Goal: Task Accomplishment & Management: Use online tool/utility

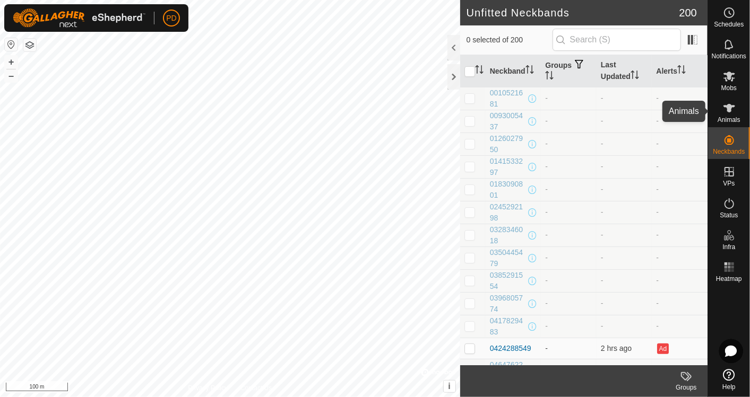
click at [721, 110] on es-animals-svg-icon at bounding box center [729, 108] width 19 height 17
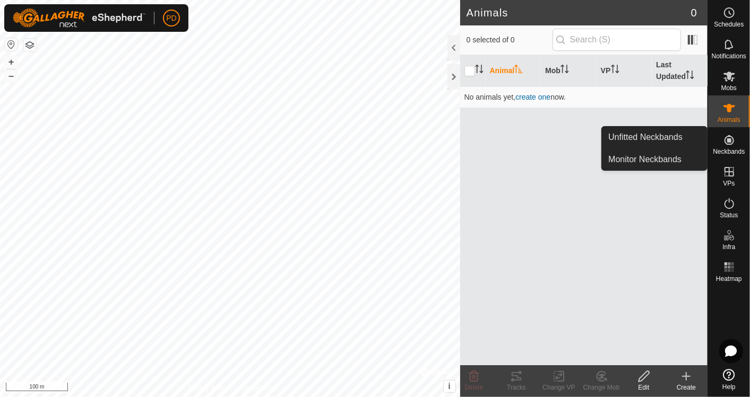
click at [678, 159] on link "Monitor Neckbands" at bounding box center [654, 159] width 105 height 21
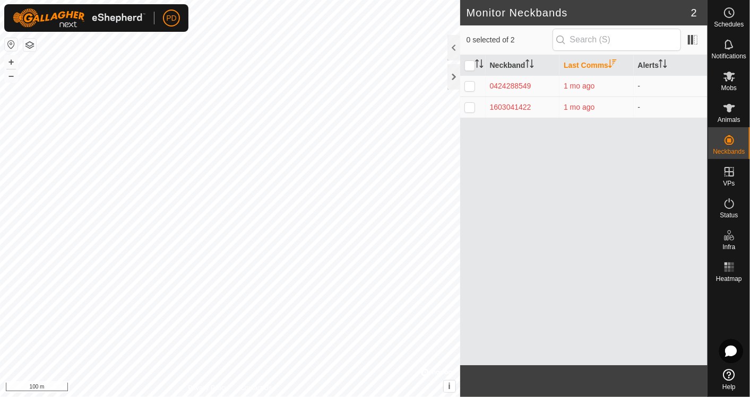
click at [611, 198] on div "Neckband Last Comms Alerts 0424288549 1 mo ago - 1603041422 1 mo ago -" at bounding box center [583, 210] width 247 height 310
click at [732, 206] on icon at bounding box center [729, 203] width 10 height 11
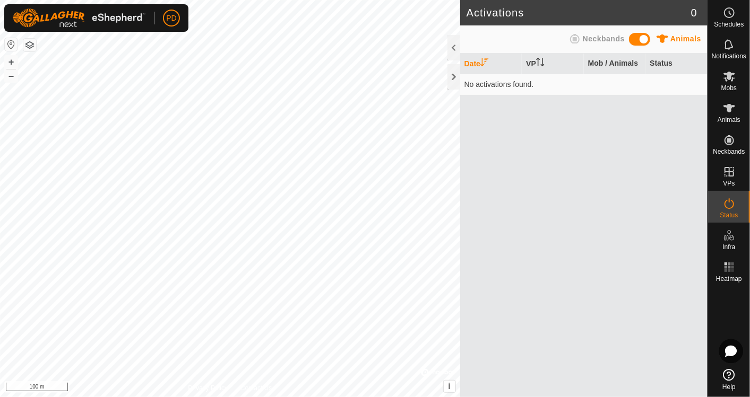
click at [732, 206] on icon at bounding box center [729, 203] width 10 height 11
click at [605, 36] on span "Neckbands" at bounding box center [604, 38] width 42 height 8
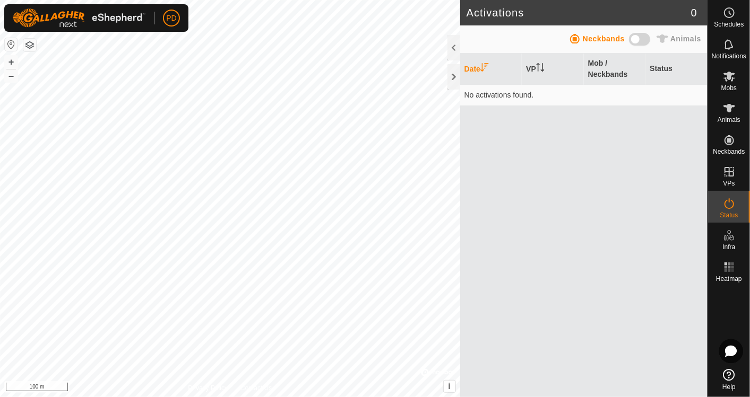
click at [556, 203] on div "Date VP Mob / Neckbands Status No activations found." at bounding box center [583, 226] width 247 height 344
click at [493, 99] on td "No activations found." at bounding box center [583, 94] width 247 height 21
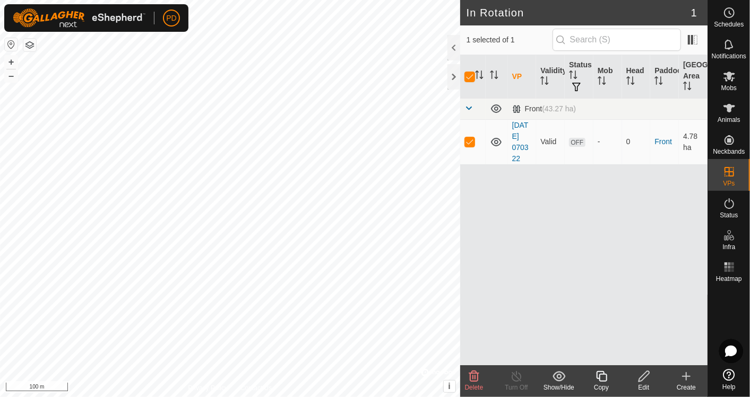
click at [469, 142] on p-checkbox at bounding box center [469, 141] width 11 height 8
checkbox input "false"
click at [452, 73] on div at bounding box center [453, 76] width 13 height 25
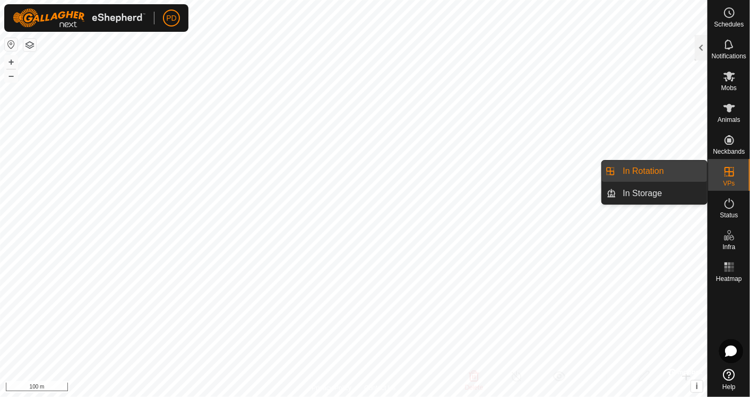
click at [734, 170] on icon at bounding box center [729, 172] width 13 height 13
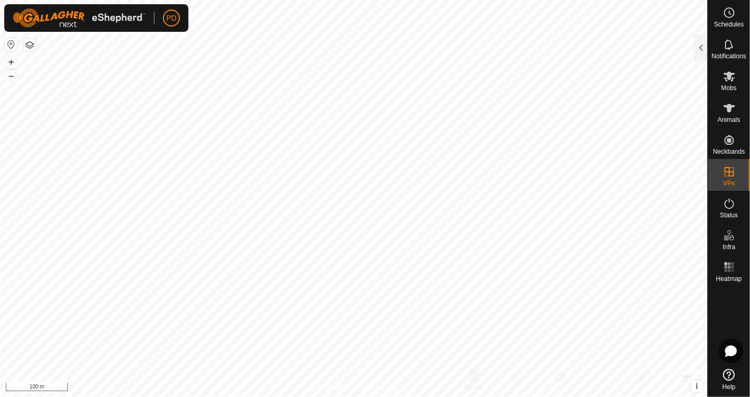
click at [703, 47] on div at bounding box center [701, 47] width 13 height 25
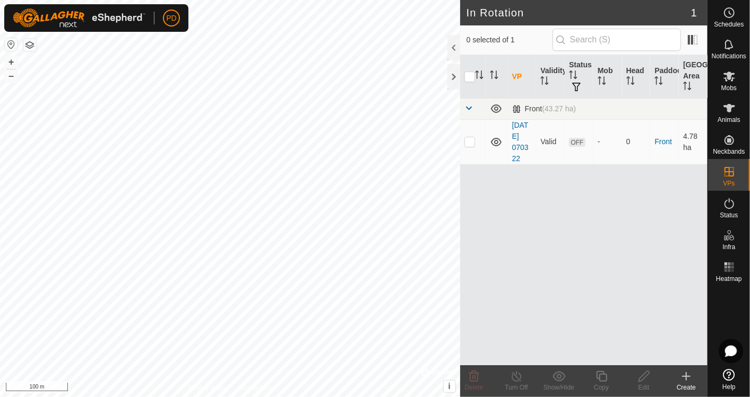
click at [690, 382] on icon at bounding box center [686, 376] width 13 height 13
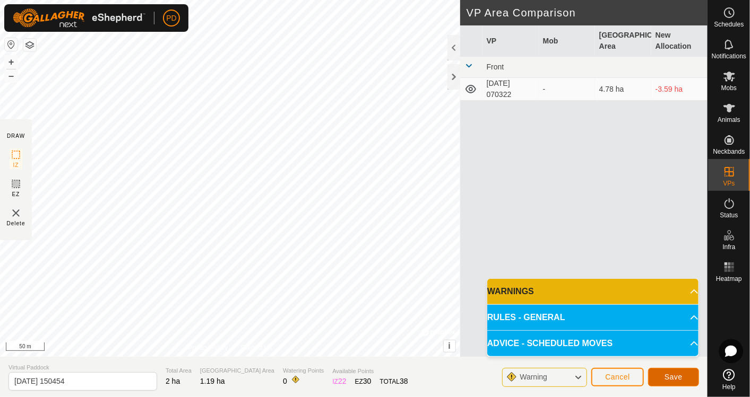
click at [671, 376] on span "Save" at bounding box center [673, 377] width 18 height 8
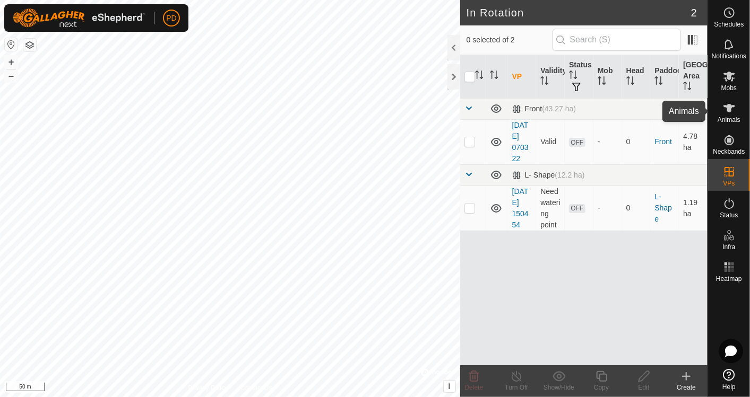
click at [727, 106] on icon at bounding box center [729, 108] width 12 height 8
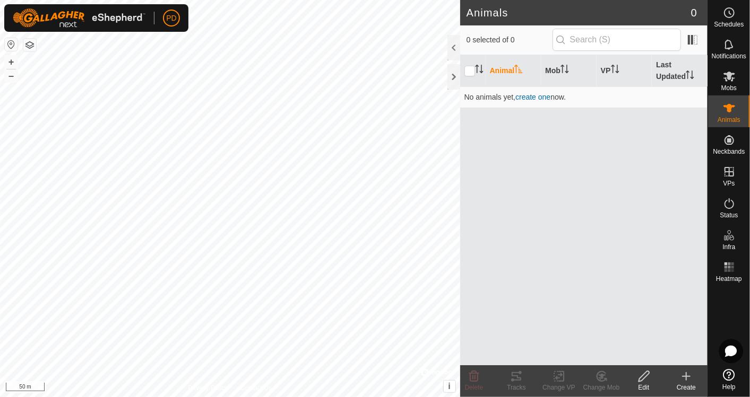
click at [538, 96] on span "create one" at bounding box center [532, 97] width 35 height 8
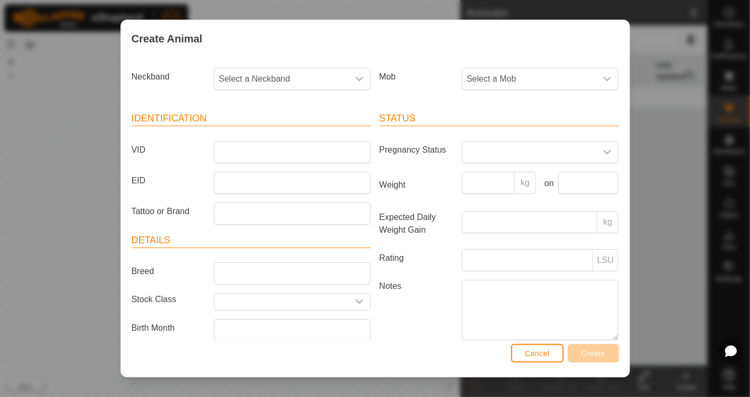
click at [358, 85] on div "dropdown trigger" at bounding box center [359, 78] width 21 height 21
click at [394, 98] on div "Mob Select a Mob" at bounding box center [499, 83] width 248 height 39
click at [526, 351] on span "Cancel" at bounding box center [537, 354] width 25 height 8
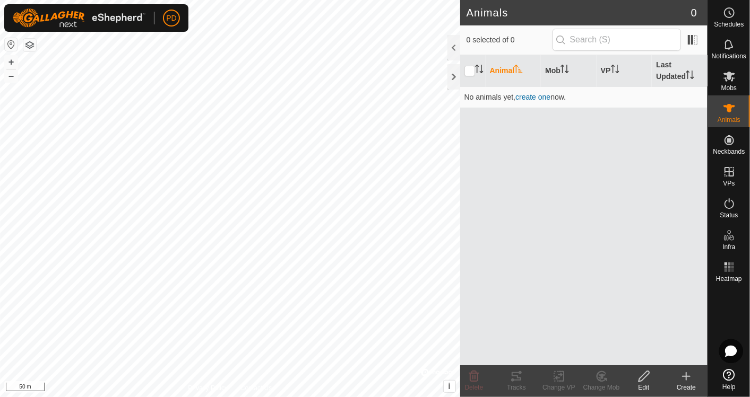
click at [452, 74] on div at bounding box center [453, 76] width 13 height 25
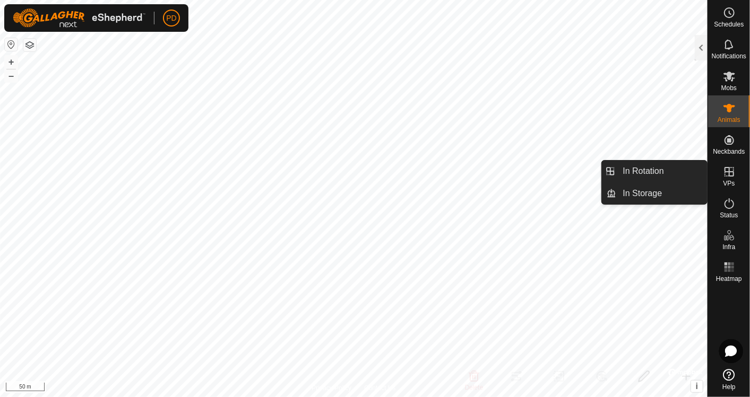
click at [662, 200] on link "In Storage" at bounding box center [662, 193] width 91 height 21
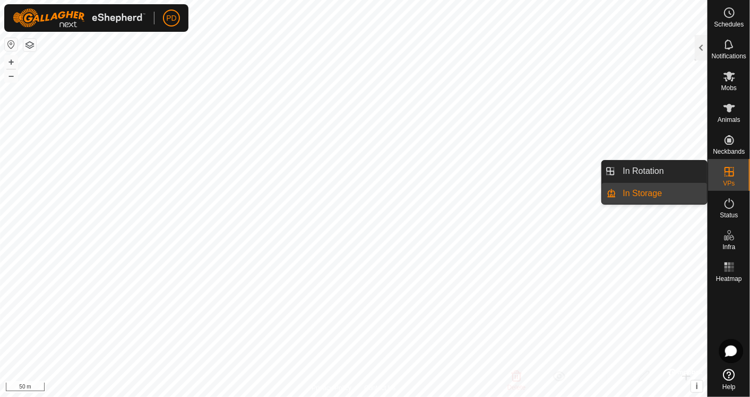
click at [657, 174] on link "In Rotation" at bounding box center [662, 171] width 91 height 21
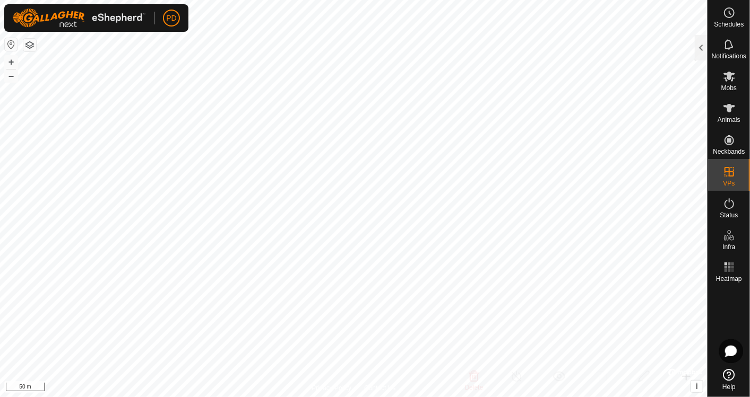
click at [730, 51] on es-notification-svg-icon at bounding box center [729, 44] width 19 height 17
click at [702, 42] on div at bounding box center [701, 47] width 13 height 25
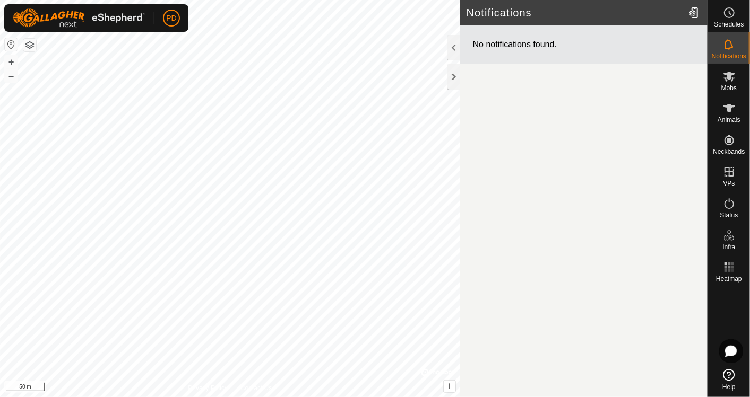
click at [733, 77] on icon at bounding box center [729, 77] width 12 height 10
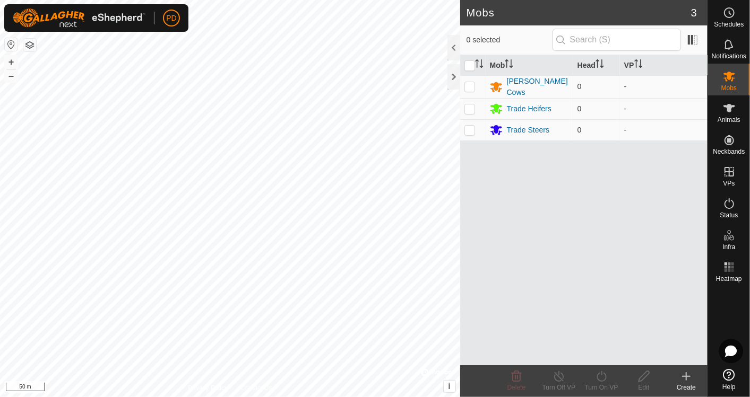
click at [733, 115] on es-animals-svg-icon at bounding box center [729, 108] width 19 height 17
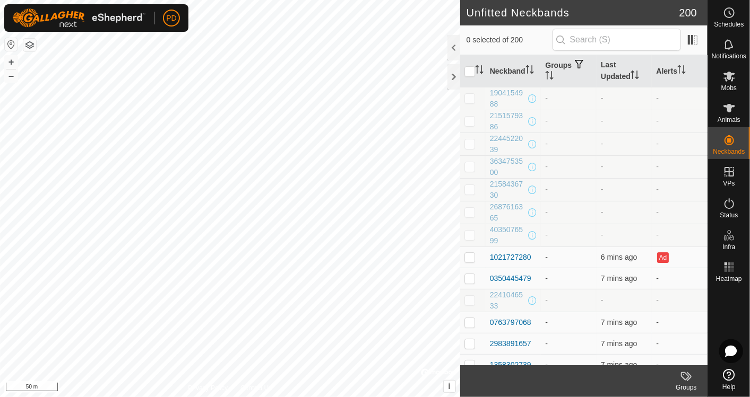
click at [455, 73] on div at bounding box center [453, 76] width 13 height 25
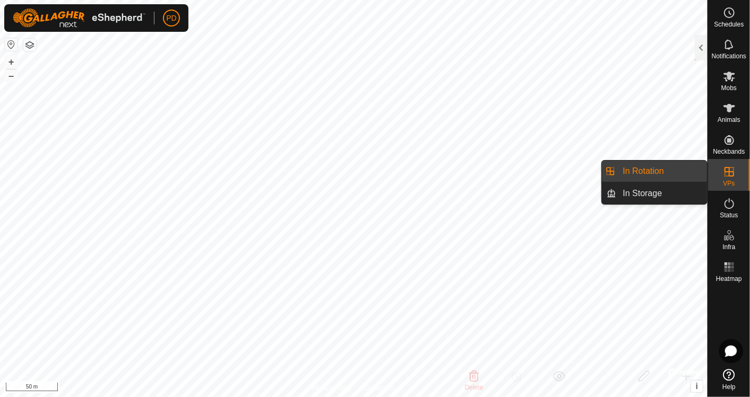
click at [650, 168] on link "In Rotation" at bounding box center [662, 171] width 91 height 21
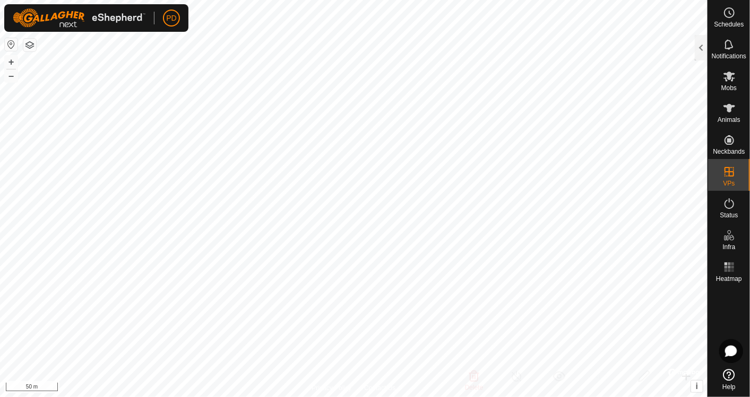
checkbox input "true"
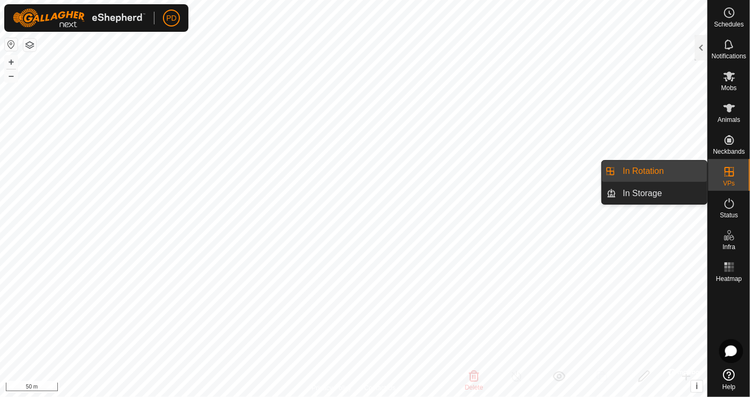
click at [725, 176] on icon at bounding box center [729, 172] width 10 height 10
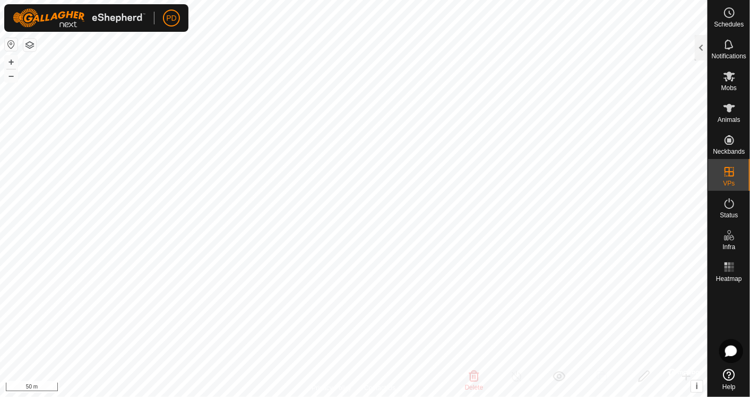
click at [700, 49] on div at bounding box center [701, 47] width 13 height 25
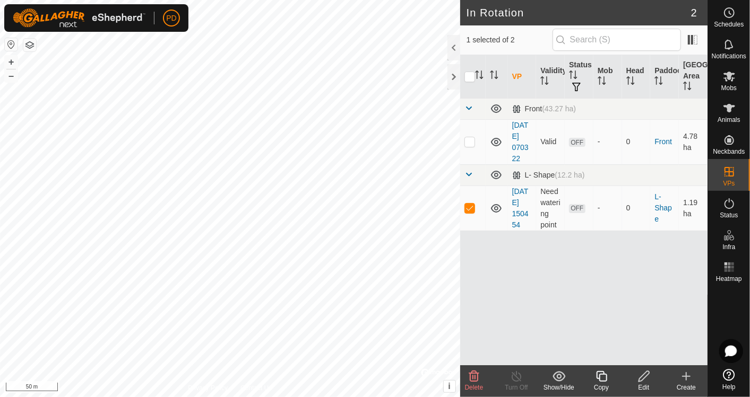
click at [513, 198] on link "[DATE] 150454" at bounding box center [520, 208] width 16 height 42
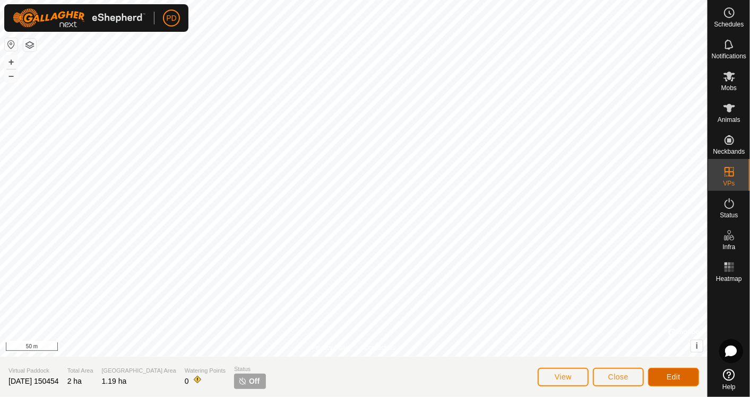
click at [663, 376] on button "Edit" at bounding box center [673, 377] width 51 height 19
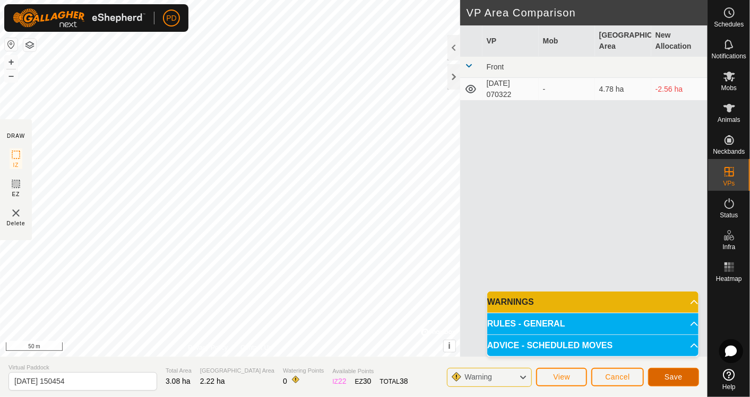
click at [673, 376] on span "Save" at bounding box center [673, 377] width 18 height 8
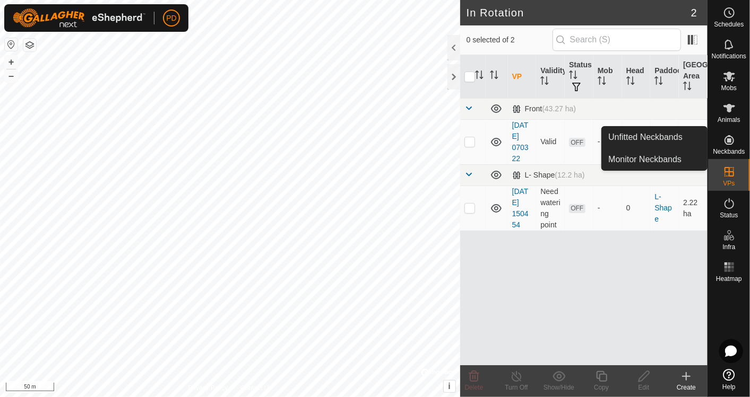
click at [662, 157] on span "Monitor Neckbands" at bounding box center [644, 159] width 73 height 13
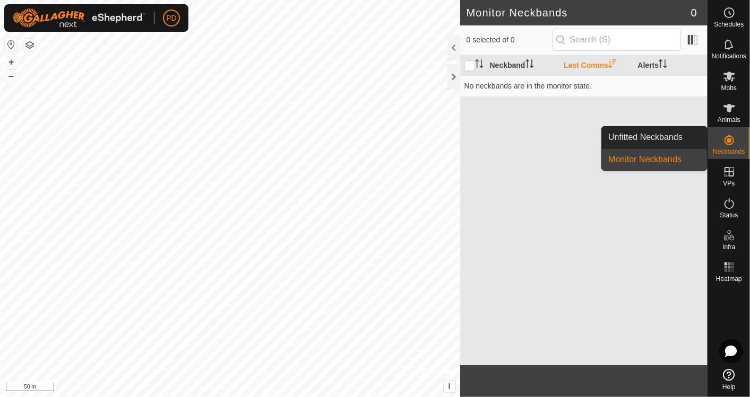
click at [671, 159] on span "Monitor Neckbands" at bounding box center [644, 159] width 73 height 13
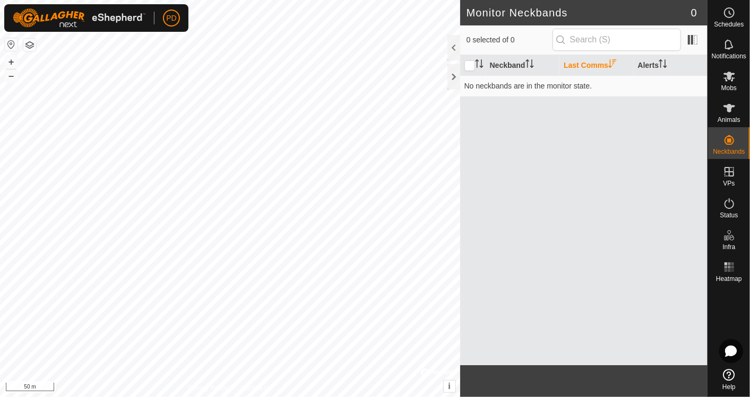
click at [503, 68] on th "Neckband" at bounding box center [523, 65] width 74 height 21
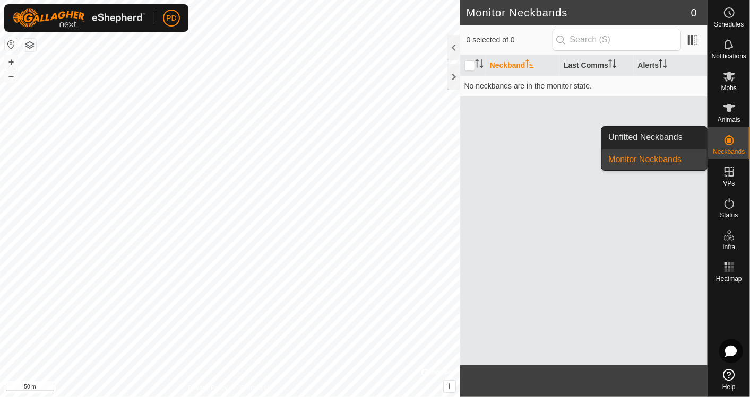
click at [661, 138] on span "Unfitted Neckbands" at bounding box center [645, 137] width 74 height 13
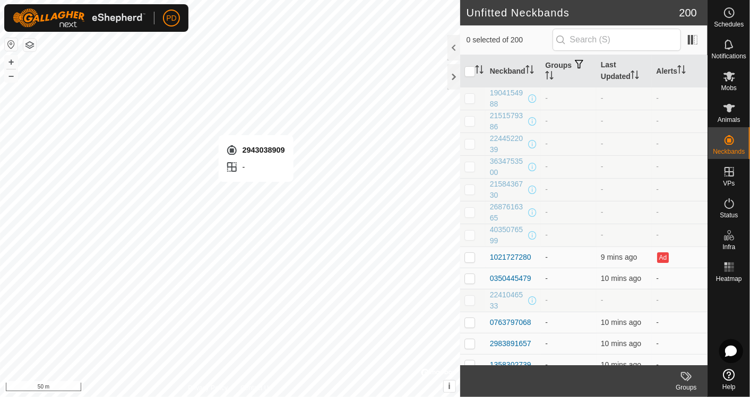
checkbox input "true"
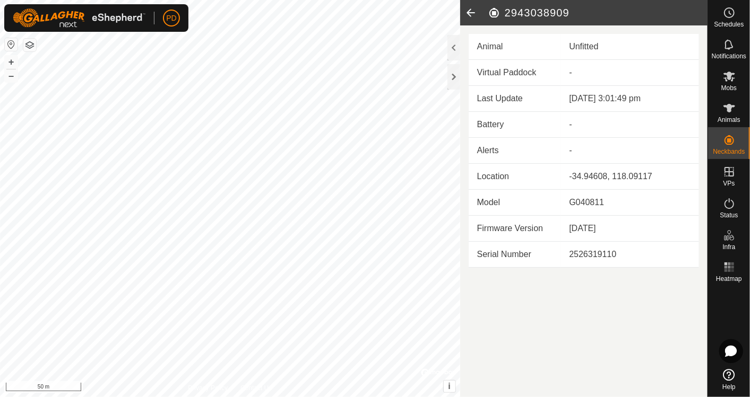
click at [474, 7] on icon at bounding box center [470, 12] width 21 height 25
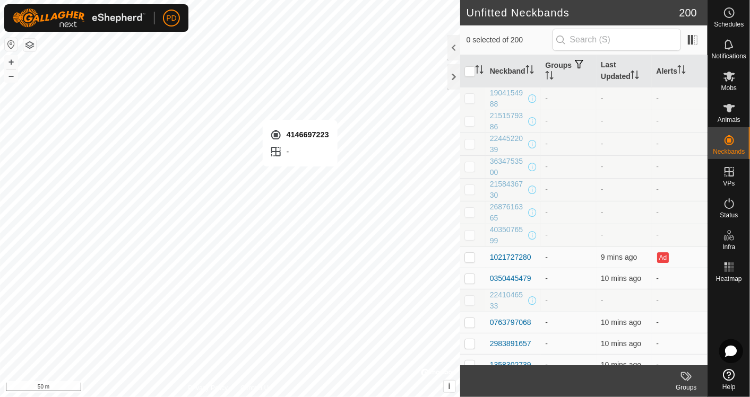
checkbox input "true"
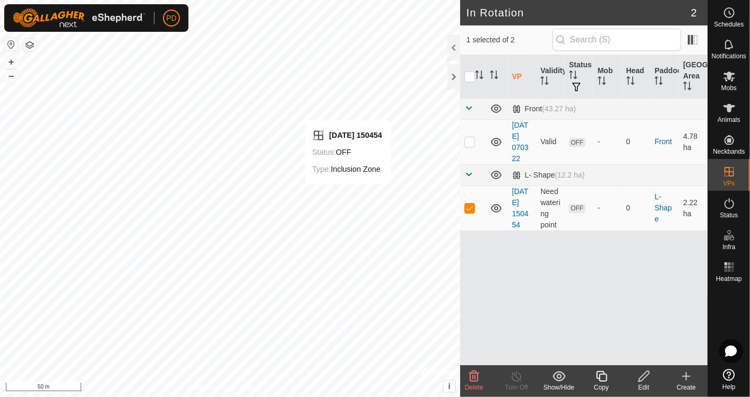
checkbox input "false"
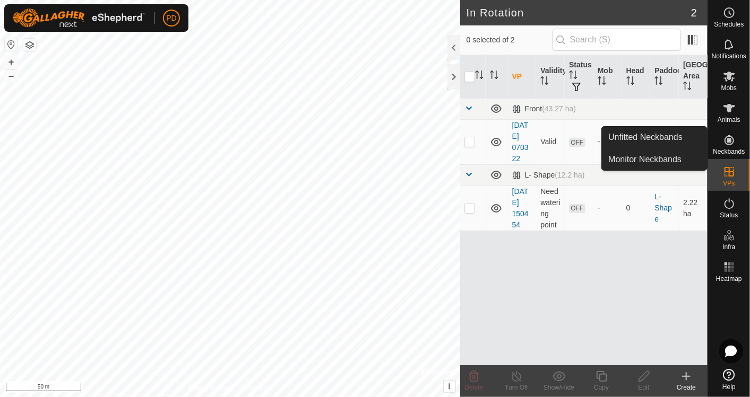
click at [734, 147] on es-neckbands-svg-icon at bounding box center [729, 140] width 19 height 17
click at [678, 142] on link "Unfitted Neckbands" at bounding box center [654, 137] width 105 height 21
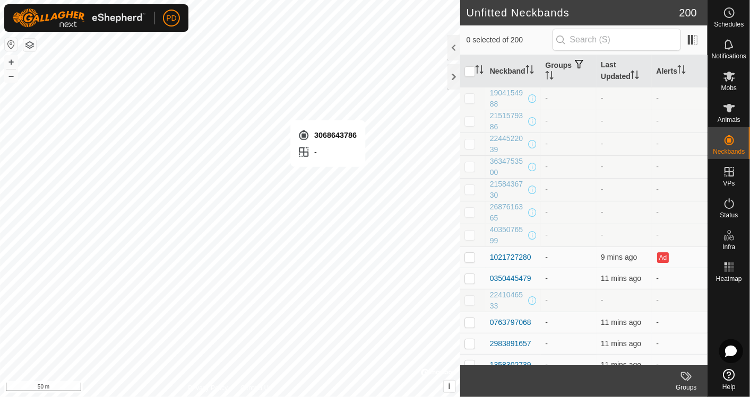
checkbox input "true"
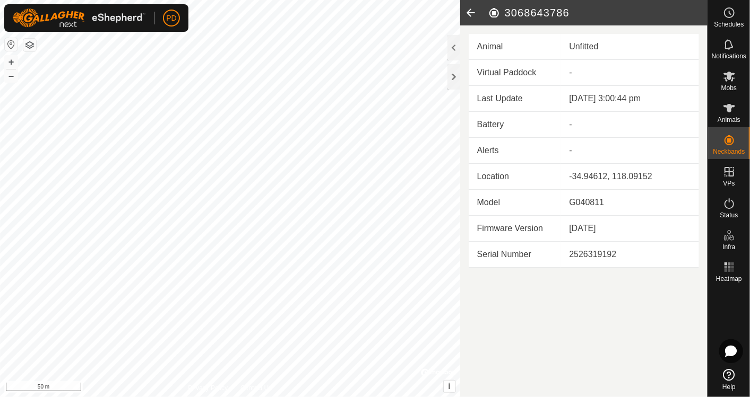
click at [467, 11] on icon at bounding box center [470, 12] width 21 height 25
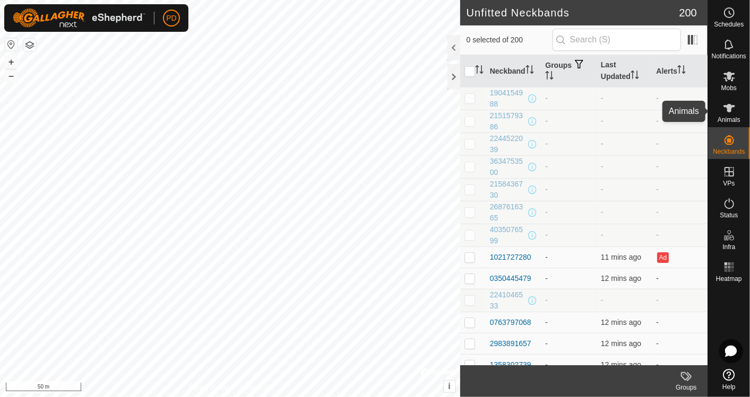
click at [731, 112] on icon at bounding box center [729, 108] width 13 height 13
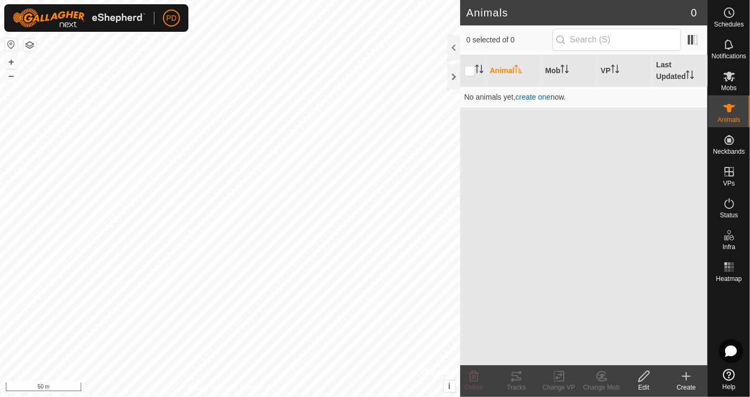
click at [536, 98] on span "create one" at bounding box center [532, 97] width 35 height 8
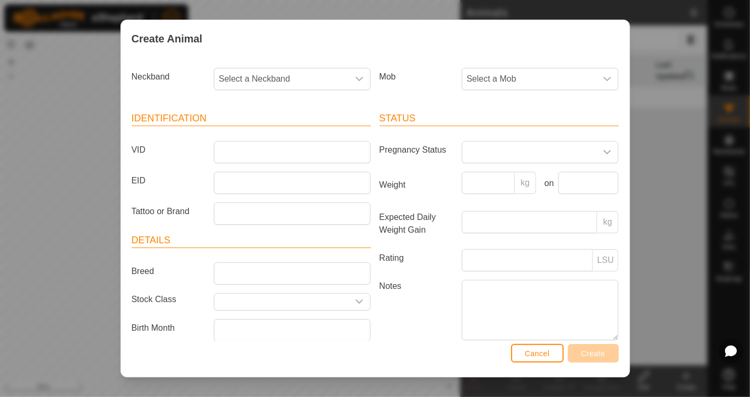
click at [359, 76] on div "dropdown trigger" at bounding box center [359, 78] width 21 height 21
click at [411, 95] on div "Mob Select a Mob" at bounding box center [499, 83] width 248 height 39
click at [476, 80] on span "Select a Mob" at bounding box center [529, 78] width 134 height 21
click at [434, 95] on div "Mob Select a Mob - Angus Breeder Cows Trade Heifers Trade Steers" at bounding box center [499, 83] width 248 height 39
click at [83, 300] on div "Create Animal Neckband Select a Neckband Mob Select a Mob Identification VID EI…" at bounding box center [375, 198] width 750 height 397
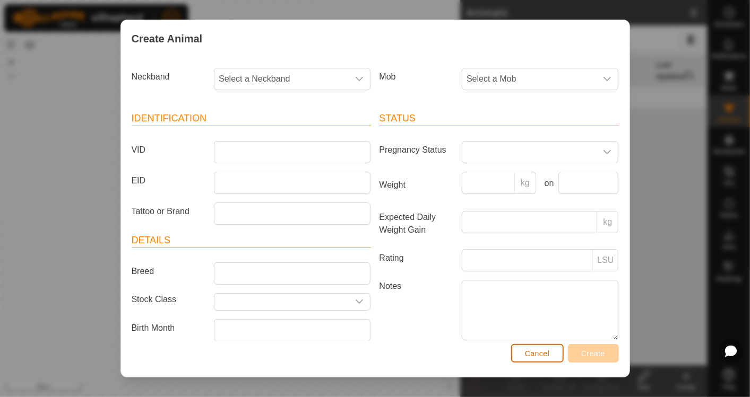
click at [542, 356] on span "Cancel" at bounding box center [537, 354] width 25 height 8
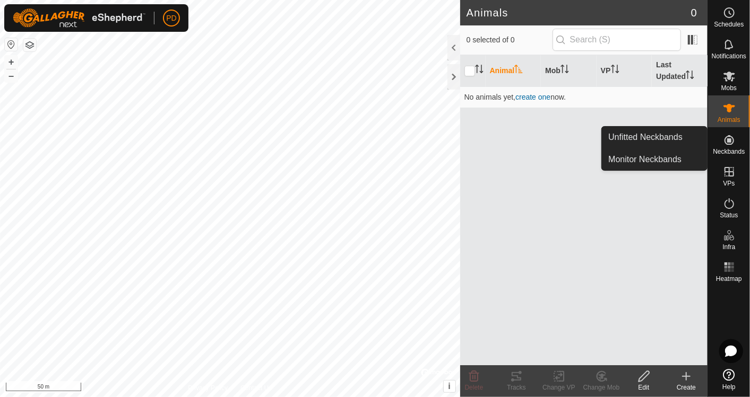
click at [729, 145] on icon at bounding box center [729, 140] width 13 height 13
click at [663, 138] on link "Unfitted Neckbands" at bounding box center [654, 137] width 105 height 21
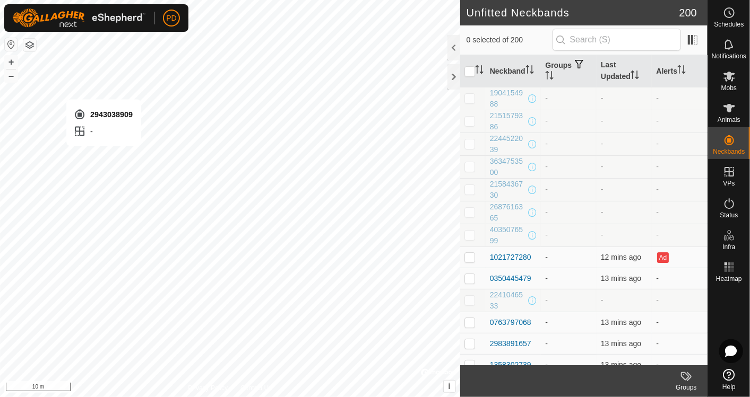
checkbox input "true"
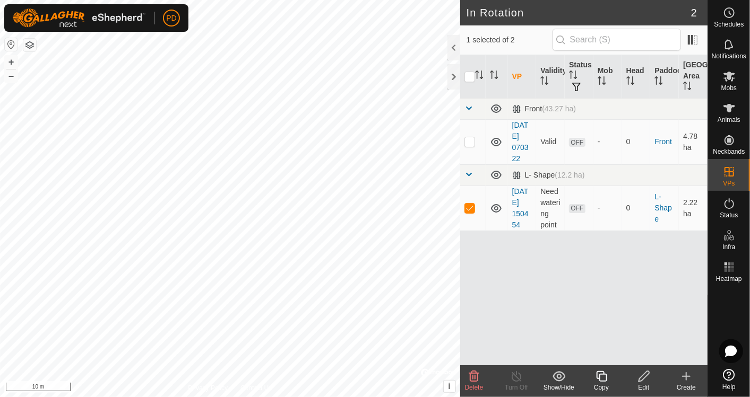
click at [471, 205] on p-checkbox at bounding box center [469, 208] width 11 height 8
checkbox input "false"
click at [729, 115] on es-animals-svg-icon at bounding box center [729, 108] width 19 height 17
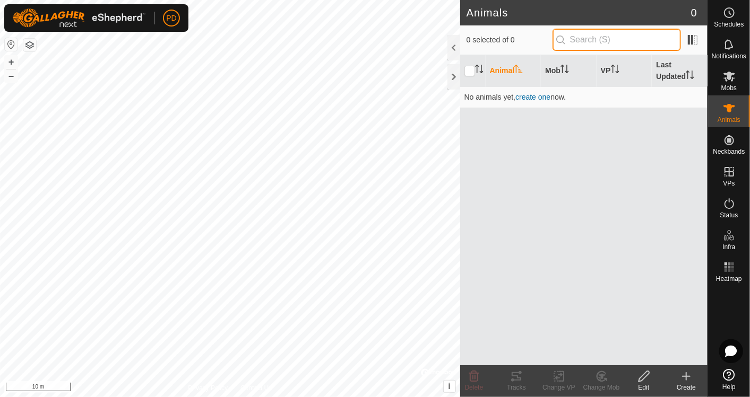
click at [605, 38] on input "text" at bounding box center [616, 40] width 128 height 22
type input "294303909"
click at [565, 42] on p-inputicon at bounding box center [561, 40] width 8 height 8
click at [539, 96] on span "create one" at bounding box center [532, 97] width 35 height 8
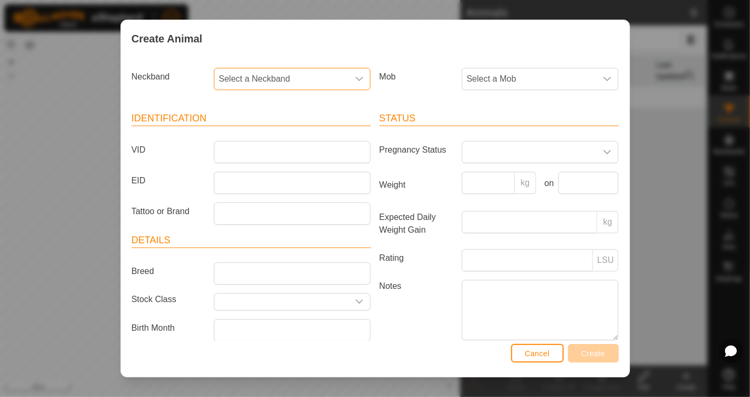
click at [324, 81] on span "Select a Neckband" at bounding box center [281, 78] width 134 height 21
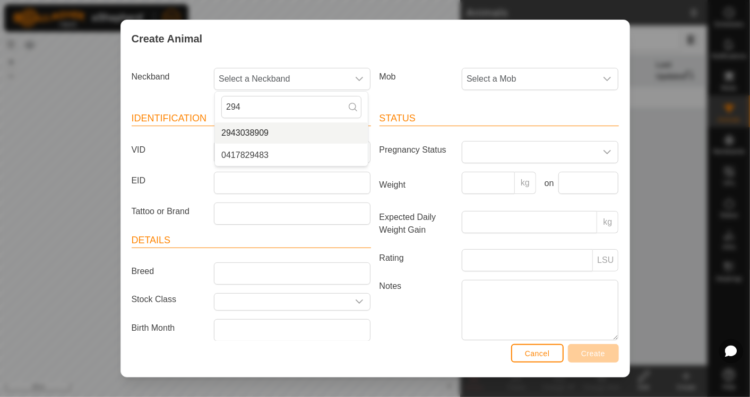
type input "294"
click at [271, 137] on li "2943038909" at bounding box center [291, 133] width 153 height 21
click at [355, 299] on icon "dropdown trigger" at bounding box center [359, 302] width 8 height 8
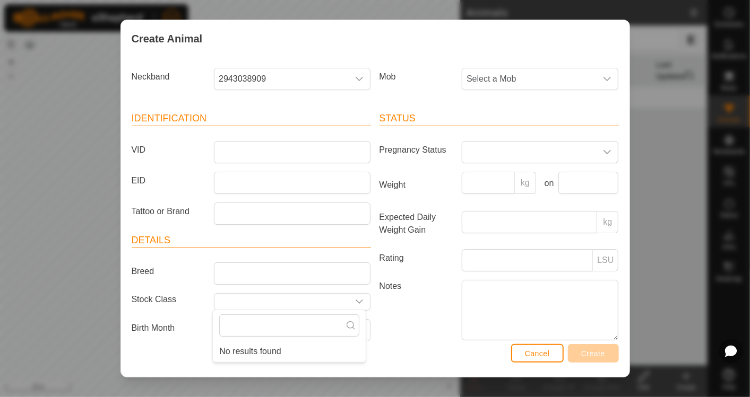
click at [355, 299] on icon "dropdown trigger" at bounding box center [359, 302] width 8 height 8
click at [409, 296] on label "Notes" at bounding box center [416, 310] width 83 height 60
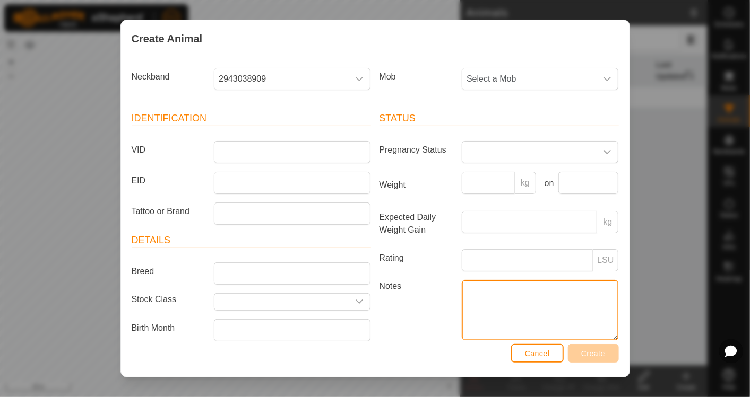
click at [462, 296] on textarea "Notes" at bounding box center [540, 310] width 157 height 60
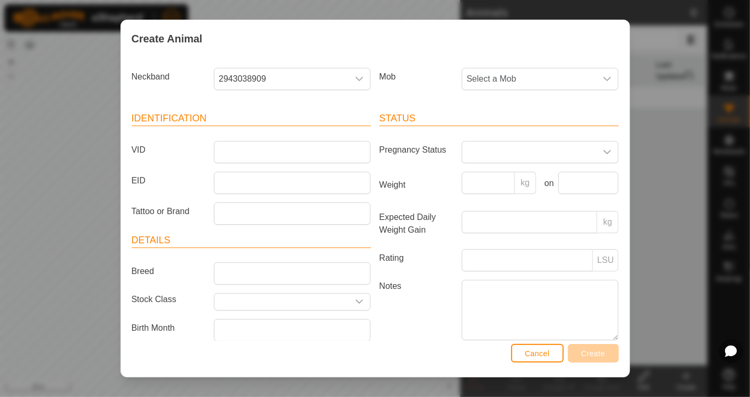
click at [531, 88] on span "Select a Mob" at bounding box center [529, 78] width 134 height 21
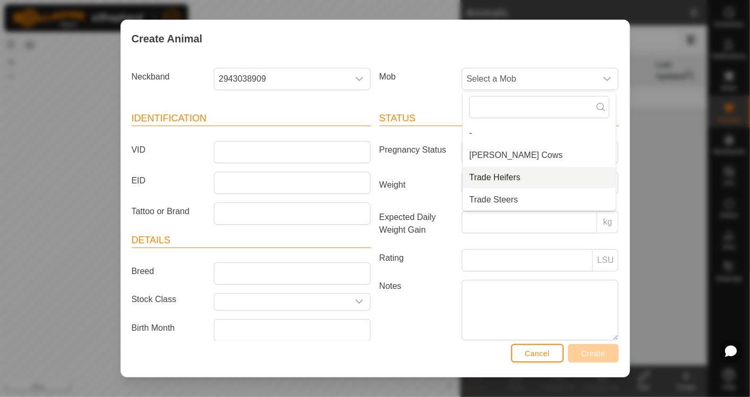
click at [497, 176] on li "Trade Heifers" at bounding box center [539, 177] width 153 height 21
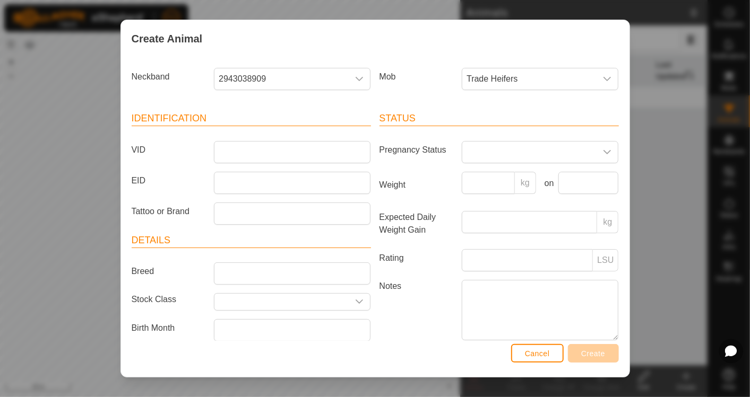
click at [406, 336] on label "Notes" at bounding box center [416, 310] width 83 height 60
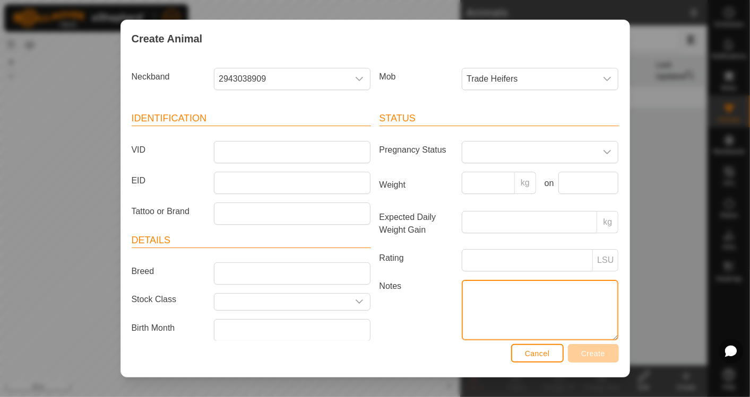
click at [462, 336] on textarea "Notes" at bounding box center [540, 310] width 157 height 60
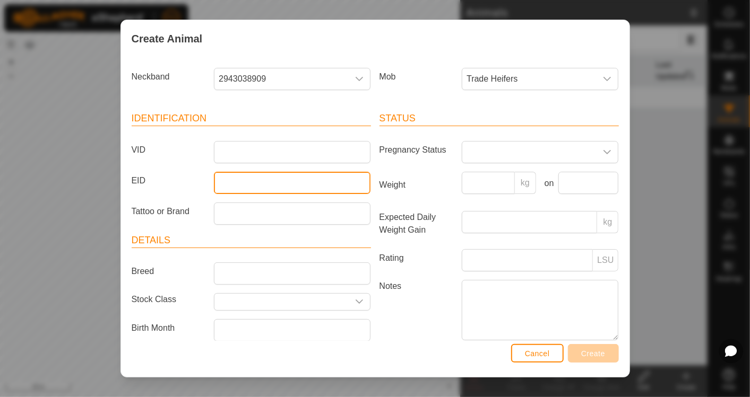
click at [245, 185] on input "EID" at bounding box center [292, 183] width 157 height 22
type input "1"
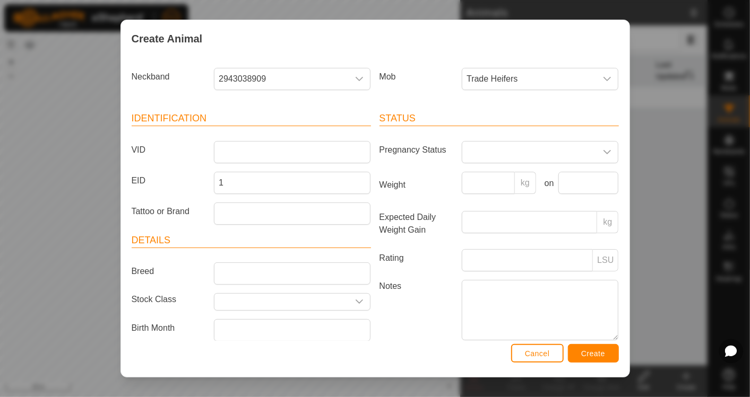
click at [412, 315] on label "Notes" at bounding box center [416, 310] width 83 height 60
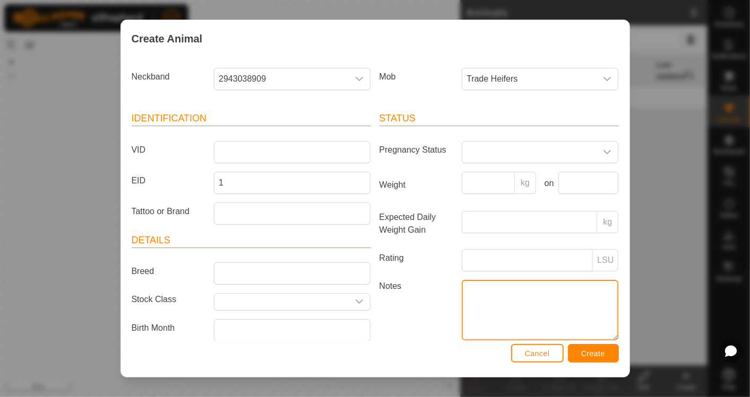
click at [462, 315] on textarea "Notes" at bounding box center [540, 310] width 157 height 60
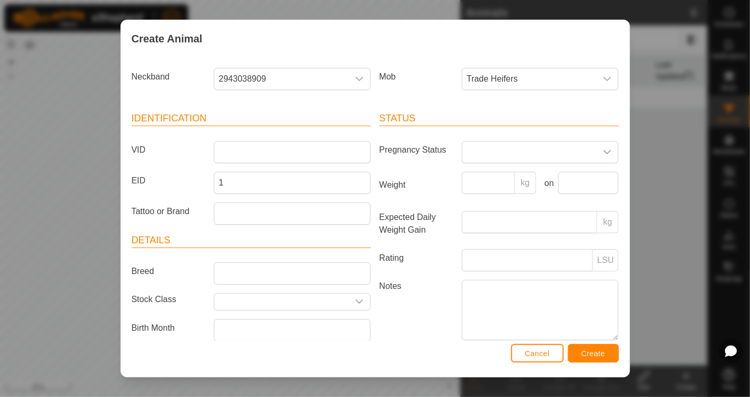
click at [603, 75] on icon "dropdown trigger" at bounding box center [607, 79] width 8 height 8
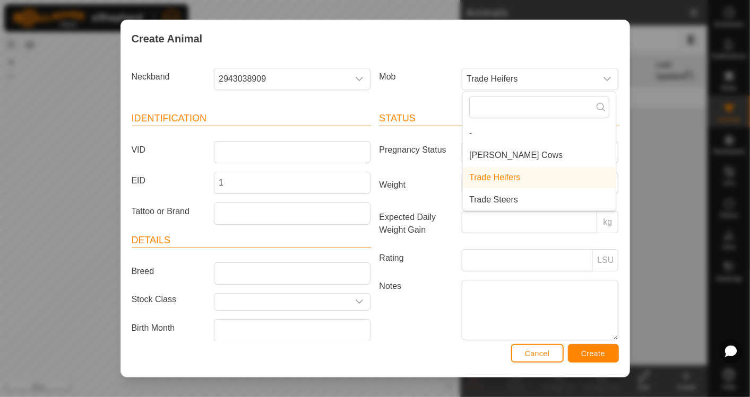
click at [516, 141] on li "-" at bounding box center [539, 133] width 153 height 21
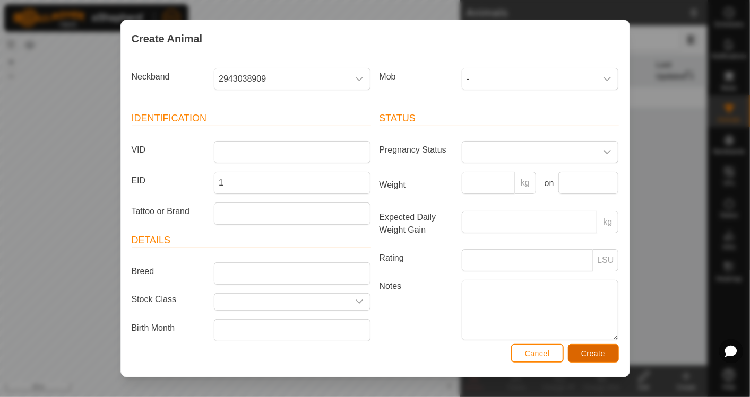
click at [592, 347] on button "Create" at bounding box center [593, 353] width 51 height 19
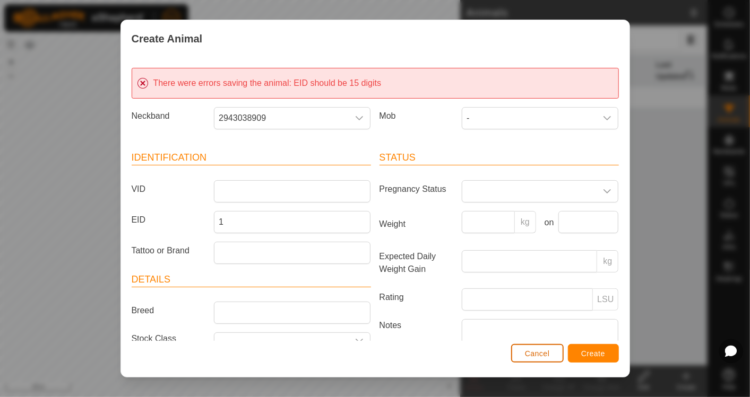
click at [545, 350] on span "Cancel" at bounding box center [537, 354] width 25 height 8
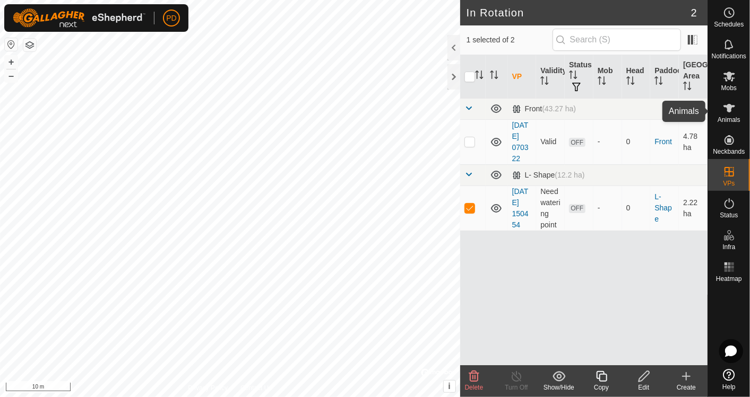
click at [729, 105] on icon at bounding box center [729, 108] width 12 height 8
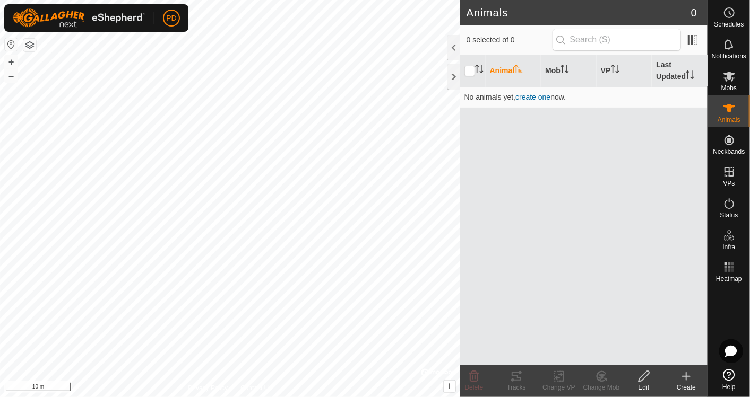
click at [683, 379] on icon at bounding box center [686, 376] width 13 height 13
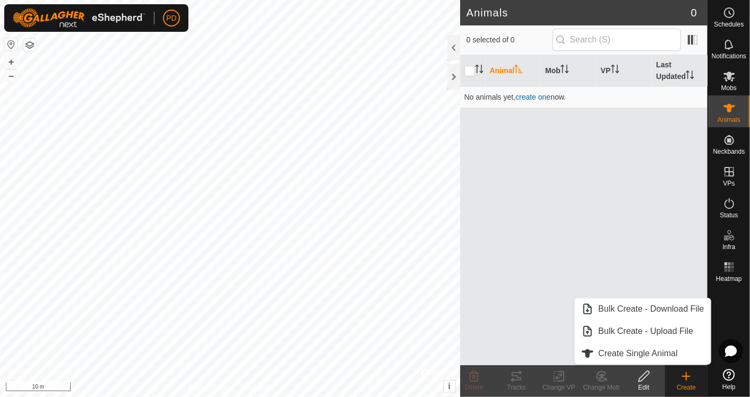
click at [667, 309] on link "Bulk Create - Download File" at bounding box center [642, 309] width 135 height 21
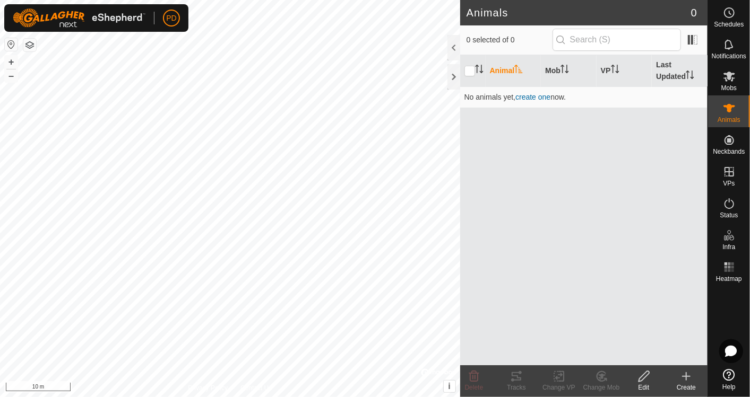
click at [684, 379] on icon at bounding box center [686, 376] width 13 height 13
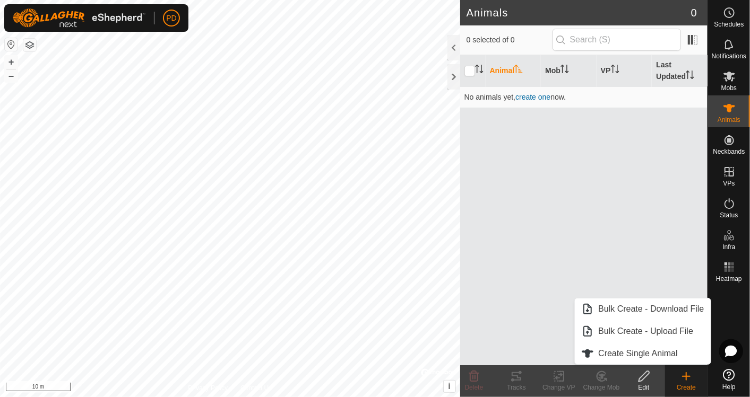
click at [668, 306] on link "Bulk Create - Download File" at bounding box center [642, 309] width 135 height 21
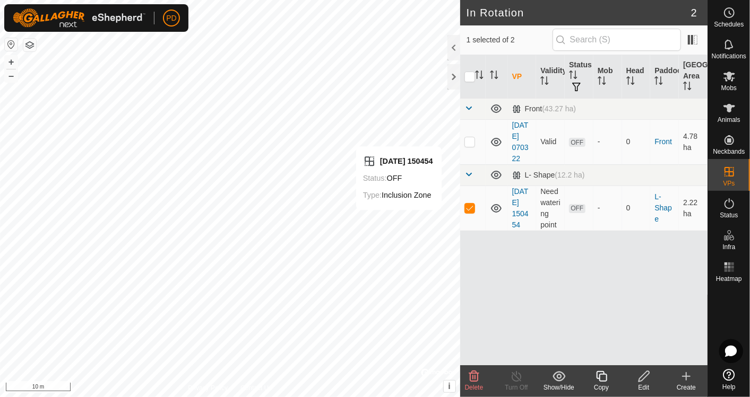
click at [472, 210] on p-checkbox at bounding box center [469, 208] width 11 height 8
checkbox input "false"
click at [453, 74] on div at bounding box center [453, 76] width 13 height 25
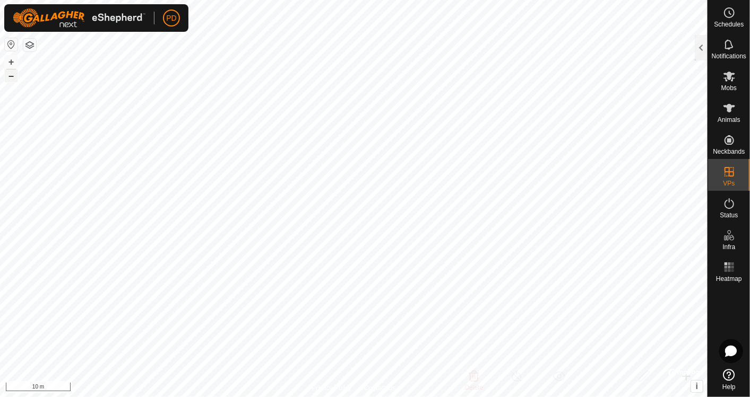
click at [11, 77] on button "–" at bounding box center [11, 76] width 13 height 13
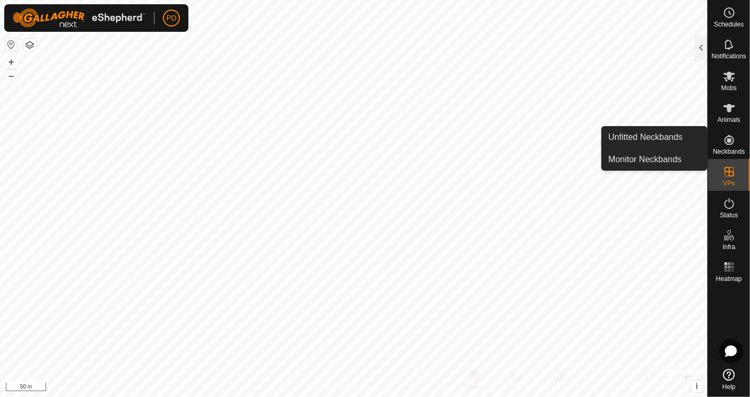
click at [721, 139] on es-neckbands-svg-icon at bounding box center [729, 140] width 19 height 17
click at [647, 140] on link "Unfitted Neckbands" at bounding box center [654, 137] width 105 height 21
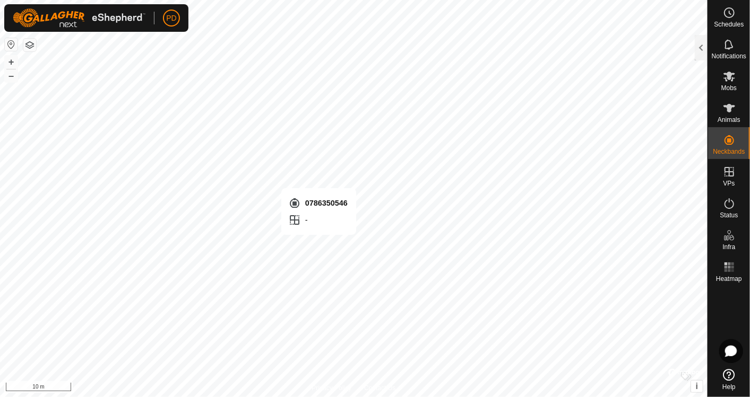
checkbox input "true"
click at [731, 109] on icon at bounding box center [729, 108] width 13 height 13
click at [704, 51] on div at bounding box center [701, 47] width 13 height 25
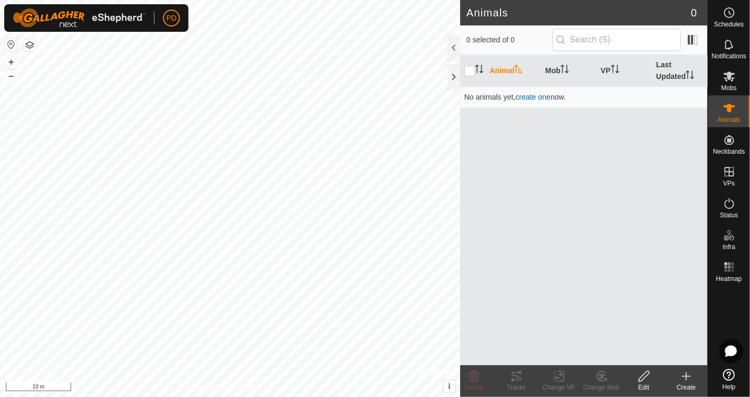
click at [528, 93] on span "create one" at bounding box center [532, 97] width 35 height 8
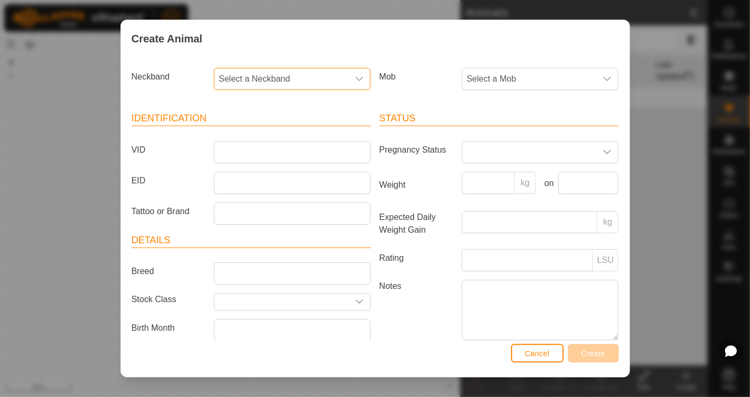
click at [291, 72] on span "Select a Neckband" at bounding box center [281, 78] width 134 height 21
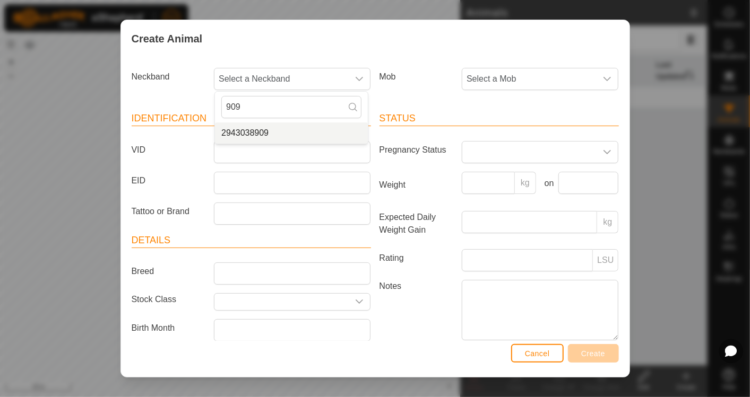
type input "909"
click at [256, 135] on li "2943038909" at bounding box center [291, 133] width 153 height 21
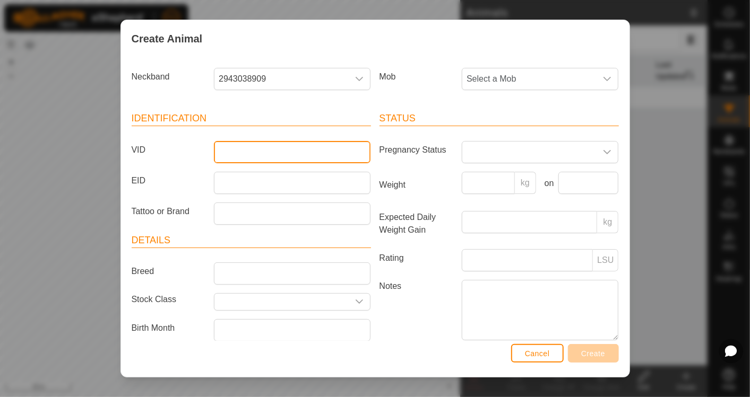
click at [227, 148] on input "VID" at bounding box center [292, 152] width 157 height 22
drag, startPoint x: 228, startPoint y: 148, endPoint x: 225, endPoint y: 139, distance: 8.9
click at [225, 139] on article "Identification VID EID Tattoo or Brand" at bounding box center [251, 167] width 239 height 113
type input "F1"
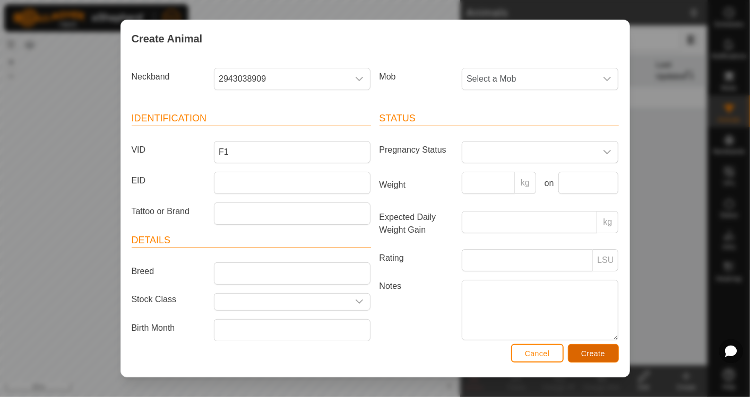
click at [605, 356] on button "Create" at bounding box center [593, 353] width 51 height 19
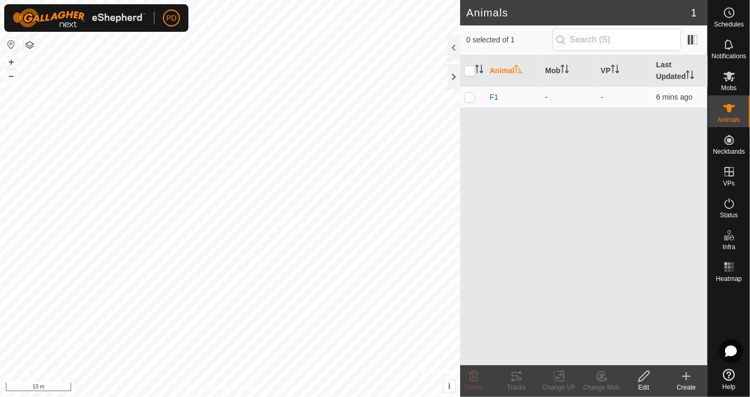
click at [685, 378] on icon at bounding box center [686, 376] width 13 height 13
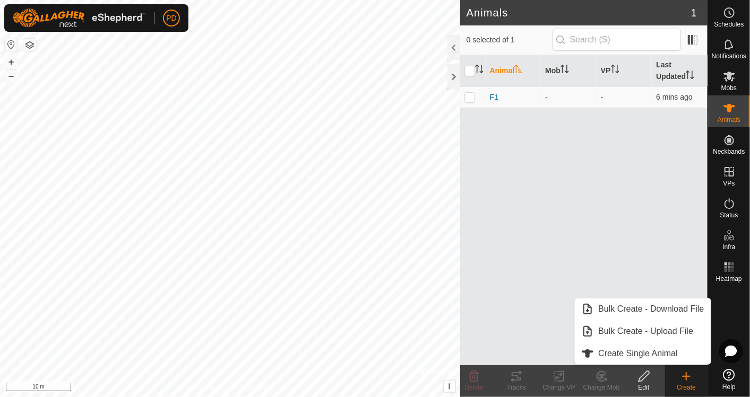
click at [669, 359] on link "Create Single Animal" at bounding box center [642, 353] width 135 height 21
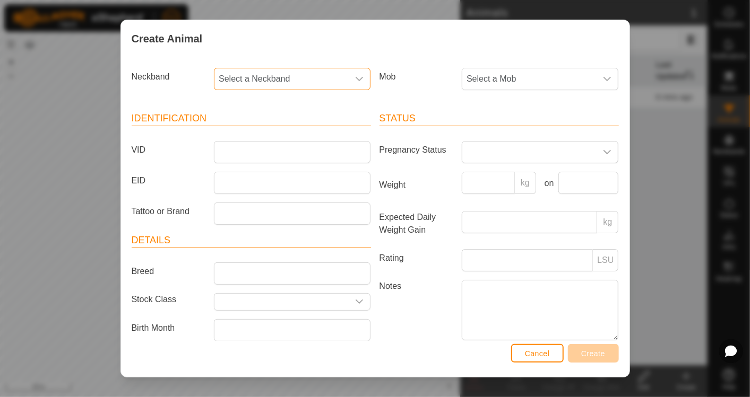
click at [322, 82] on span "Select a Neckband" at bounding box center [281, 78] width 134 height 21
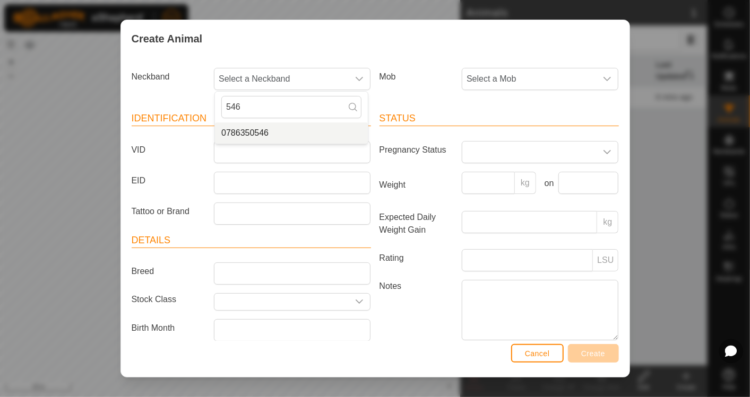
type input "546"
click at [267, 130] on li "0786350546" at bounding box center [291, 133] width 153 height 21
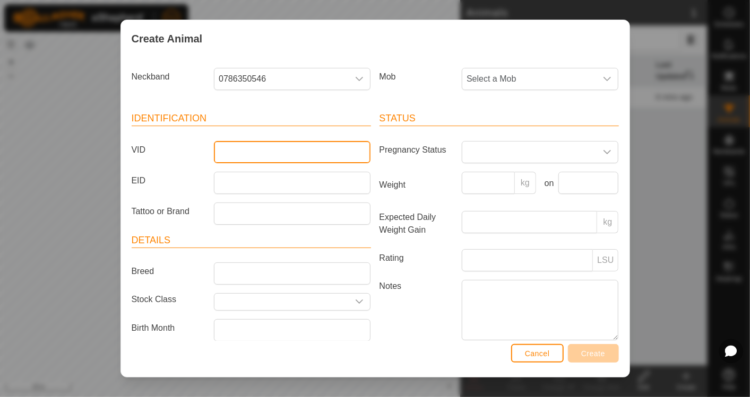
click at [247, 155] on input "VID" at bounding box center [292, 152] width 157 height 22
type input "F2"
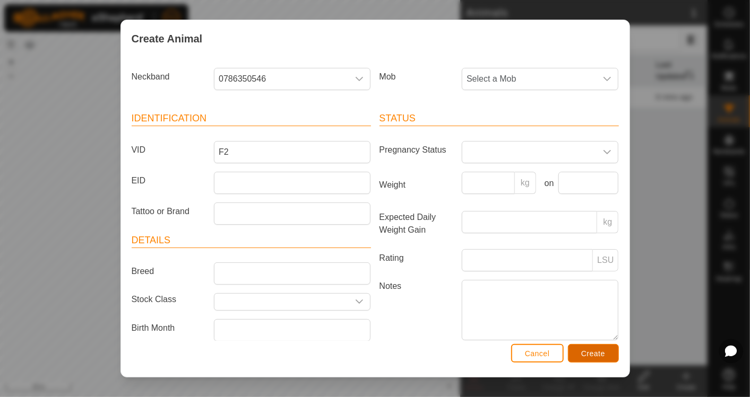
click at [594, 348] on button "Create" at bounding box center [593, 353] width 51 height 19
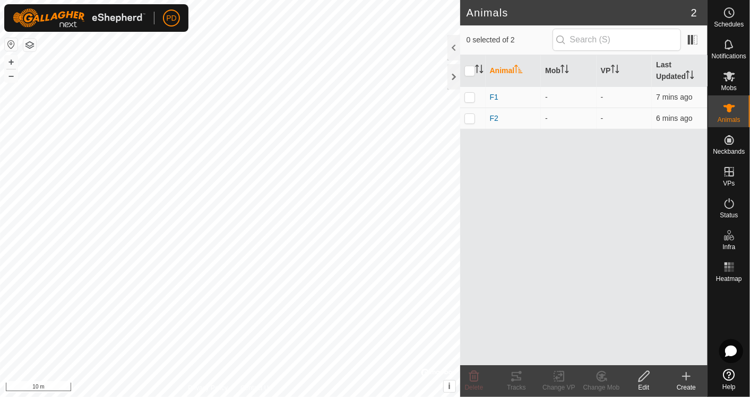
click at [687, 380] on icon at bounding box center [686, 376] width 13 height 13
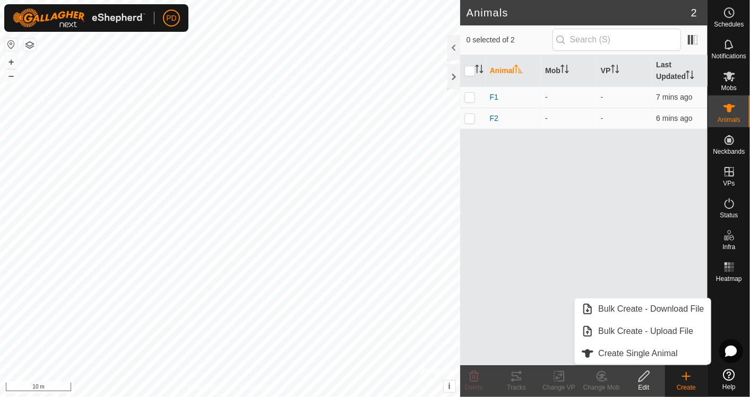
click at [654, 353] on link "Create Single Animal" at bounding box center [642, 353] width 135 height 21
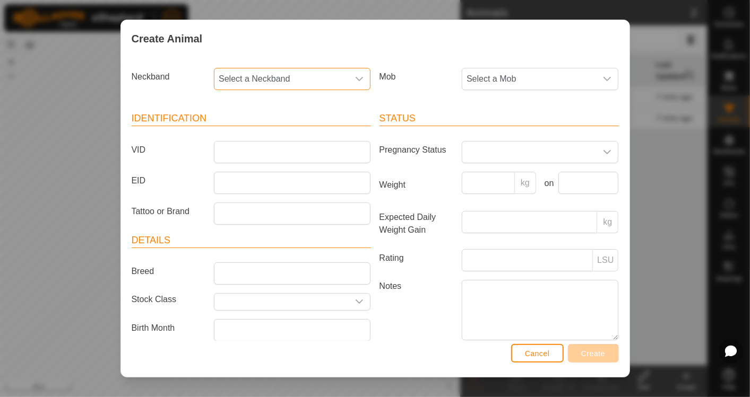
click at [295, 80] on span "Select a Neckband" at bounding box center [281, 78] width 134 height 21
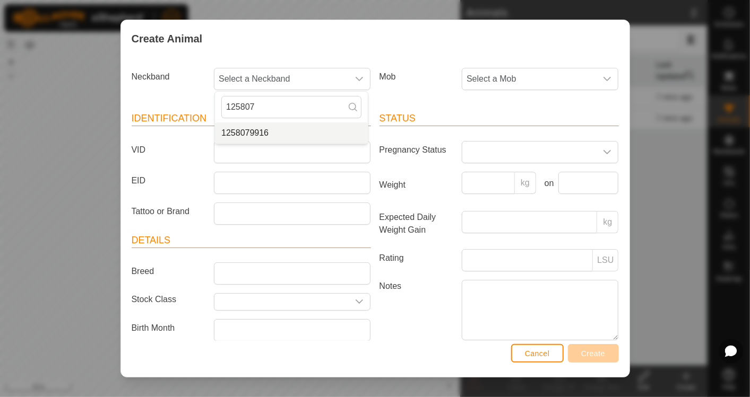
type input "125807"
click at [272, 130] on li "1258079916" at bounding box center [291, 133] width 153 height 21
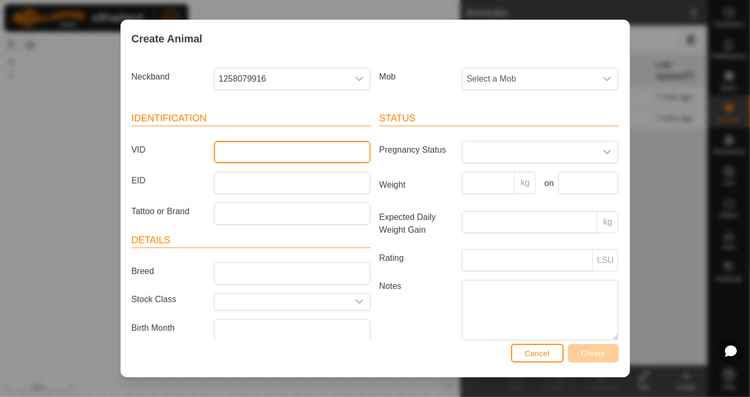
click at [245, 150] on input "VID" at bounding box center [292, 152] width 157 height 22
type input "F3"
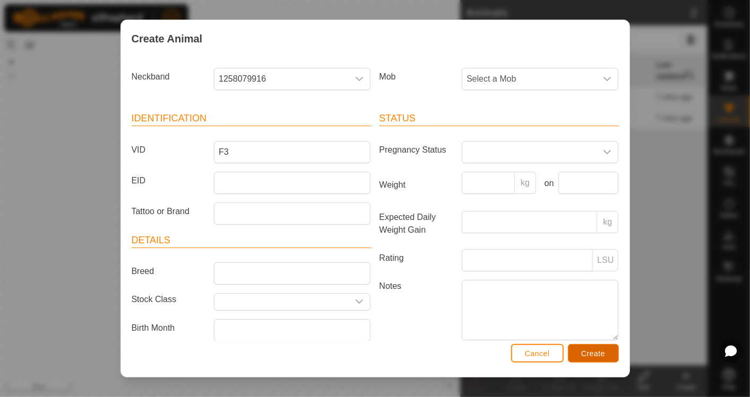
click at [586, 357] on span "Create" at bounding box center [593, 354] width 24 height 8
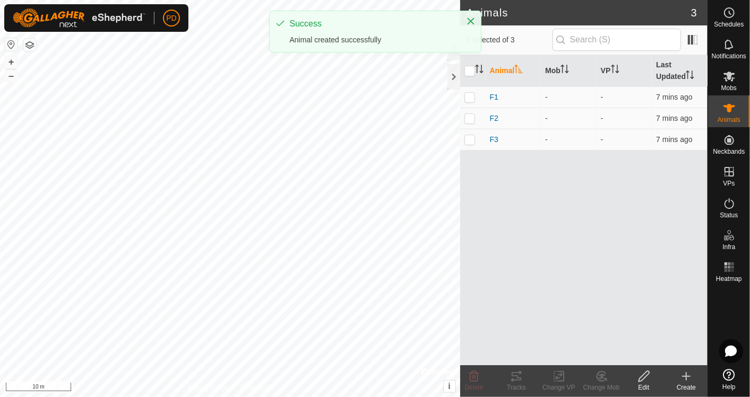
click at [687, 380] on icon at bounding box center [686, 376] width 13 height 13
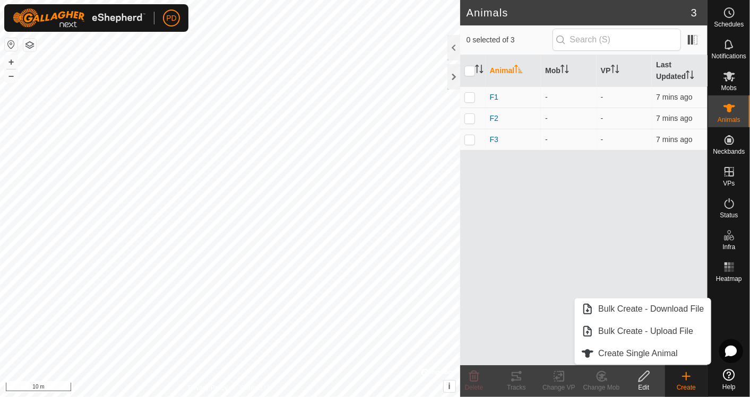
click at [653, 352] on link "Create Single Animal" at bounding box center [642, 353] width 135 height 21
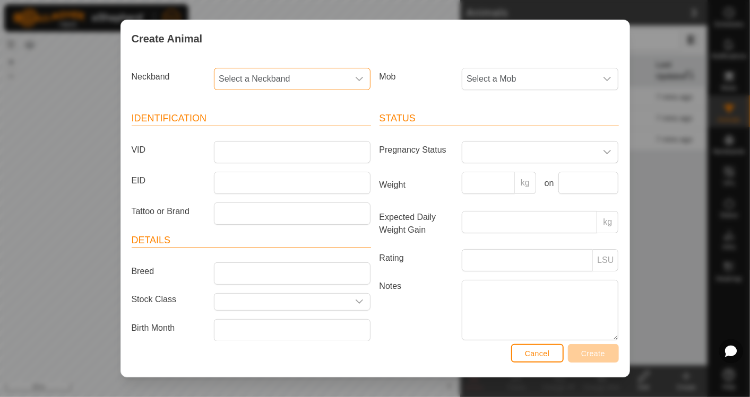
click at [334, 73] on span "Select a Neckband" at bounding box center [281, 78] width 134 height 21
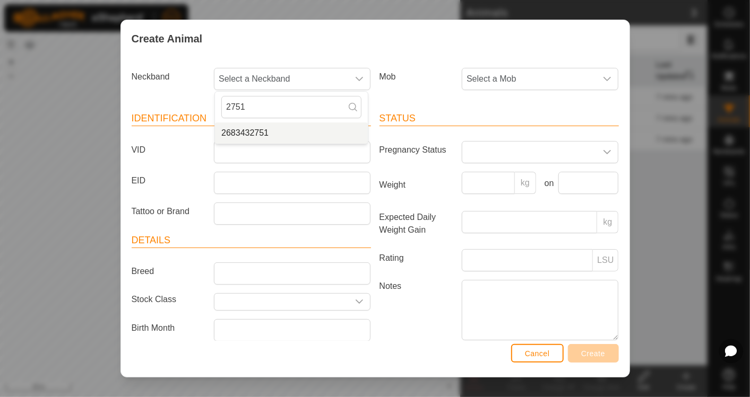
type input "2751"
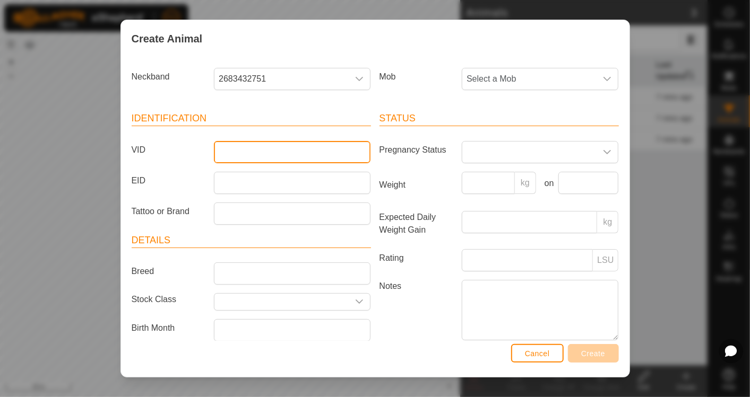
click at [226, 150] on input "VID" at bounding box center [292, 152] width 157 height 22
type input "F4"
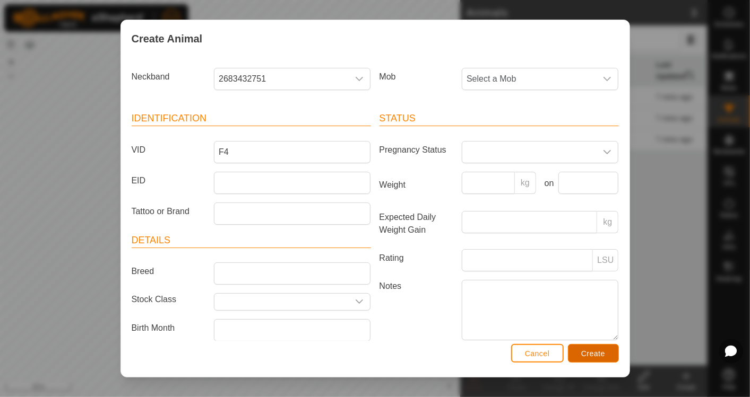
click at [593, 345] on button "Create" at bounding box center [593, 353] width 51 height 19
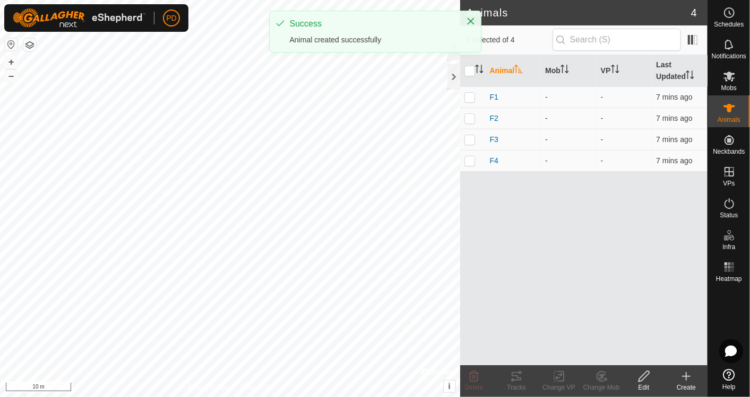
click at [691, 379] on icon at bounding box center [686, 376] width 13 height 13
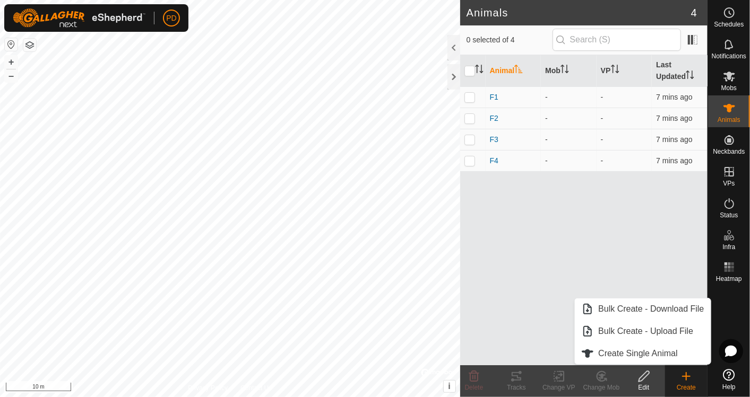
click at [662, 348] on link "Create Single Animal" at bounding box center [642, 353] width 135 height 21
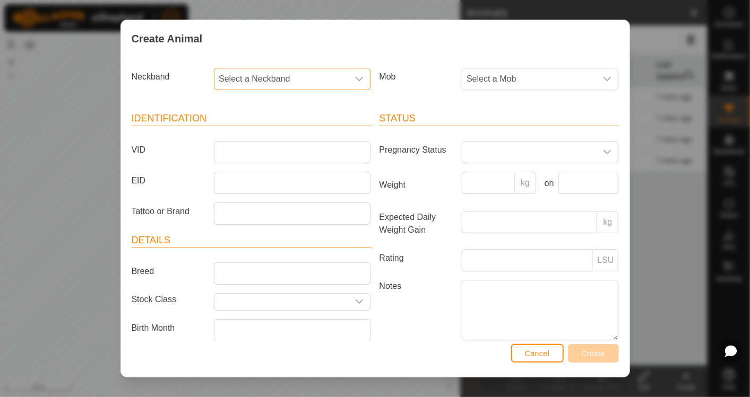
click at [337, 73] on span "Select a Neckband" at bounding box center [281, 78] width 134 height 21
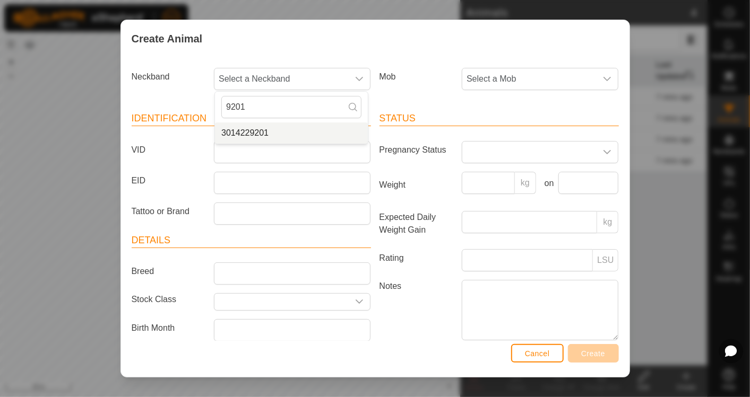
type input "9201"
click at [269, 127] on li "3014229201" at bounding box center [291, 133] width 153 height 21
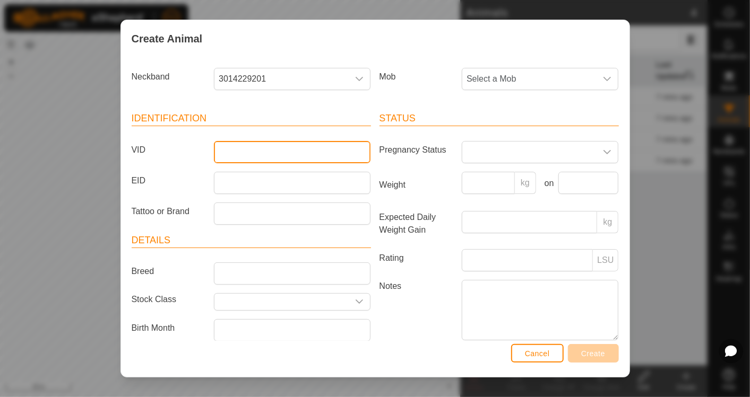
click at [235, 151] on input "VID" at bounding box center [292, 152] width 157 height 22
type input "F5"
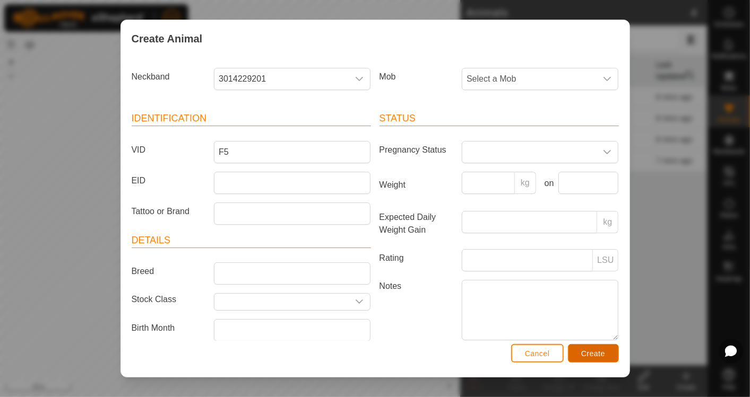
click at [601, 349] on button "Create" at bounding box center [593, 353] width 51 height 19
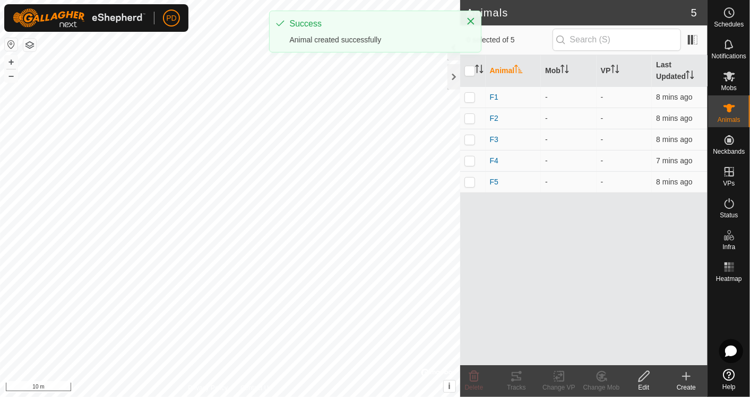
click at [683, 377] on icon at bounding box center [686, 376] width 13 height 13
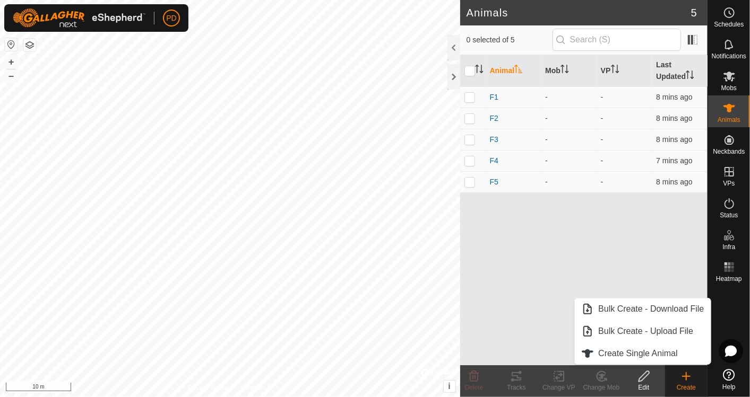
click at [653, 352] on link "Create Single Animal" at bounding box center [642, 353] width 135 height 21
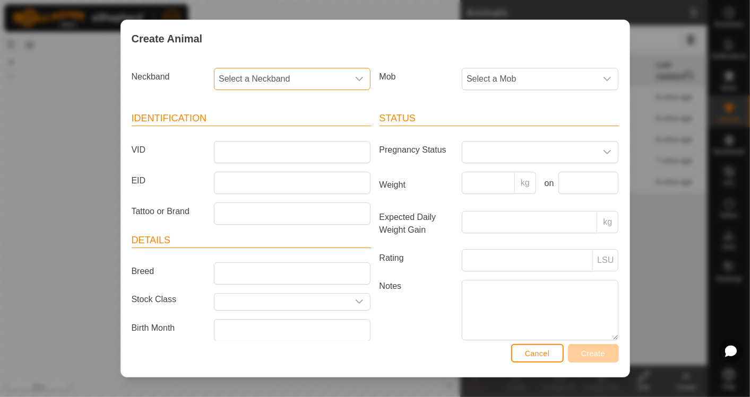
click at [278, 76] on span "Select a Neckband" at bounding box center [281, 78] width 134 height 21
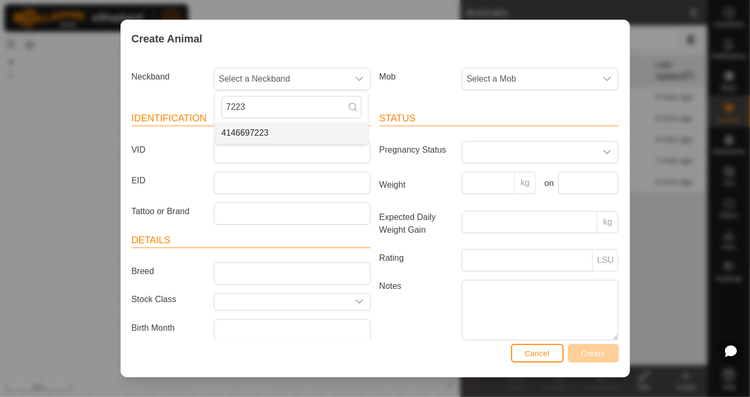
type input "7223"
click at [243, 133] on li "4146697223" at bounding box center [291, 133] width 153 height 21
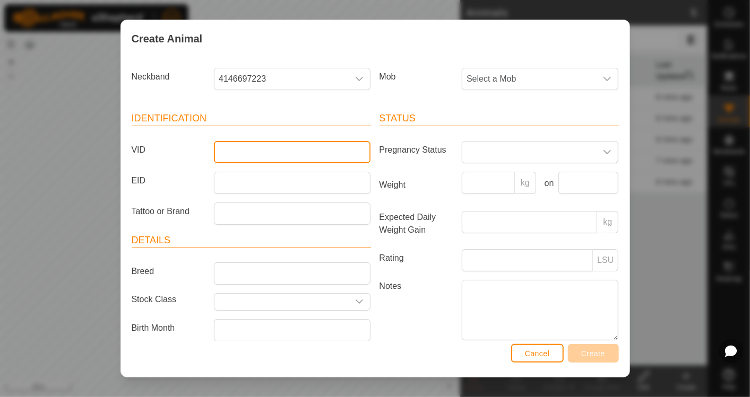
click at [231, 152] on input "VID" at bounding box center [292, 152] width 157 height 22
type input "F6"
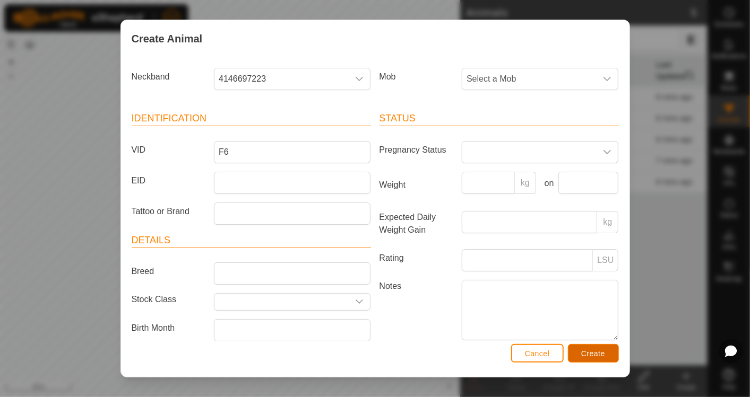
click at [598, 350] on span "Create" at bounding box center [593, 354] width 24 height 8
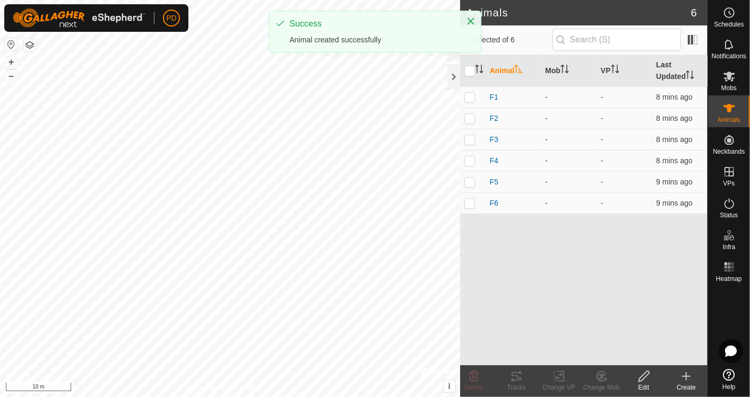
click at [682, 372] on icon at bounding box center [686, 376] width 13 height 13
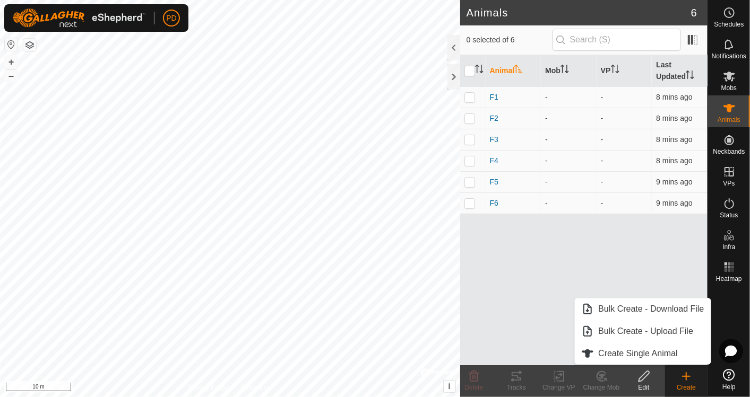
click at [599, 353] on link "Create Single Animal" at bounding box center [642, 353] width 135 height 21
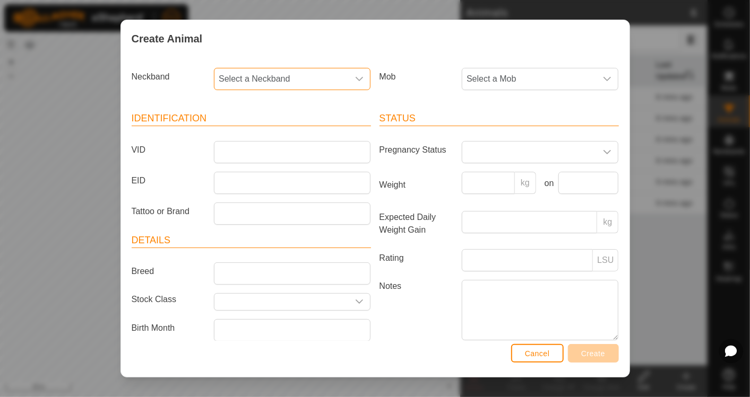
click at [265, 84] on span "Select a Neckband" at bounding box center [281, 78] width 134 height 21
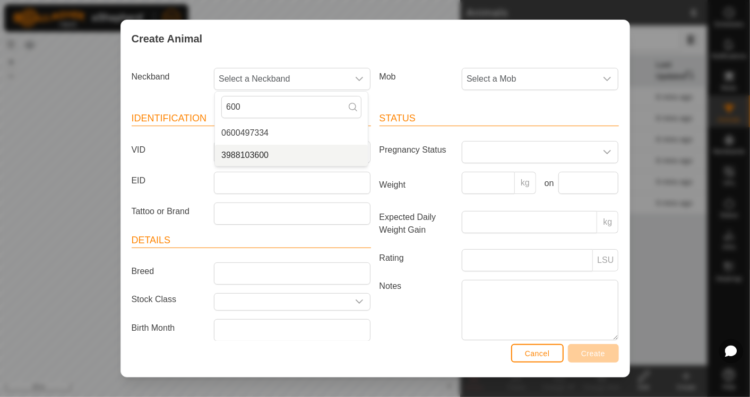
type input "600"
click at [271, 152] on li "3988103600" at bounding box center [291, 155] width 153 height 21
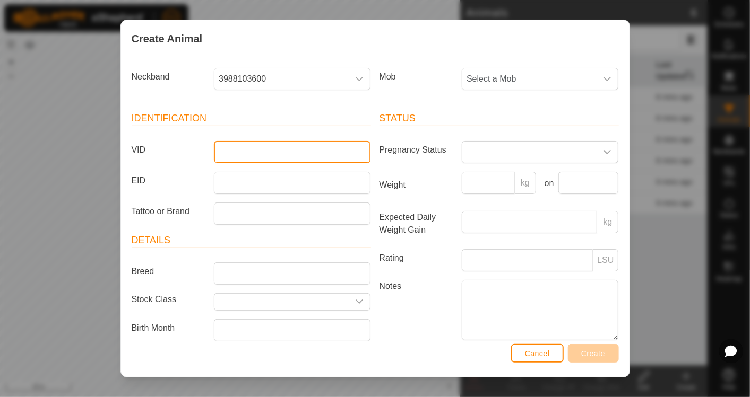
click at [239, 153] on input "VID" at bounding box center [292, 152] width 157 height 22
type input "F7"
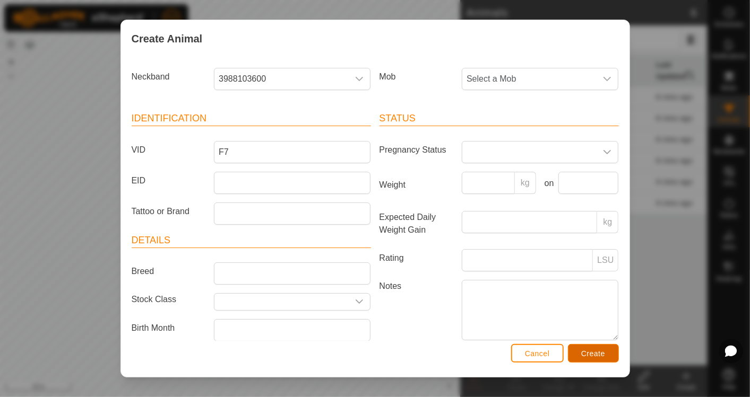
click at [587, 353] on span "Create" at bounding box center [593, 354] width 24 height 8
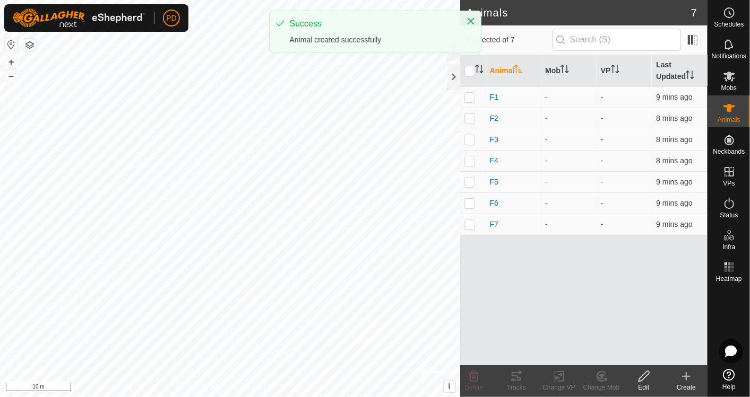
click at [683, 377] on icon at bounding box center [686, 376] width 13 height 13
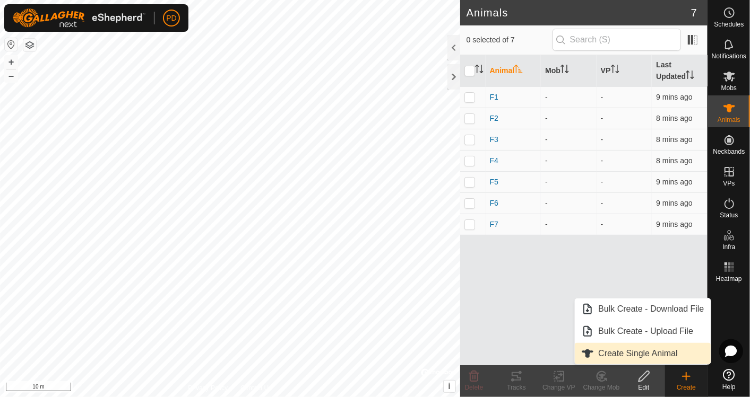
click at [642, 349] on link "Create Single Animal" at bounding box center [642, 353] width 135 height 21
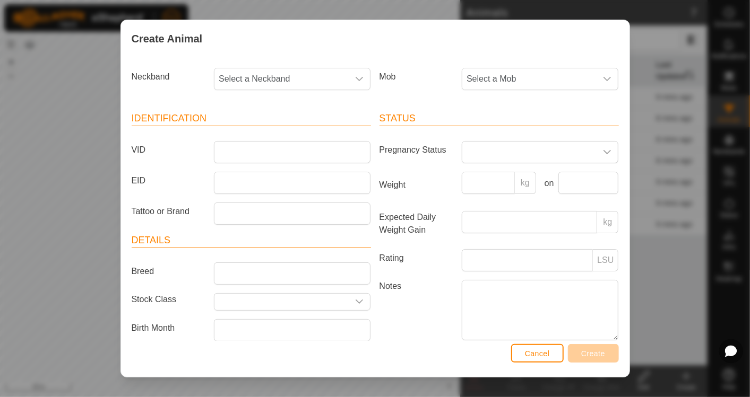
click at [324, 81] on span "Select a Neckband" at bounding box center [281, 78] width 134 height 21
type input "498"
click at [258, 155] on li "3396194498" at bounding box center [291, 155] width 153 height 21
click at [242, 153] on input "VID" at bounding box center [292, 152] width 157 height 22
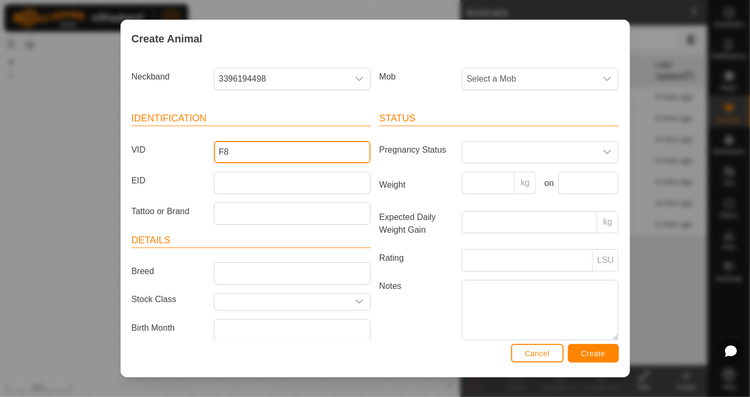
type input "F8"
click at [586, 354] on span "Create" at bounding box center [593, 354] width 24 height 8
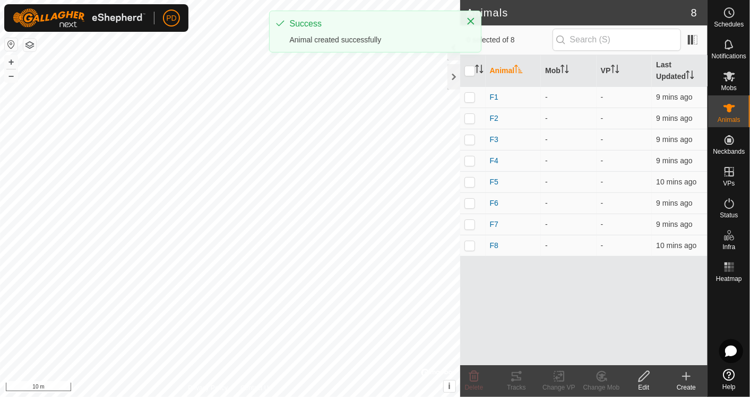
click at [683, 377] on icon at bounding box center [685, 377] width 7 height 0
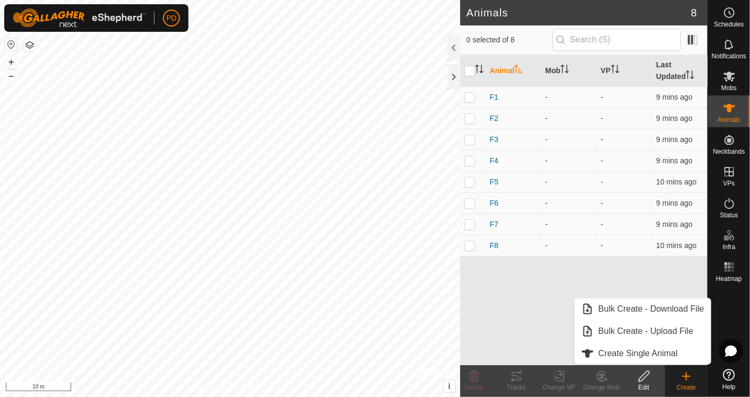
click at [644, 352] on link "Create Single Animal" at bounding box center [642, 353] width 135 height 21
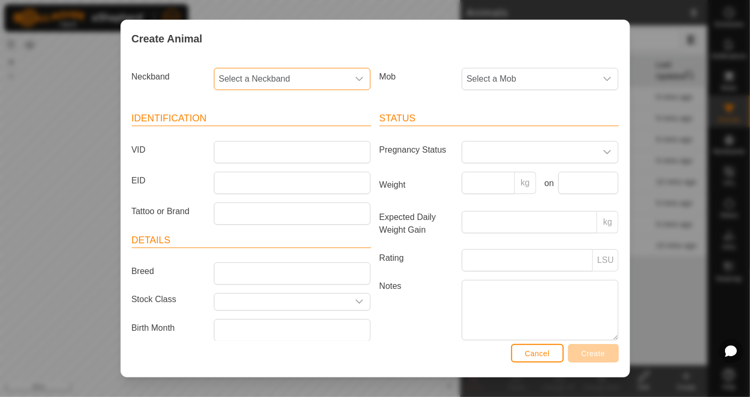
click at [309, 83] on span "Select a Neckband" at bounding box center [281, 78] width 134 height 21
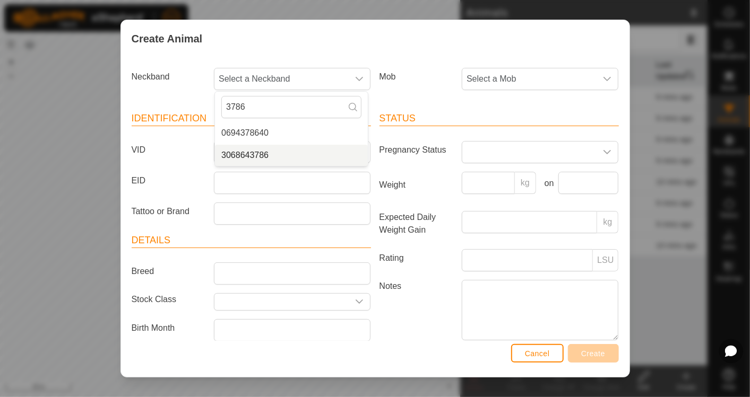
type input "3786"
click at [266, 156] on li "3068643786" at bounding box center [291, 155] width 153 height 21
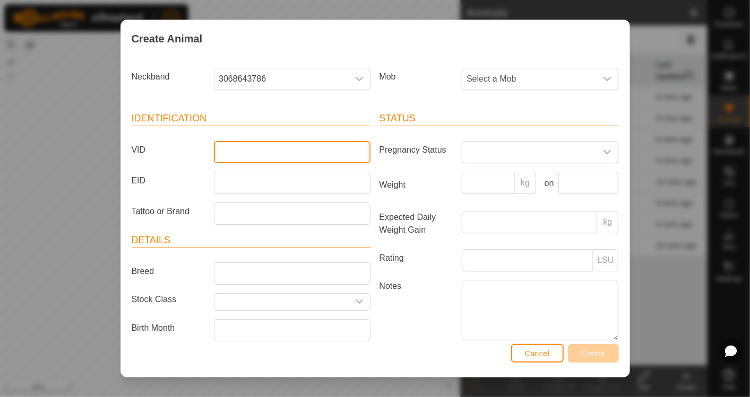
click at [257, 149] on input "VID" at bounding box center [292, 152] width 157 height 22
type input "F9"
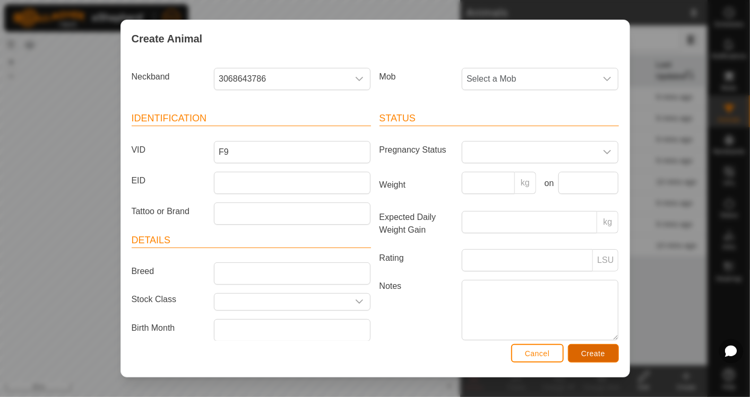
click at [597, 356] on span "Create" at bounding box center [593, 354] width 24 height 8
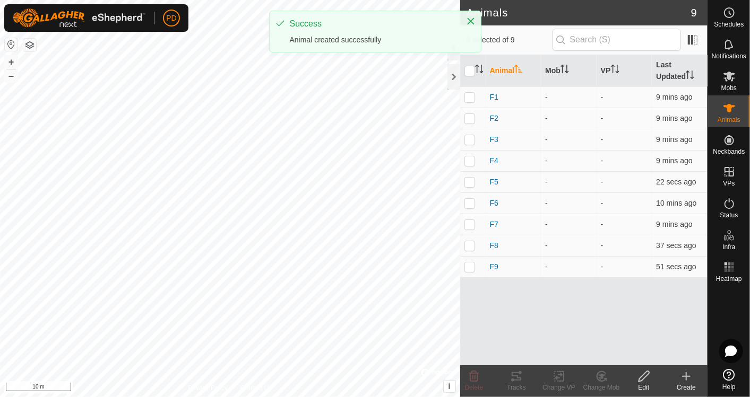
click at [687, 380] on icon at bounding box center [686, 376] width 13 height 13
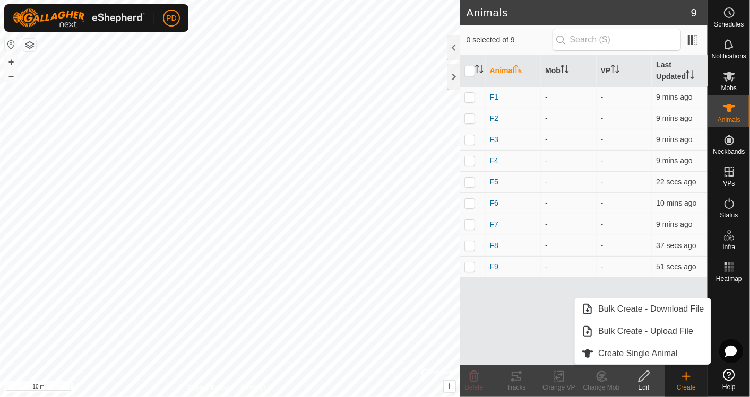
click at [669, 359] on link "Create Single Animal" at bounding box center [642, 353] width 135 height 21
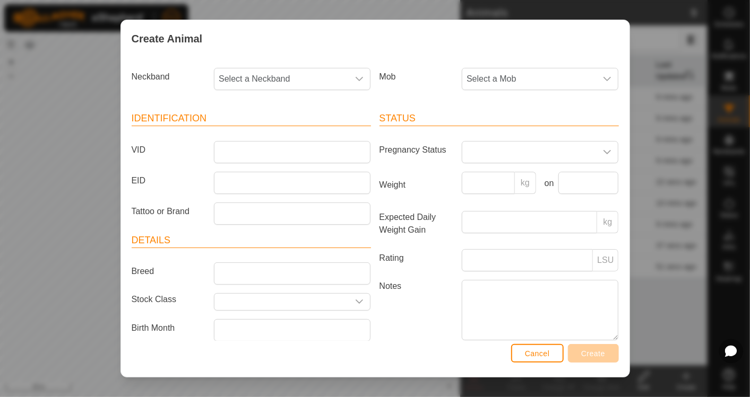
click at [325, 81] on span "Select a Neckband" at bounding box center [281, 78] width 134 height 21
type input "7891"
click at [271, 134] on li "2710317891" at bounding box center [291, 133] width 153 height 21
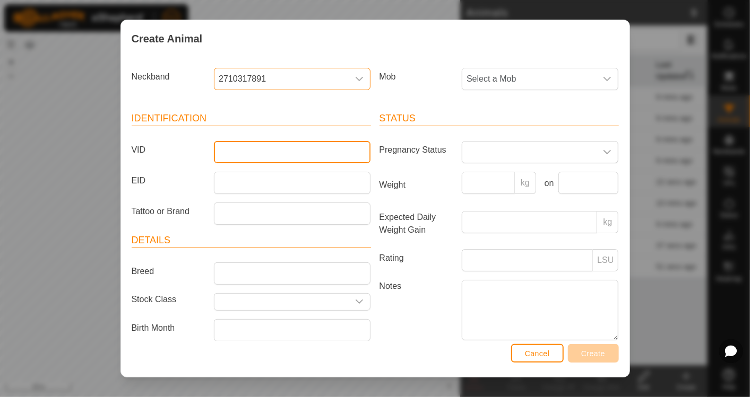
click at [253, 145] on input "VID" at bounding box center [292, 152] width 157 height 22
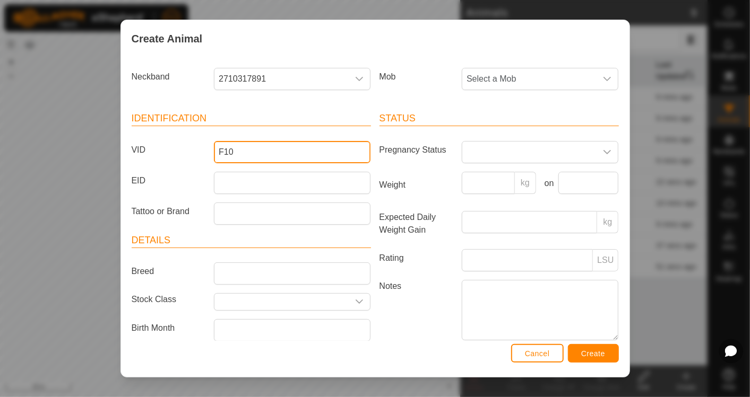
type input "F10"
click at [588, 352] on span "Create" at bounding box center [593, 354] width 24 height 8
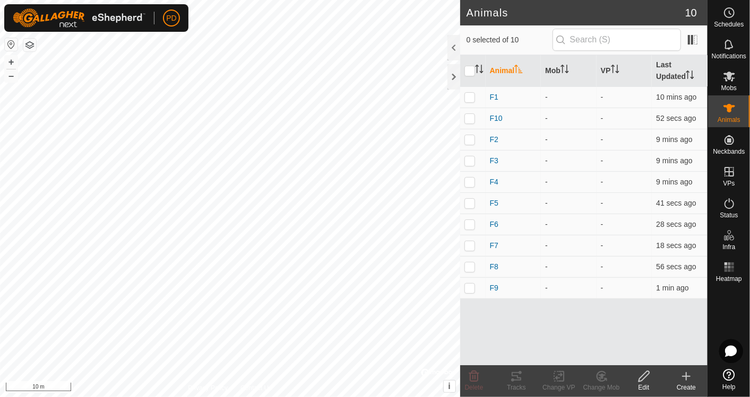
click at [468, 73] on input "checkbox" at bounding box center [469, 71] width 11 height 11
checkbox input "true"
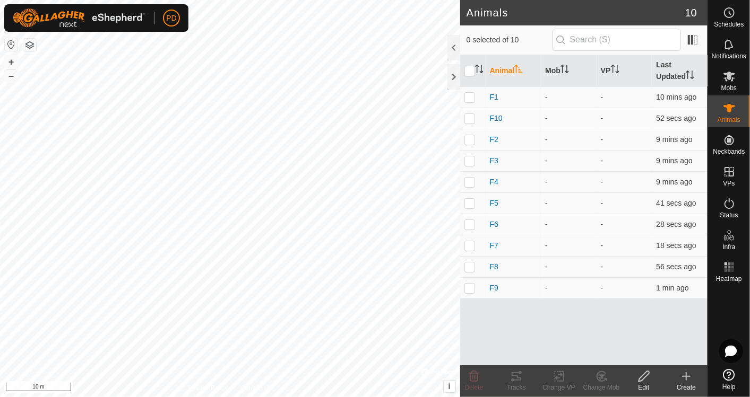
checkbox input "true"
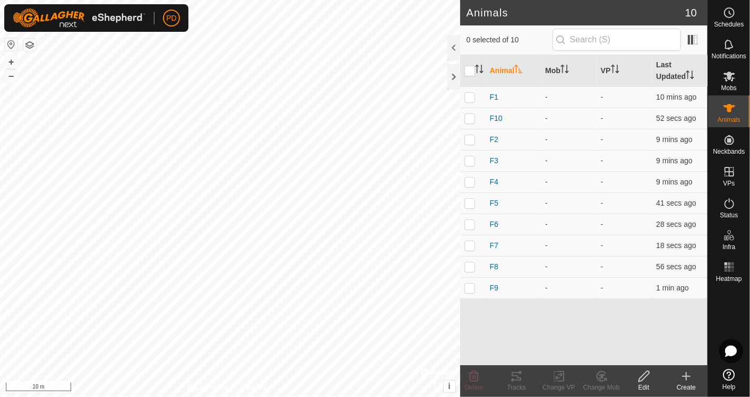
checkbox input "true"
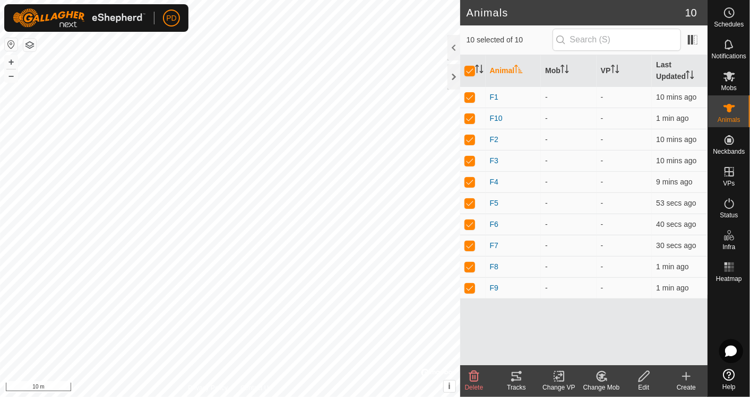
click at [685, 382] on icon at bounding box center [686, 376] width 13 height 13
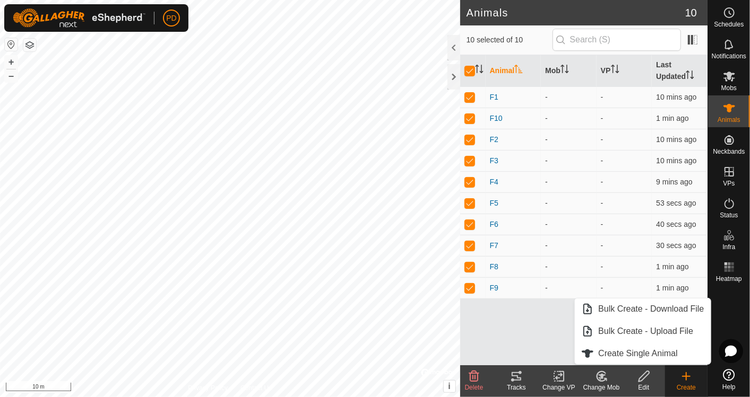
click at [602, 380] on icon at bounding box center [601, 376] width 13 height 13
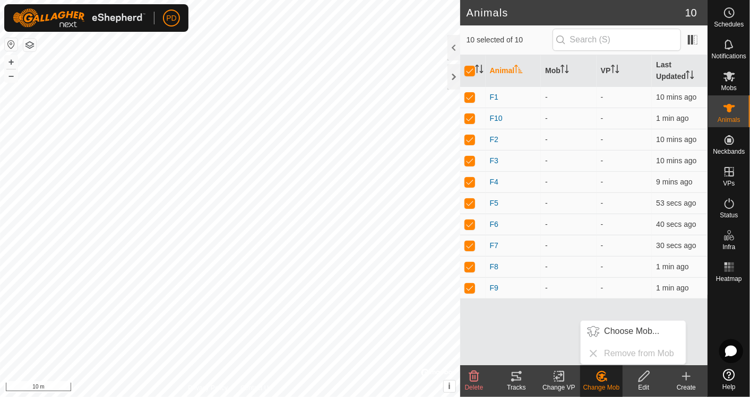
click at [621, 334] on link "Choose Mob..." at bounding box center [632, 331] width 105 height 21
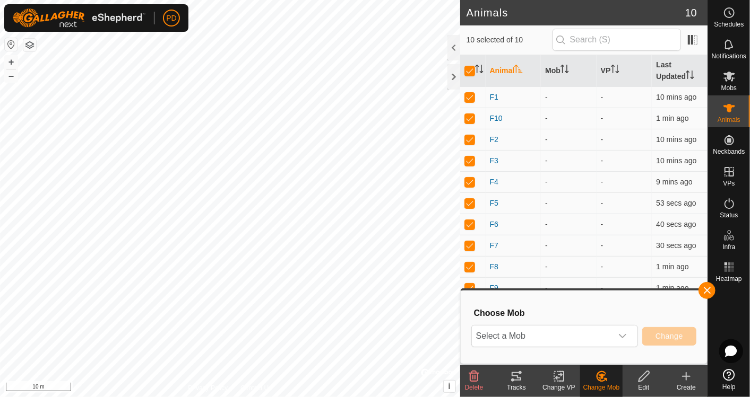
click at [623, 337] on icon "dropdown trigger" at bounding box center [622, 336] width 7 height 4
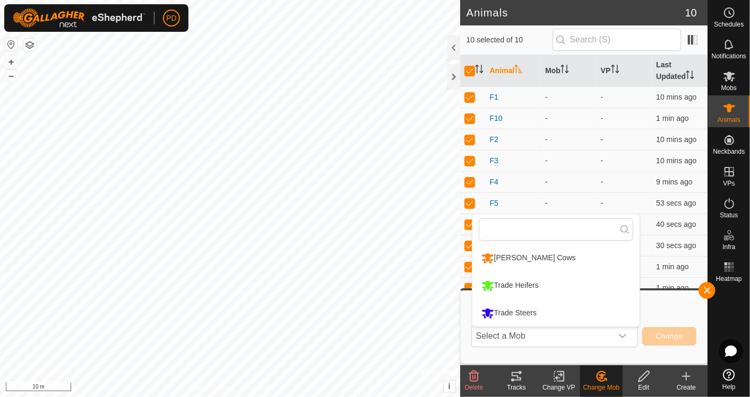
click at [552, 289] on li "Trade Heifers" at bounding box center [555, 286] width 167 height 27
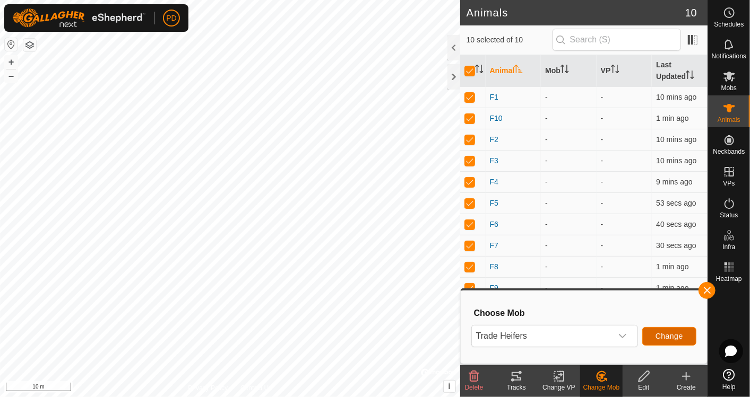
click at [664, 337] on span "Change" at bounding box center [669, 336] width 28 height 8
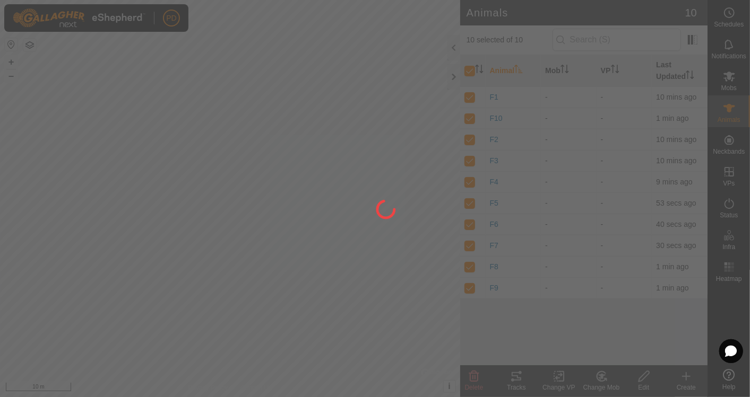
checkbox input "false"
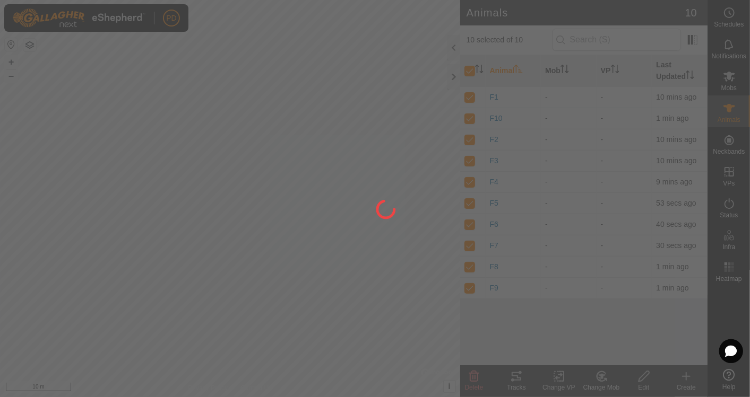
checkbox input "false"
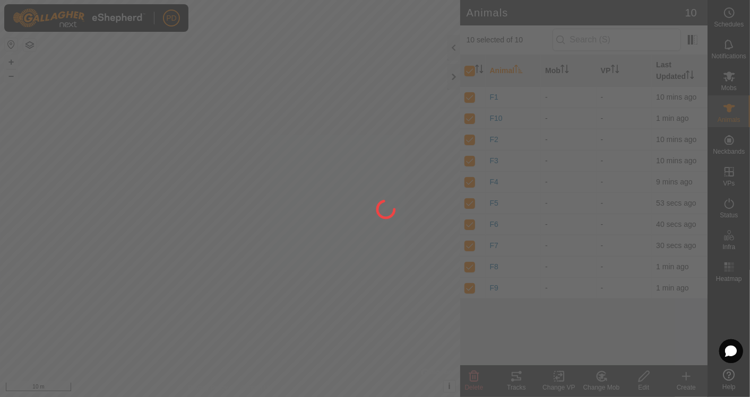
checkbox input "false"
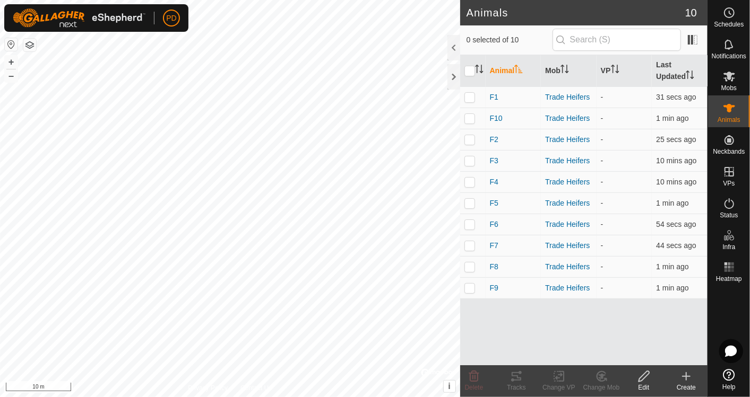
click at [453, 75] on div at bounding box center [453, 76] width 13 height 25
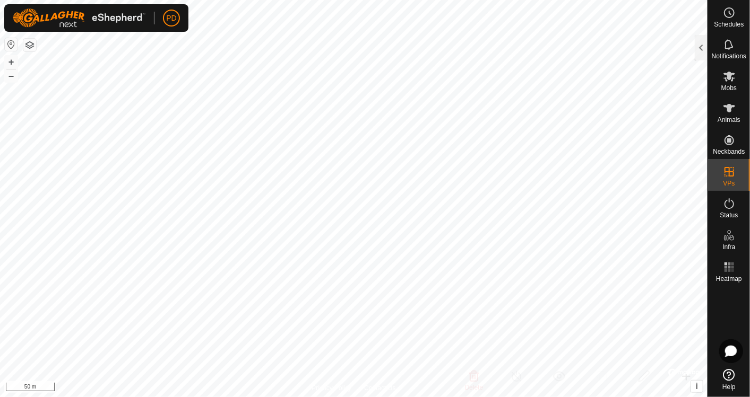
checkbox input "true"
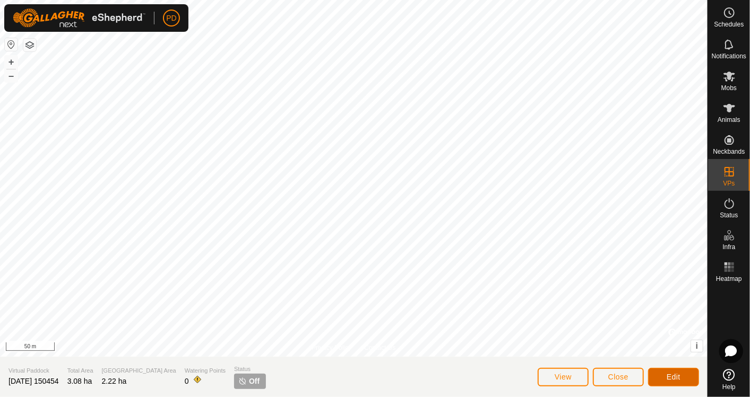
click at [675, 375] on span "Edit" at bounding box center [673, 377] width 14 height 8
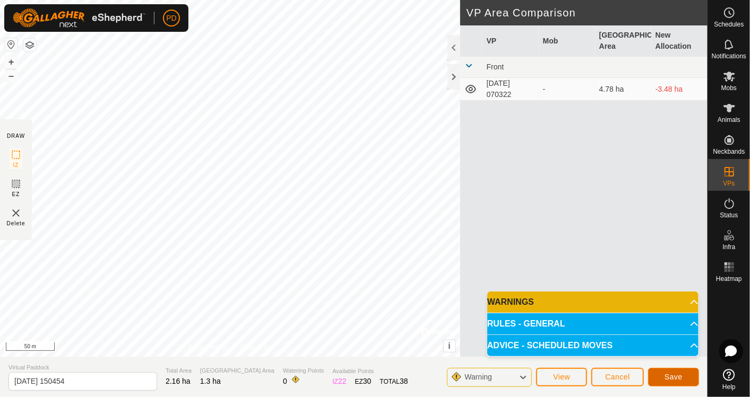
click at [679, 377] on span "Save" at bounding box center [673, 377] width 18 height 8
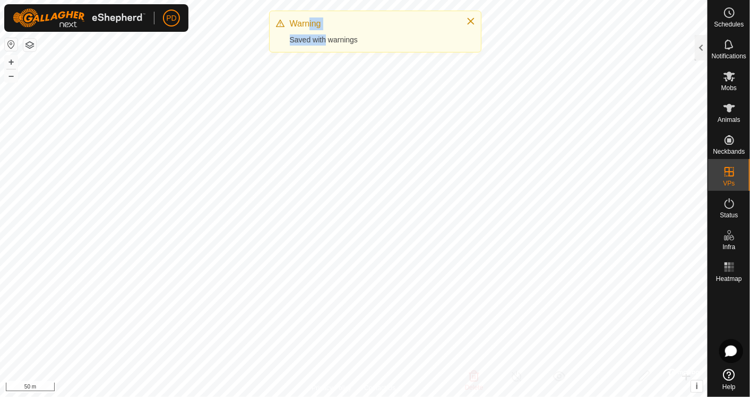
drag, startPoint x: 323, startPoint y: 36, endPoint x: 306, endPoint y: 24, distance: 20.3
click at [306, 24] on div "Warning Saved with warnings" at bounding box center [373, 32] width 166 height 28
click at [306, 24] on div "Warning" at bounding box center [373, 24] width 166 height 13
click at [279, 25] on icon at bounding box center [280, 23] width 8 height 8
click at [471, 20] on icon "Close" at bounding box center [470, 21] width 7 height 7
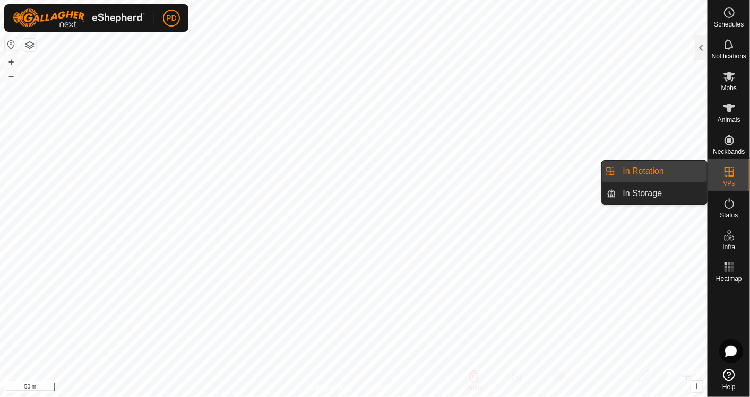
click at [729, 168] on icon at bounding box center [729, 172] width 10 height 10
click at [643, 168] on link "In Rotation" at bounding box center [662, 171] width 91 height 21
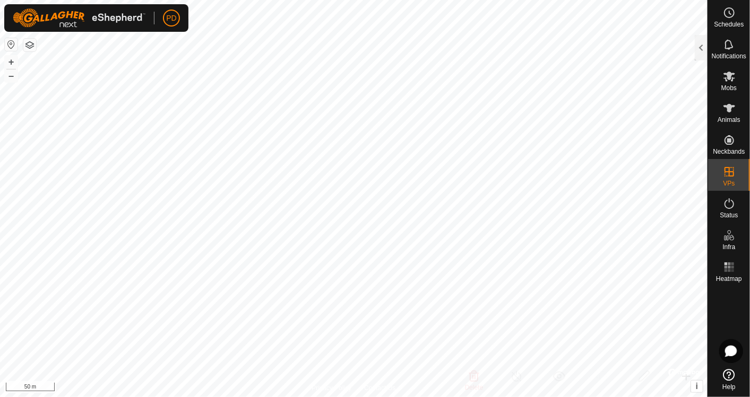
checkbox input "true"
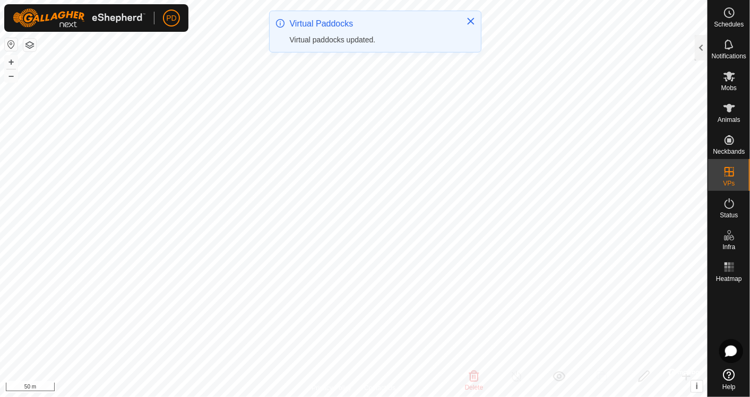
checkbox input "false"
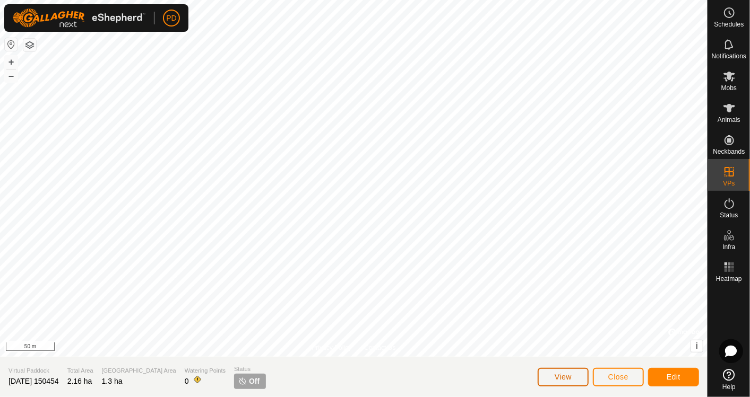
click at [557, 379] on span "View" at bounding box center [562, 377] width 17 height 8
click at [249, 381] on span "Off" at bounding box center [254, 381] width 11 height 11
click at [234, 381] on p-tag "Off" at bounding box center [250, 381] width 32 height 15
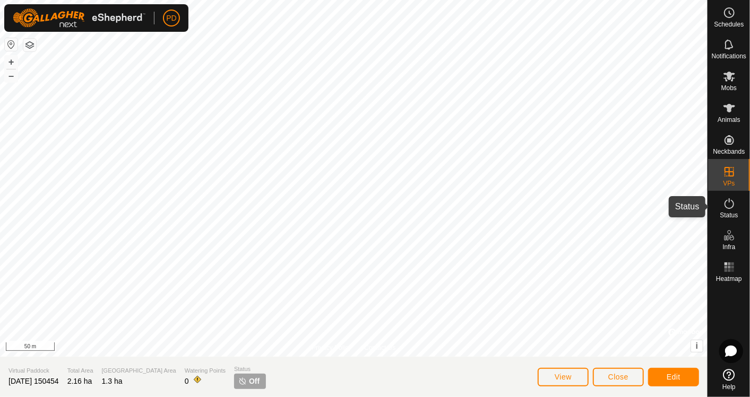
click at [726, 204] on icon at bounding box center [729, 203] width 13 height 13
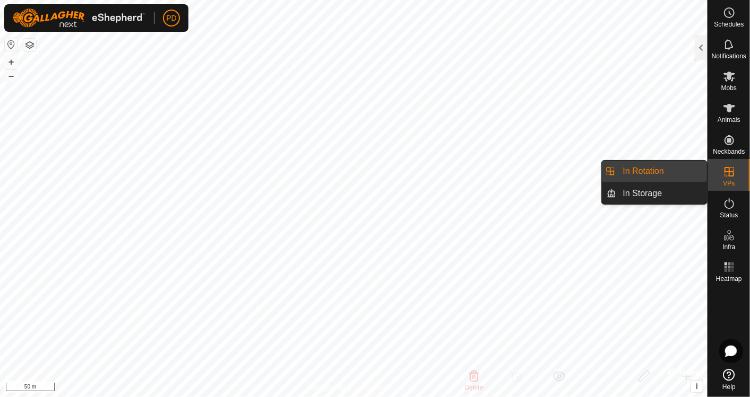
click at [642, 171] on link "In Rotation" at bounding box center [662, 171] width 91 height 21
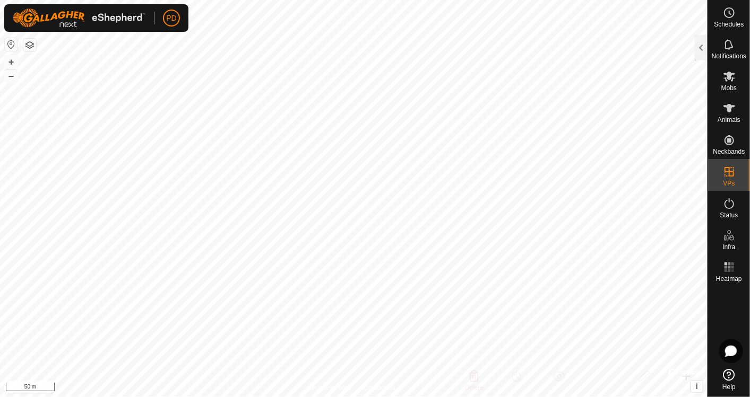
checkbox input "true"
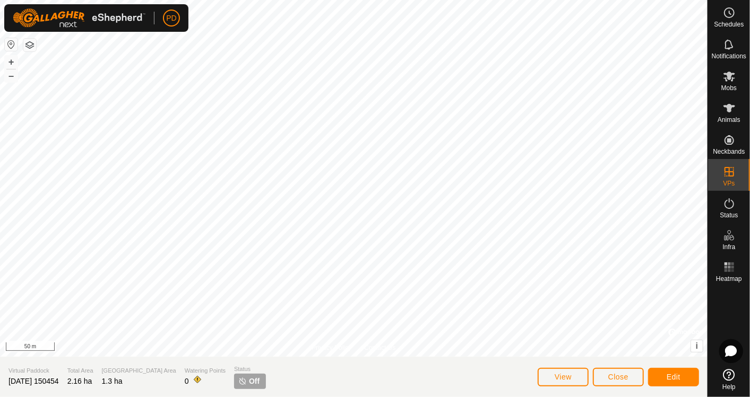
click at [234, 382] on p-tag "Off" at bounding box center [250, 381] width 32 height 15
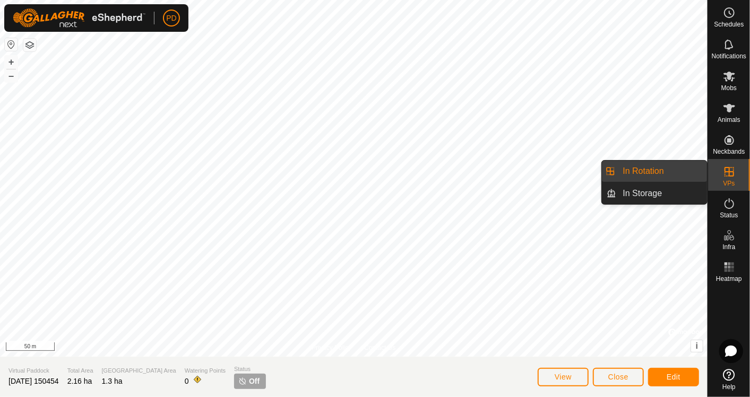
click at [733, 171] on icon at bounding box center [729, 172] width 13 height 13
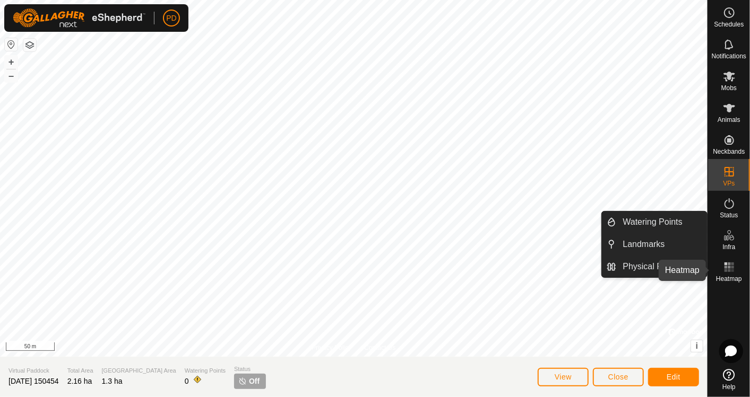
click at [726, 264] on rect at bounding box center [725, 264] width 3 height 3
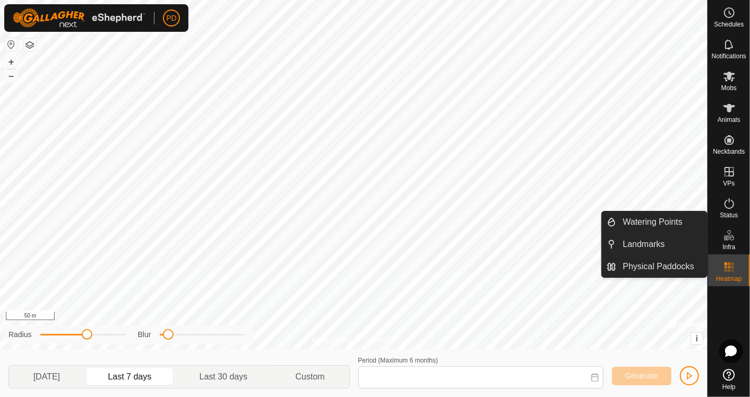
type input "18 Aug, 2025 - 24 Aug, 2025"
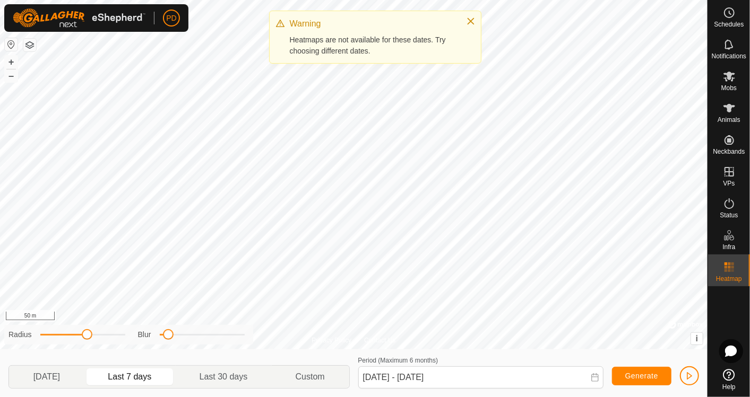
click at [471, 19] on icon "Close" at bounding box center [470, 21] width 8 height 8
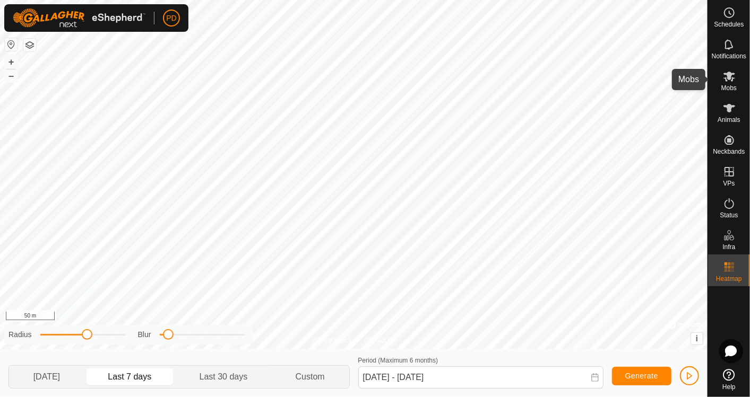
click at [733, 85] on span "Mobs" at bounding box center [728, 88] width 15 height 6
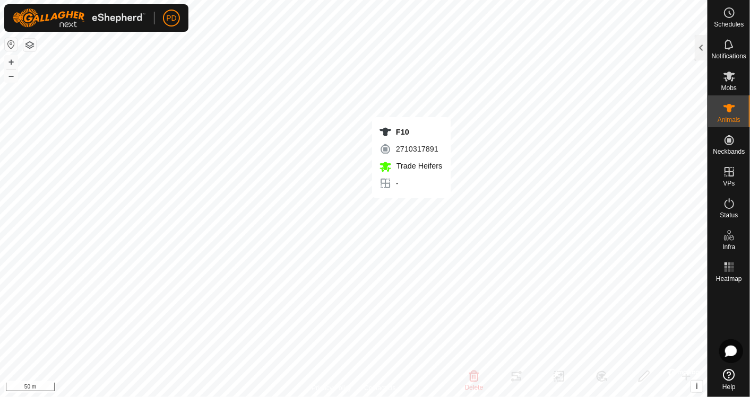
checkbox input "true"
checkbox input "false"
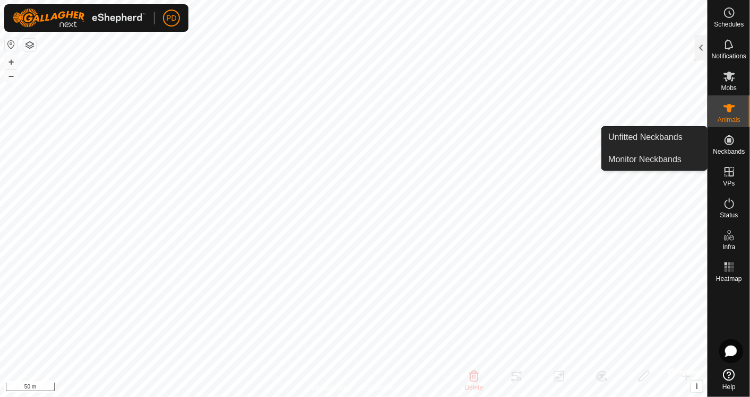
click at [672, 156] on link "Monitor Neckbands" at bounding box center [654, 159] width 105 height 21
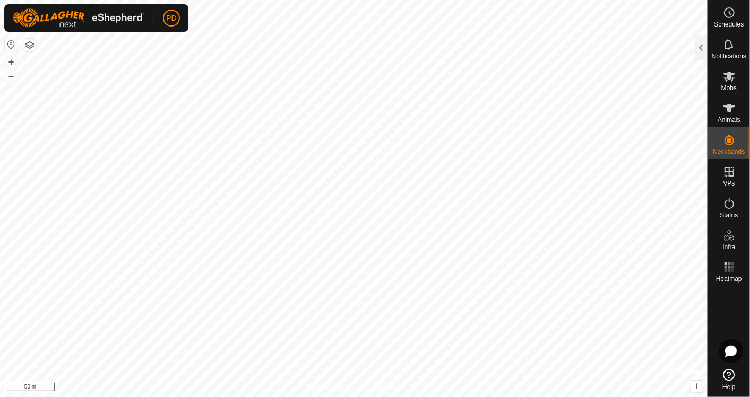
click at [703, 45] on div at bounding box center [701, 47] width 13 height 25
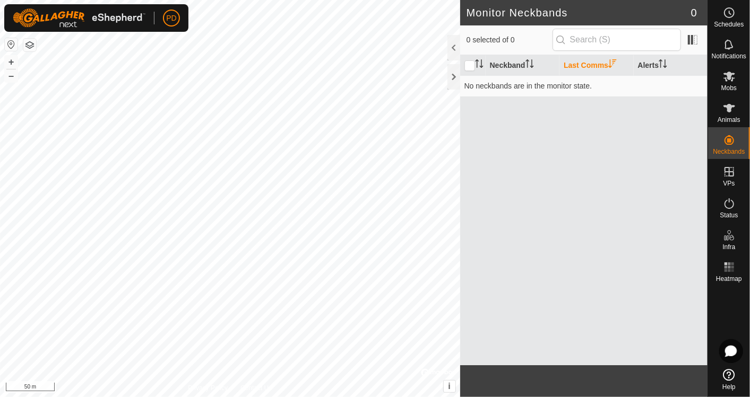
click at [511, 65] on th "Neckband" at bounding box center [523, 65] width 74 height 21
click at [574, 62] on th "Last Comms" at bounding box center [596, 65] width 74 height 21
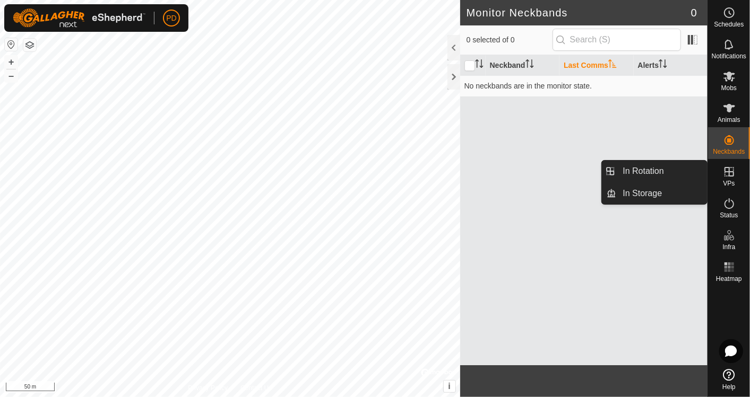
drag, startPoint x: 721, startPoint y: 167, endPoint x: 727, endPoint y: 171, distance: 8.4
click at [727, 171] on icon at bounding box center [729, 172] width 10 height 10
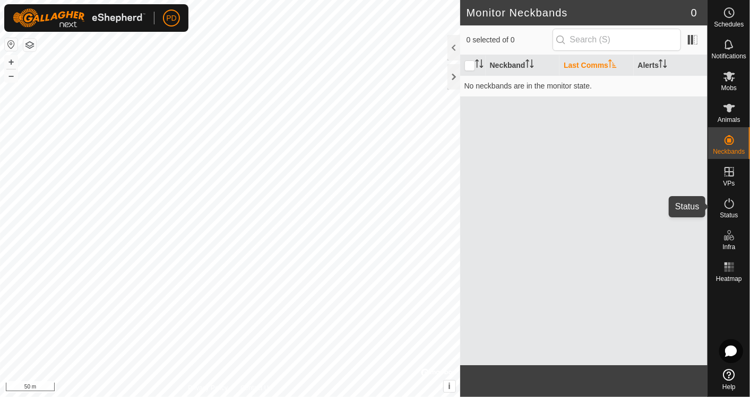
click at [729, 202] on icon at bounding box center [729, 203] width 10 height 11
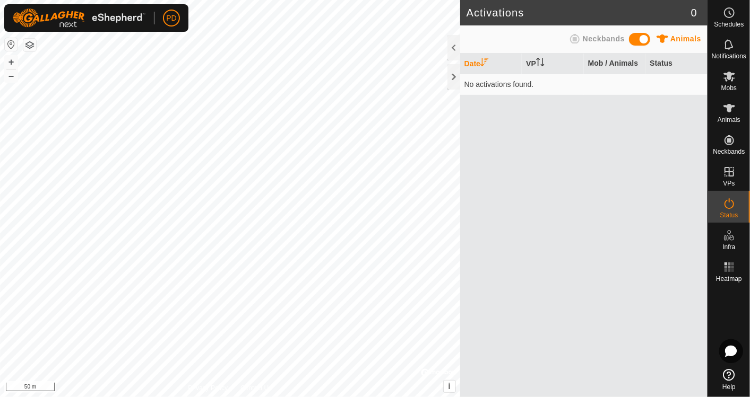
click at [602, 34] on span "Neckbands" at bounding box center [604, 38] width 42 height 8
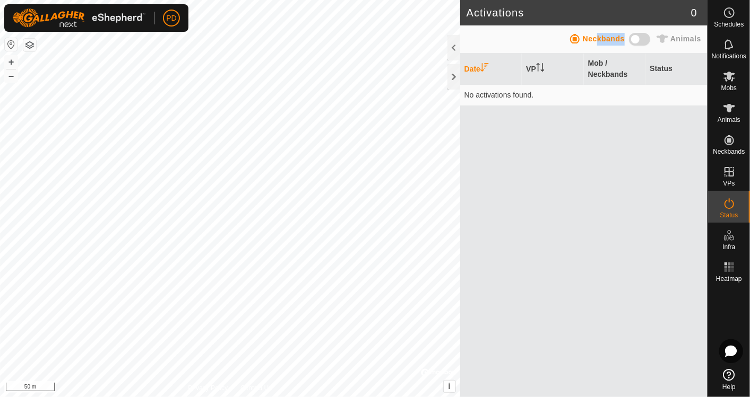
drag, startPoint x: 602, startPoint y: 34, endPoint x: 580, endPoint y: 148, distance: 115.6
click at [580, 148] on div "Animals Neckbands Date VP Mob / Neckbands Status No activations found." at bounding box center [583, 211] width 247 height 372
click at [580, 148] on div "Date VP Mob / Neckbands Status No activations found." at bounding box center [583, 226] width 247 height 344
click at [732, 111] on icon at bounding box center [729, 108] width 13 height 13
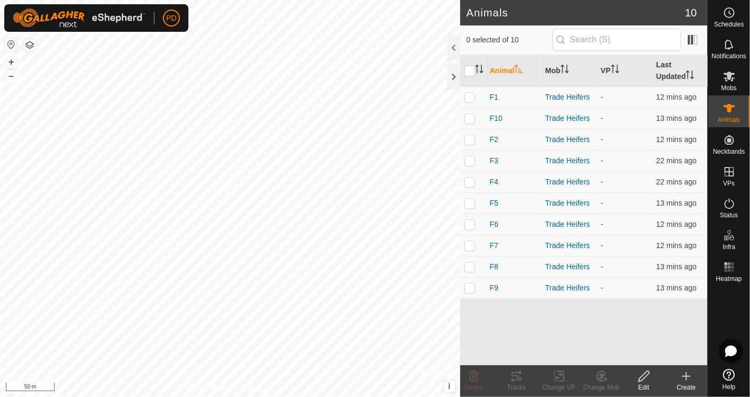
click at [467, 71] on input "checkbox" at bounding box center [469, 71] width 11 height 11
checkbox input "true"
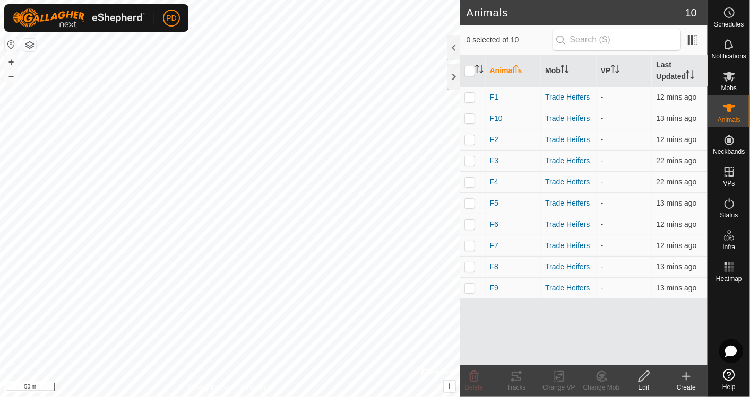
checkbox input "true"
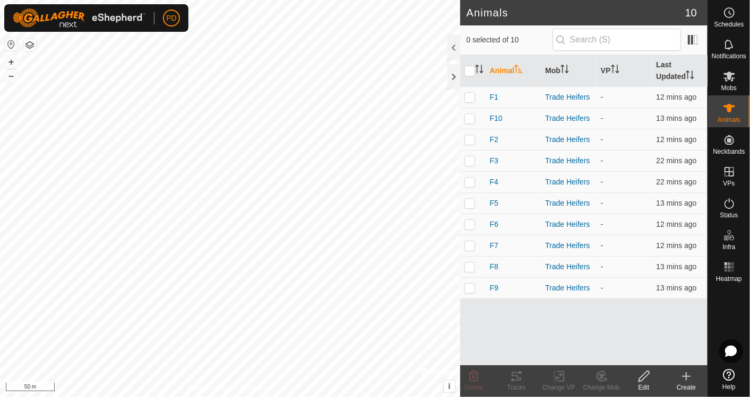
checkbox input "true"
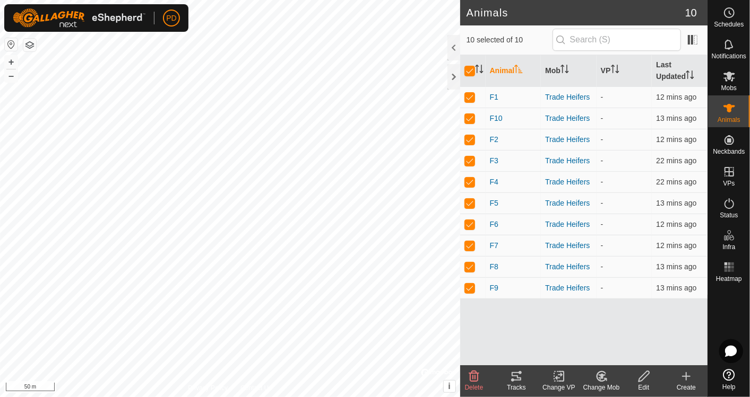
click at [467, 71] on input "checkbox" at bounding box center [469, 71] width 11 height 11
checkbox input "false"
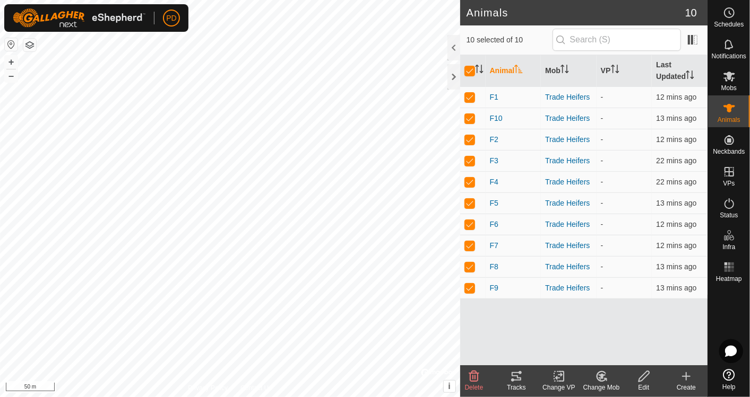
checkbox input "false"
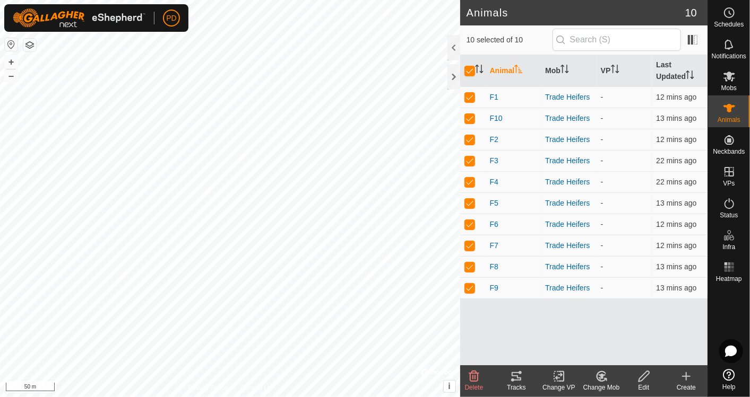
checkbox input "false"
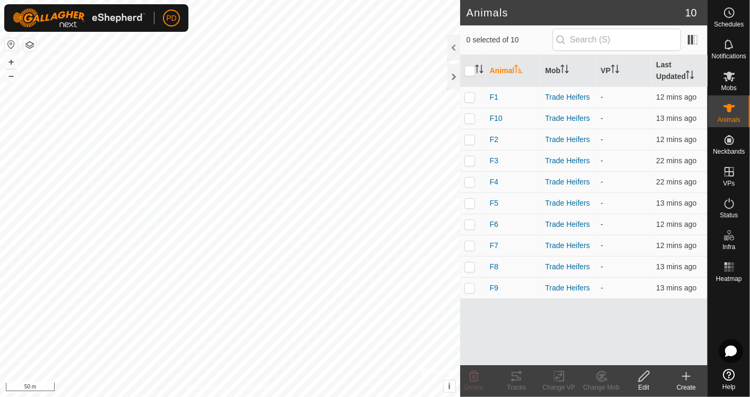
click at [467, 71] on input "checkbox" at bounding box center [469, 71] width 11 height 11
checkbox input "true"
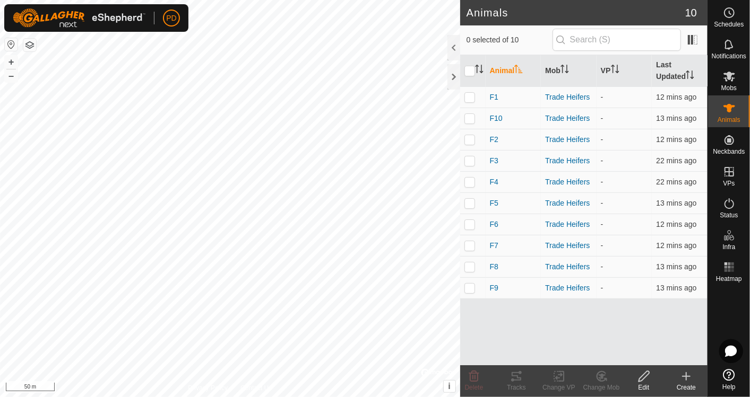
checkbox input "true"
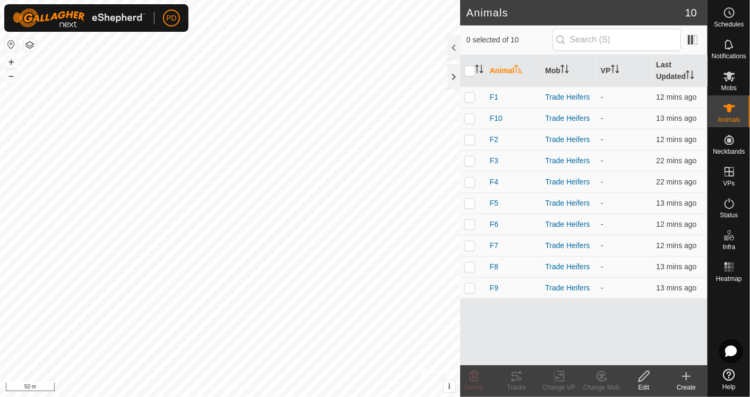
checkbox input "true"
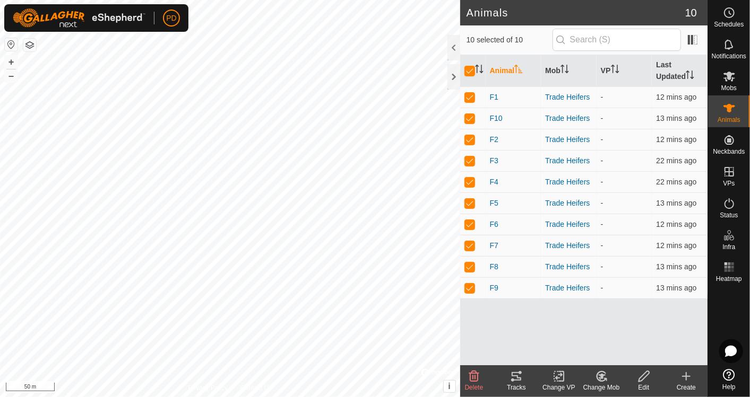
click at [467, 71] on input "checkbox" at bounding box center [469, 71] width 11 height 11
checkbox input "false"
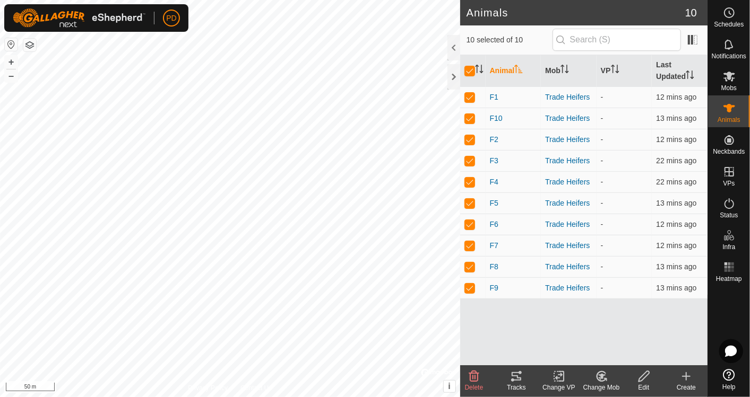
checkbox input "false"
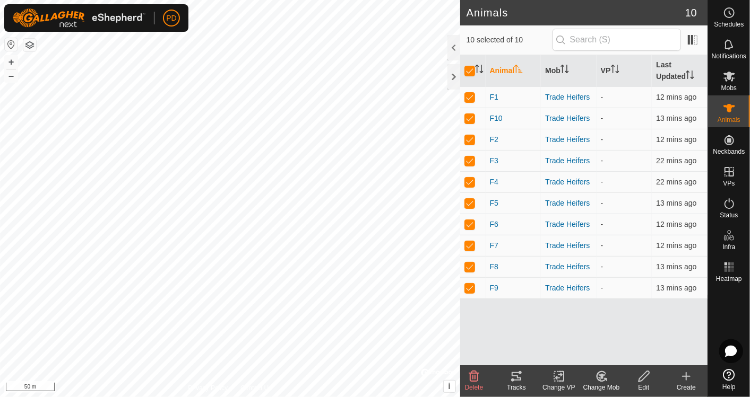
checkbox input "false"
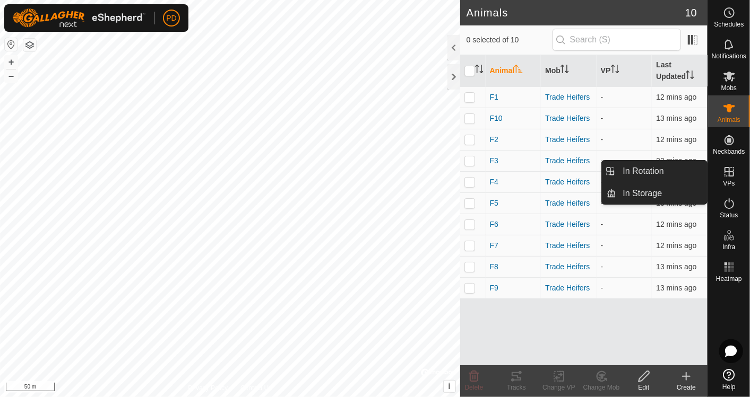
click at [728, 175] on icon at bounding box center [729, 172] width 13 height 13
click at [637, 167] on link "In Rotation" at bounding box center [662, 171] width 91 height 21
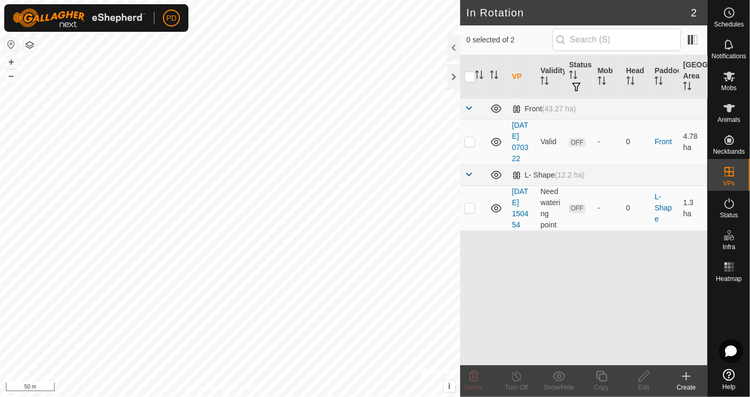
click at [470, 207] on p-checkbox at bounding box center [469, 208] width 11 height 8
click at [470, 209] on p-checkbox at bounding box center [469, 208] width 11 height 8
checkbox input "true"
click at [576, 211] on span "OFF" at bounding box center [577, 208] width 16 height 9
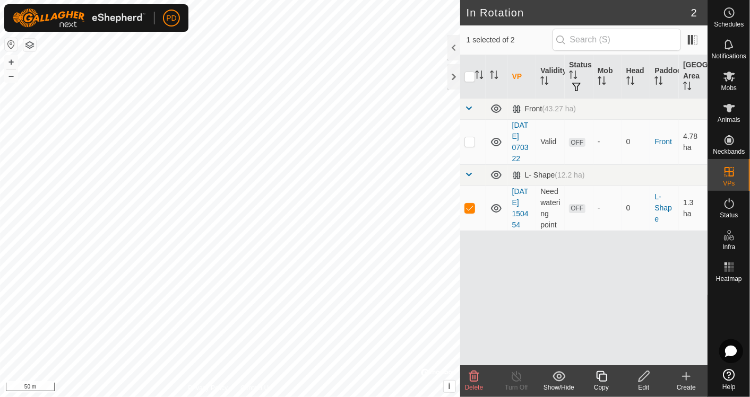
click at [643, 379] on icon at bounding box center [643, 376] width 11 height 11
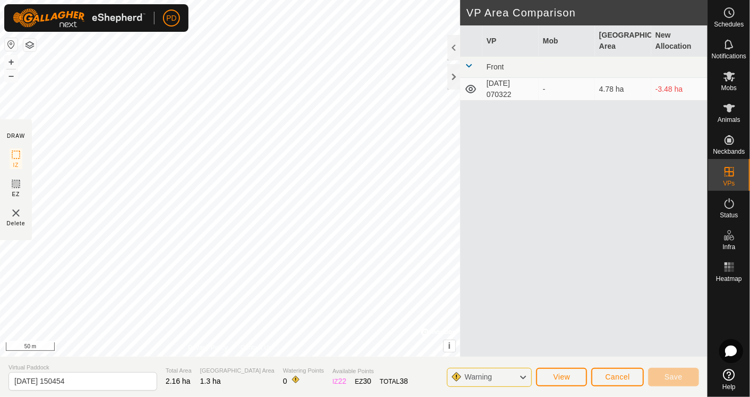
click at [455, 380] on div "Warning" at bounding box center [489, 377] width 85 height 19
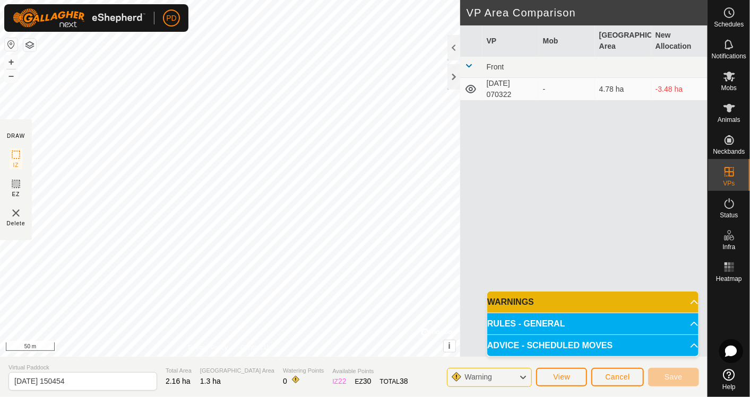
click at [455, 380] on div "Warning" at bounding box center [489, 377] width 85 height 19
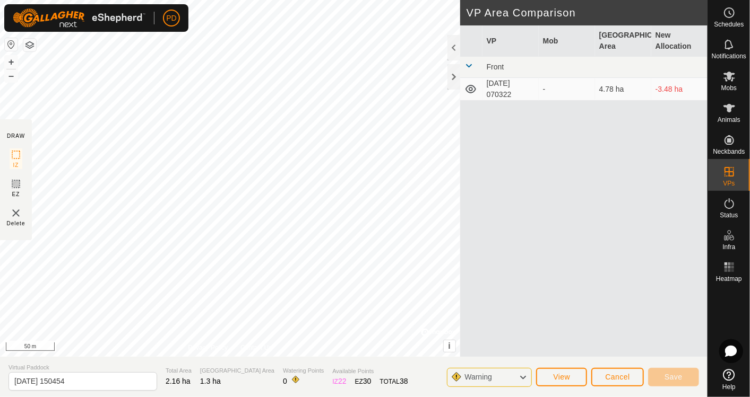
click at [554, 87] on div "-" at bounding box center [567, 89] width 48 height 11
click at [558, 374] on span "View" at bounding box center [561, 377] width 17 height 8
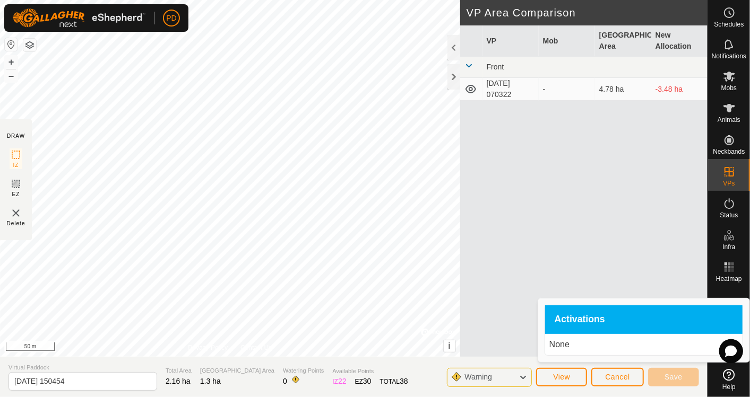
click at [580, 319] on span "Activations" at bounding box center [579, 320] width 50 height 10
click at [494, 296] on div "VP Mob Grazing Area New Allocation Front 2025-08-25 070322 - 4.78 ha -3.48 ha" at bounding box center [583, 203] width 247 height 357
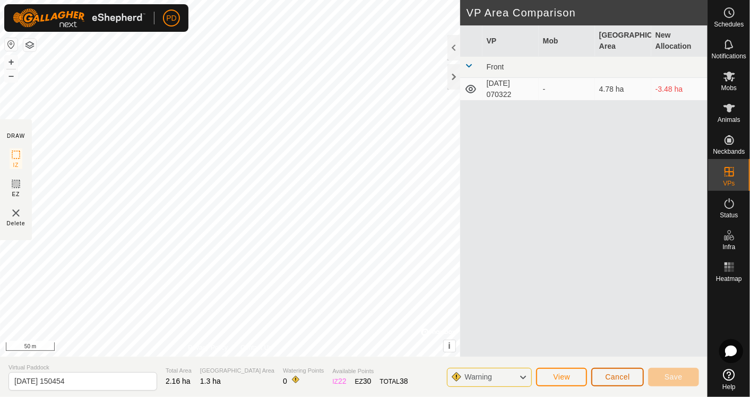
click at [614, 376] on span "Cancel" at bounding box center [617, 377] width 25 height 8
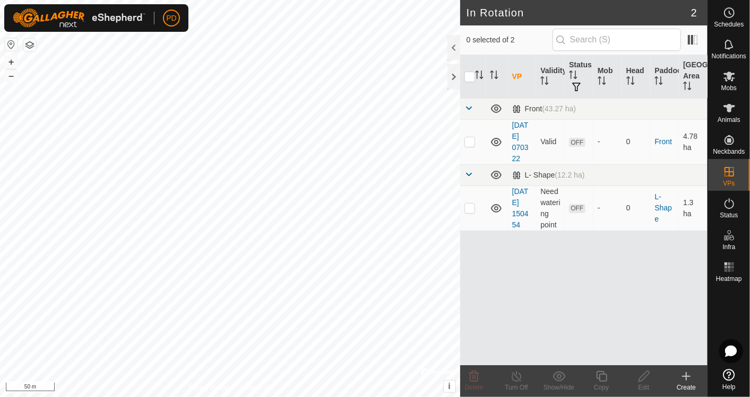
click at [470, 204] on p-checkbox at bounding box center [469, 208] width 11 height 8
checkbox input "false"
click at [726, 76] on icon at bounding box center [729, 76] width 13 height 13
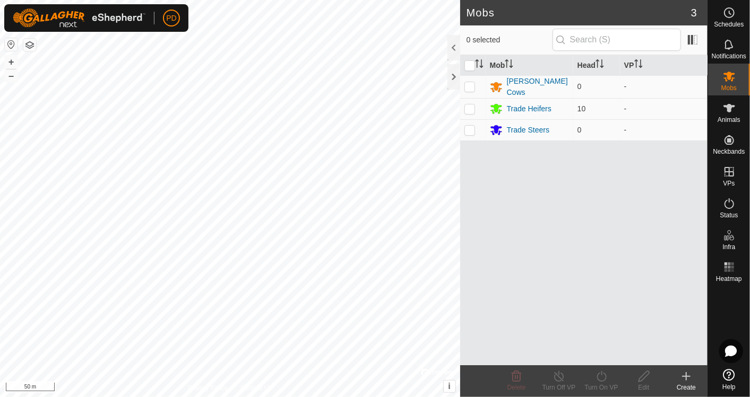
click at [471, 106] on p-checkbox at bounding box center [469, 109] width 11 height 8
checkbox input "true"
click at [605, 380] on icon at bounding box center [601, 376] width 10 height 11
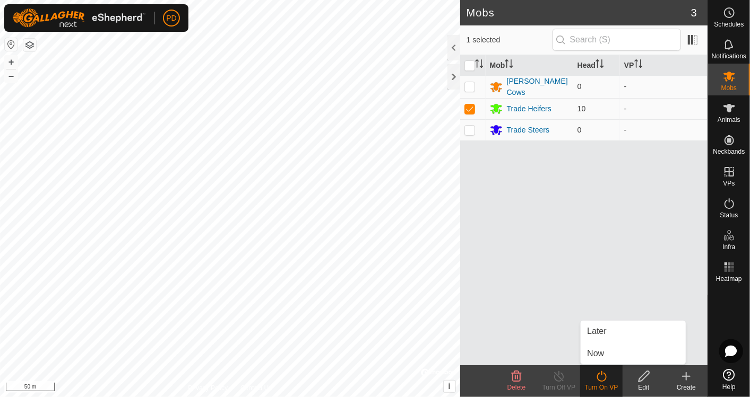
click at [601, 352] on link "Now" at bounding box center [632, 353] width 105 height 21
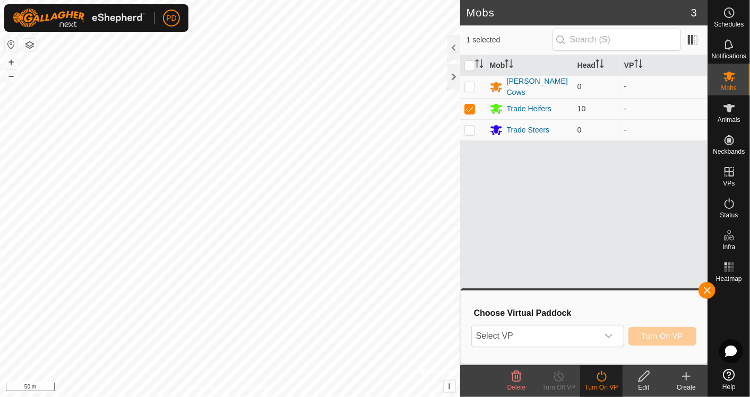
click at [613, 340] on icon "dropdown trigger" at bounding box center [608, 336] width 8 height 8
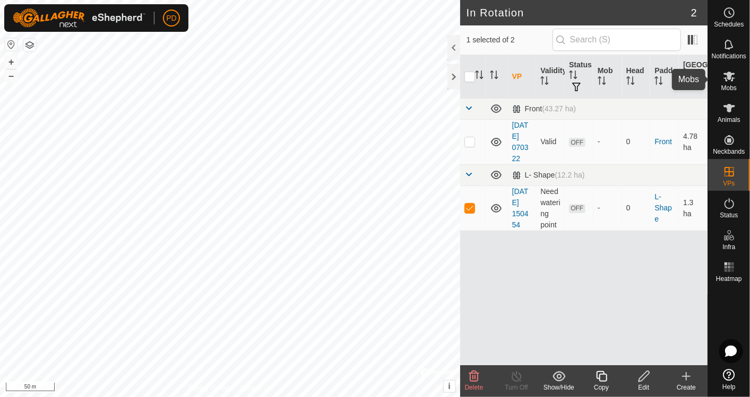
click at [724, 86] on span "Mobs" at bounding box center [728, 88] width 15 height 6
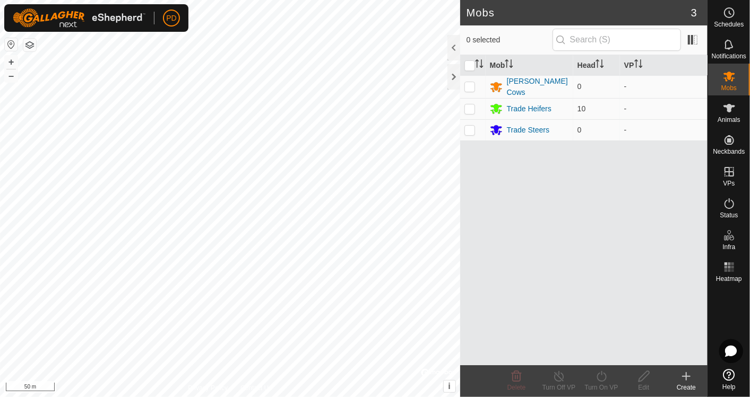
click at [518, 107] on div "Trade Heifers" at bounding box center [529, 108] width 45 height 11
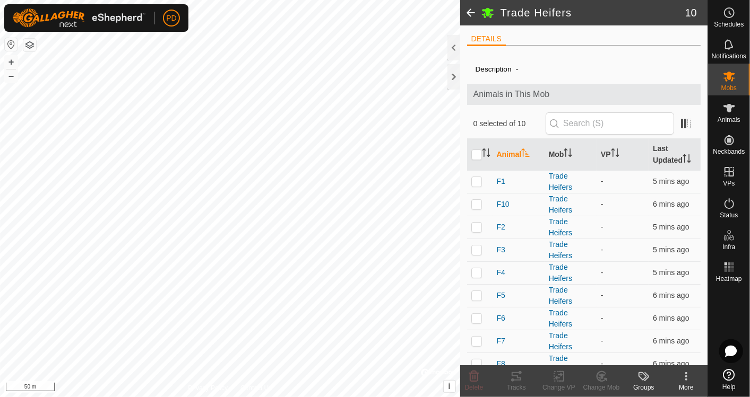
click at [471, 13] on span at bounding box center [470, 12] width 21 height 25
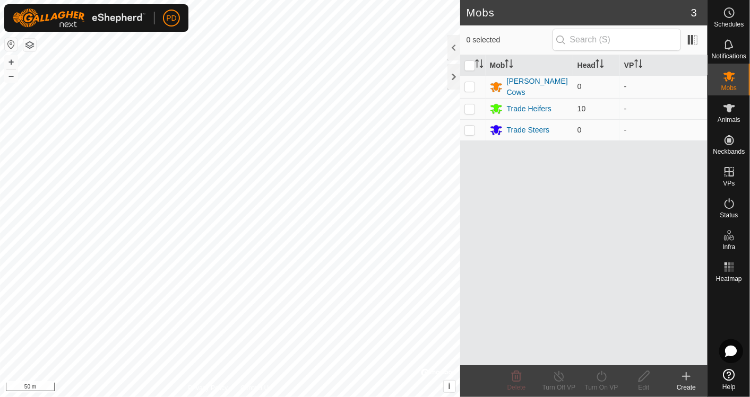
click at [464, 109] on p-checkbox at bounding box center [469, 109] width 11 height 8
checkbox input "true"
click at [605, 379] on icon at bounding box center [601, 376] width 10 height 11
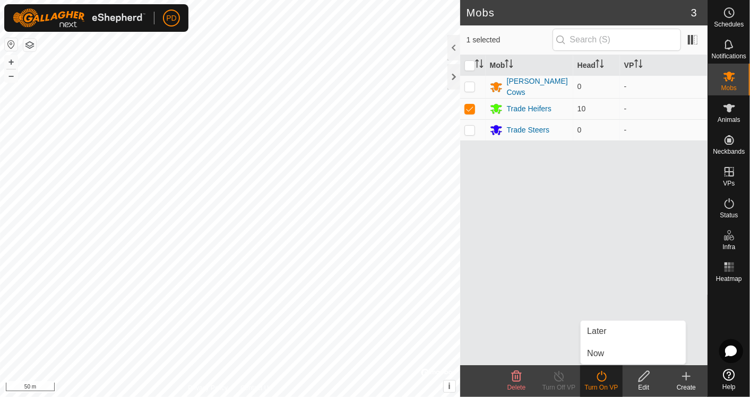
click at [614, 353] on link "Now" at bounding box center [632, 353] width 105 height 21
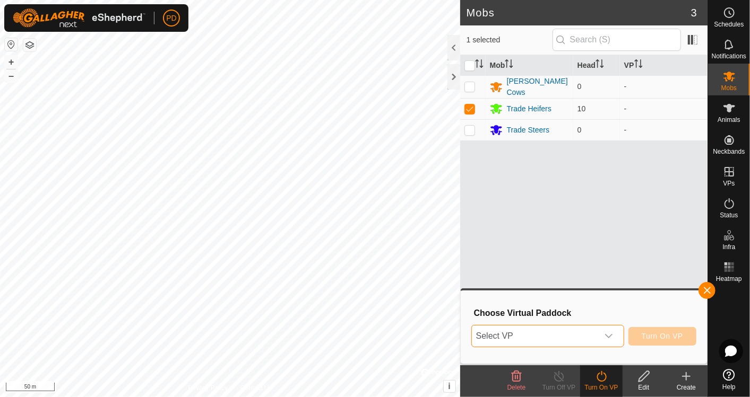
click at [590, 327] on span "Select VP" at bounding box center [535, 336] width 126 height 21
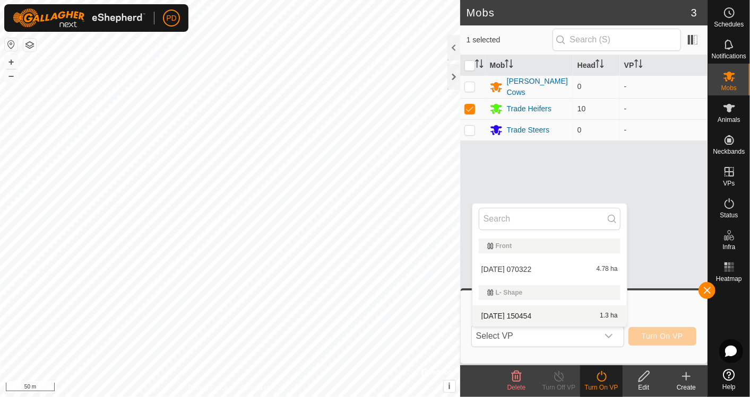
click at [527, 313] on li "2025-08-25 150454 1.3 ha" at bounding box center [549, 316] width 154 height 21
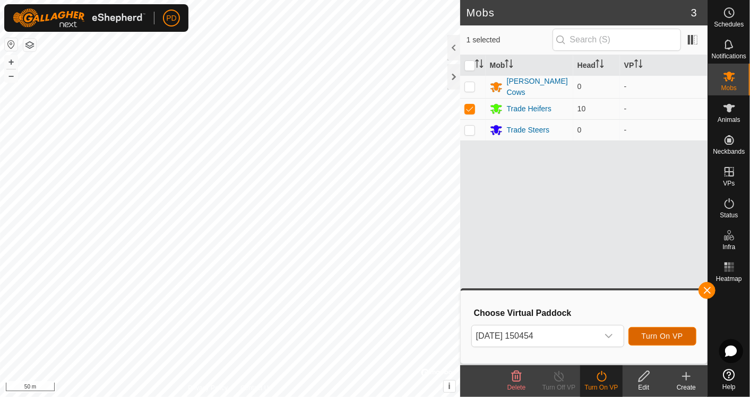
click at [664, 333] on span "Turn On VP" at bounding box center [662, 336] width 41 height 8
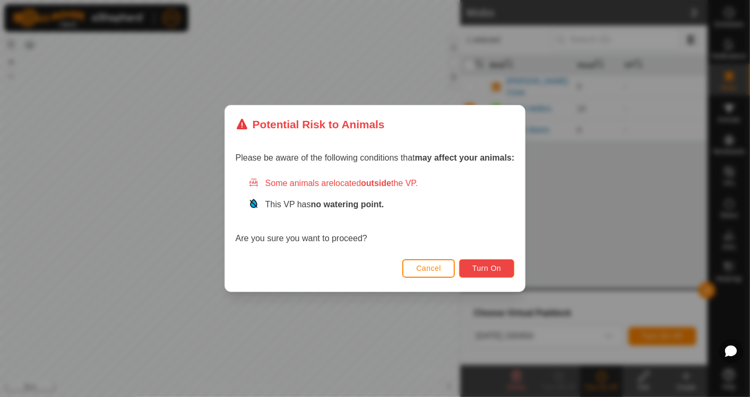
click at [486, 266] on span "Turn On" at bounding box center [486, 268] width 29 height 8
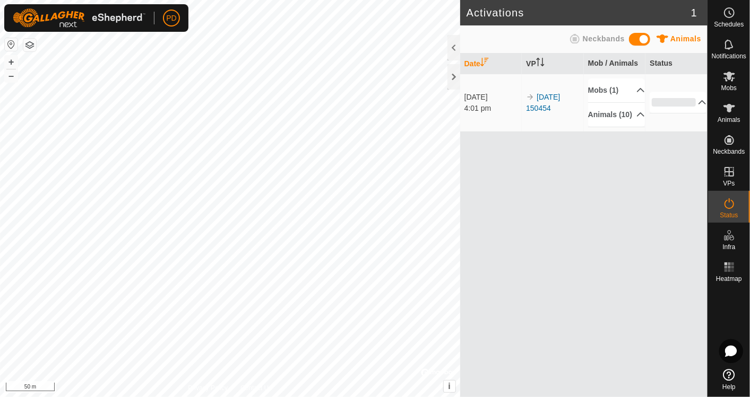
click at [701, 106] on p-accordion-header "0%" at bounding box center [677, 102] width 57 height 21
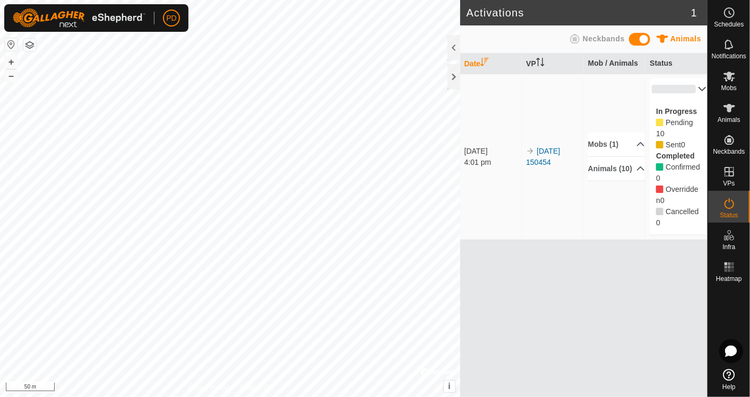
click at [649, 307] on div "Date VP Mob / Animals Status 25 Aug 2025 4:01 pm 2025-08-25 150454 Mobs (1) Tra…" at bounding box center [583, 226] width 247 height 344
click at [729, 216] on span "Status" at bounding box center [729, 215] width 18 height 6
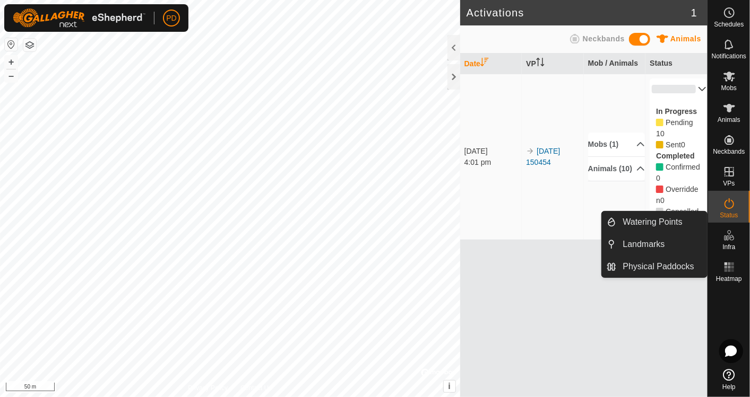
click at [729, 236] on icon at bounding box center [729, 234] width 1 height 3
click at [674, 219] on link "Watering Points" at bounding box center [662, 222] width 91 height 21
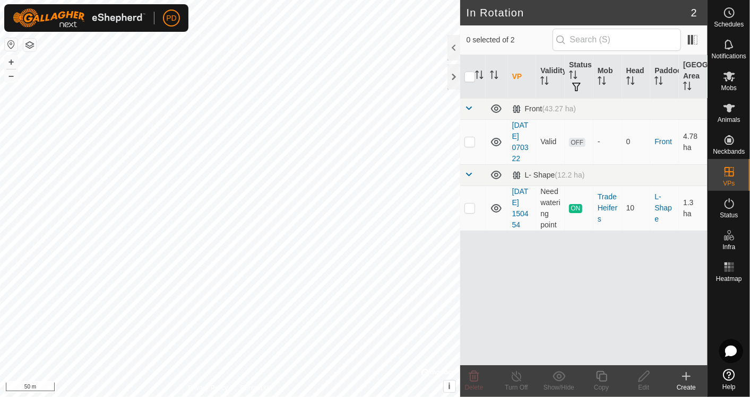
checkbox input "true"
click at [726, 206] on icon at bounding box center [729, 203] width 13 height 13
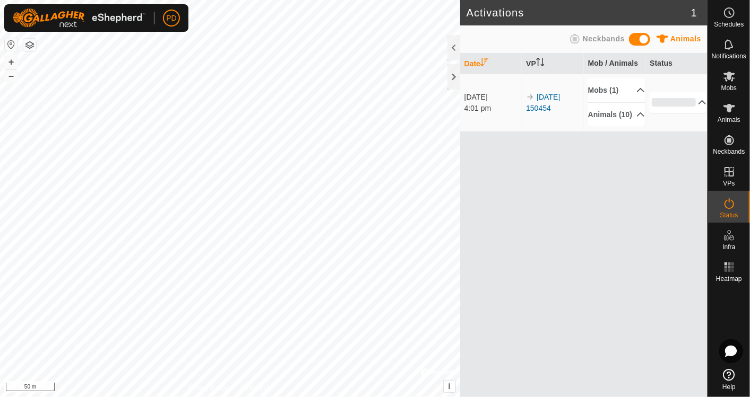
click at [695, 110] on p-accordion-header "0%" at bounding box center [677, 102] width 57 height 21
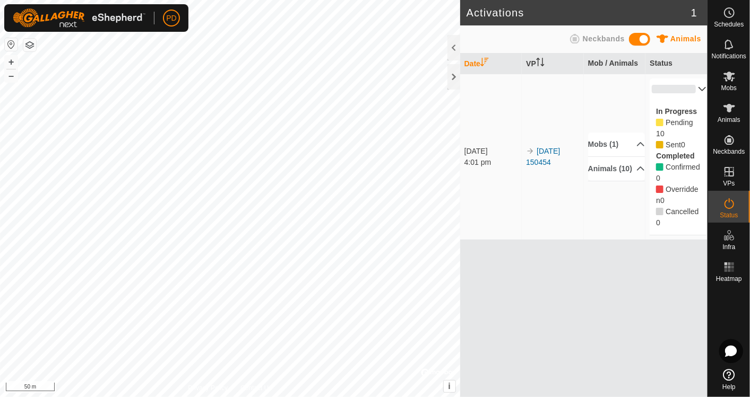
click at [677, 143] on span "Sent" at bounding box center [672, 145] width 15 height 8
click at [698, 82] on p-accordion-header "0%" at bounding box center [677, 89] width 57 height 21
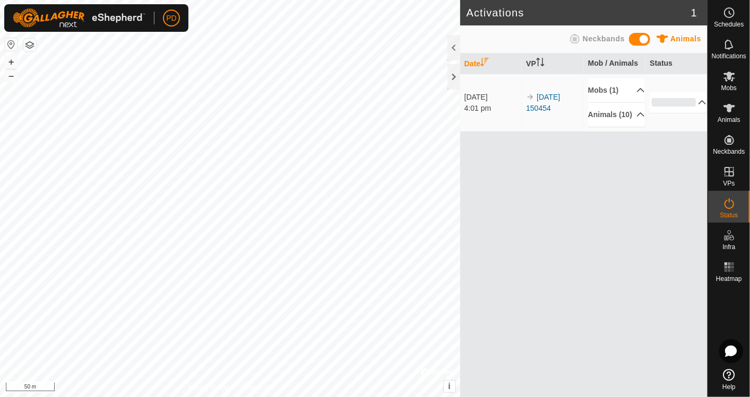
click at [696, 113] on p-accordion-header "0%" at bounding box center [677, 102] width 57 height 21
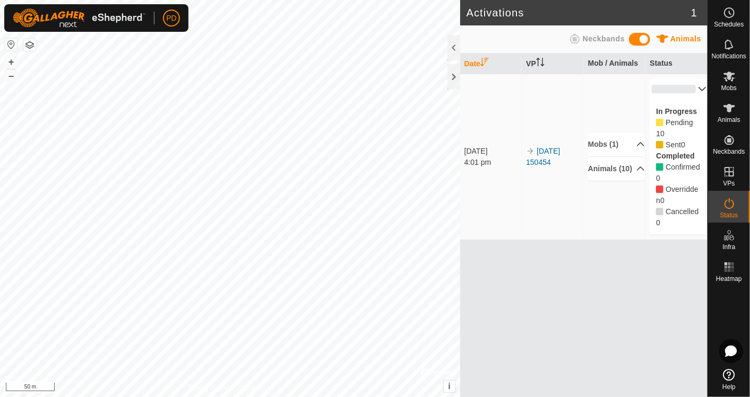
click at [670, 147] on span "Sent" at bounding box center [672, 145] width 15 height 8
click at [455, 74] on div at bounding box center [453, 76] width 13 height 25
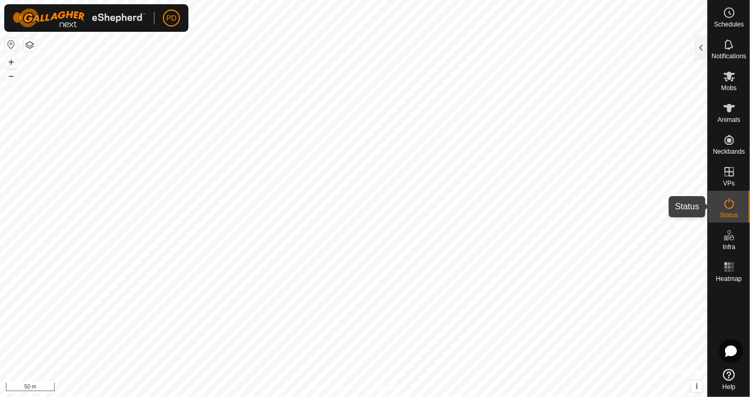
click at [727, 201] on icon at bounding box center [729, 203] width 10 height 11
click at [704, 47] on div at bounding box center [701, 47] width 13 height 25
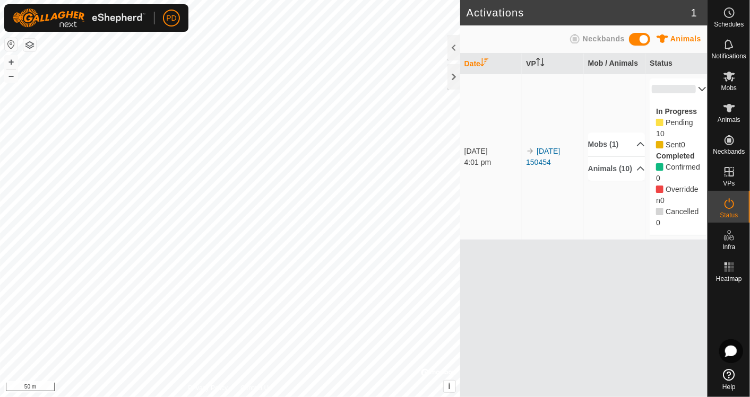
click at [638, 281] on div "Date VP Mob / Animals Status 25 Aug 2025 4:01 pm 2025-08-25 150454 Mobs (1) Tra…" at bounding box center [583, 226] width 247 height 344
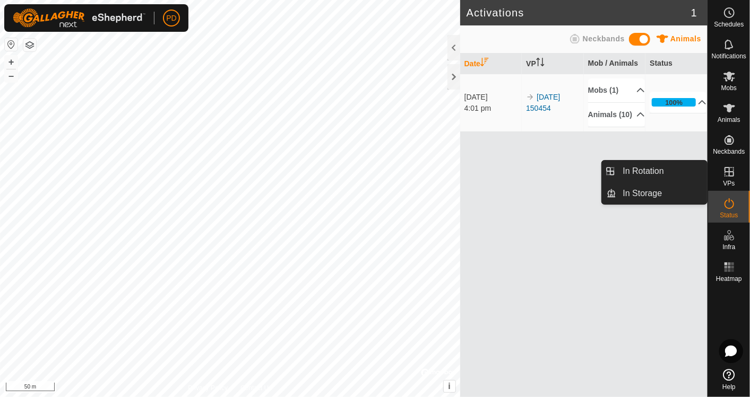
click at [733, 174] on icon at bounding box center [729, 172] width 13 height 13
click at [729, 173] on icon at bounding box center [729, 172] width 10 height 10
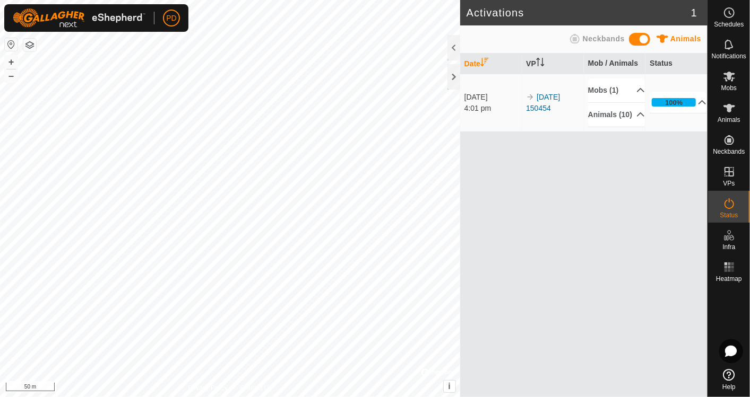
click at [479, 97] on div "[DATE]" at bounding box center [492, 97] width 57 height 11
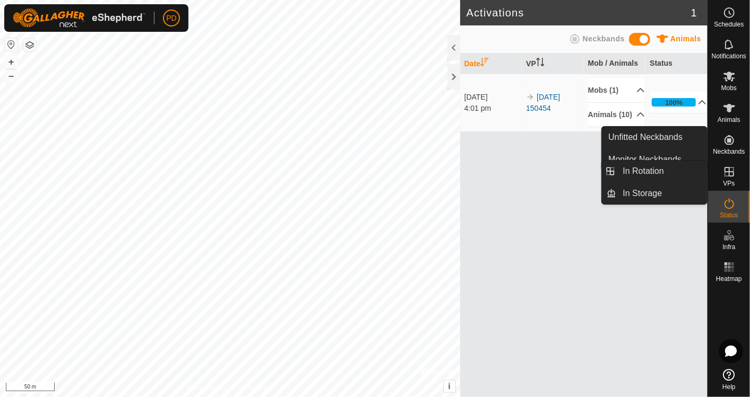
click at [727, 172] on icon at bounding box center [729, 172] width 10 height 10
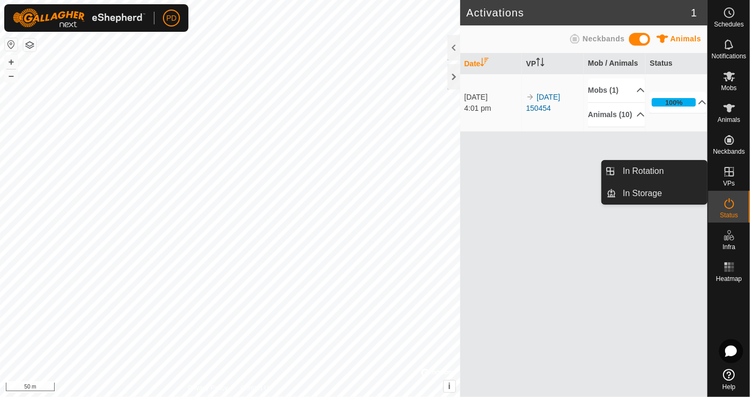
click at [643, 172] on link "In Rotation" at bounding box center [662, 171] width 91 height 21
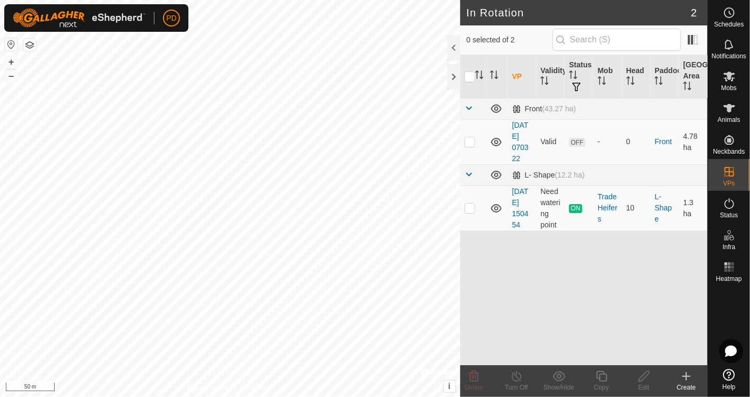
checkbox input "true"
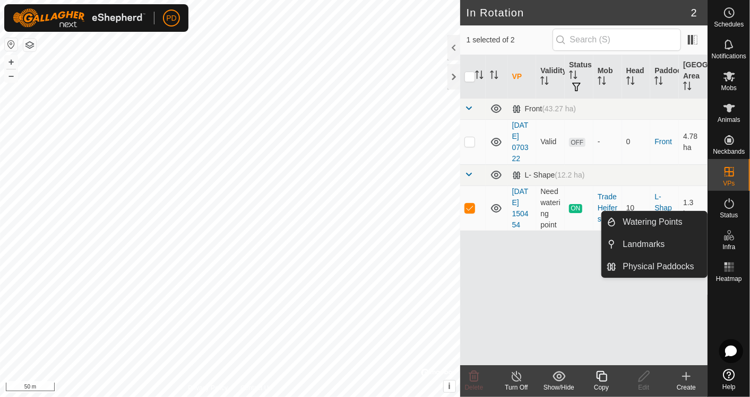
click at [672, 222] on link "Watering Points" at bounding box center [662, 222] width 91 height 21
click at [648, 221] on link "Watering Points" at bounding box center [662, 222] width 91 height 21
click at [729, 240] on icon at bounding box center [729, 235] width 13 height 13
click at [679, 221] on link "Watering Points" at bounding box center [662, 222] width 91 height 21
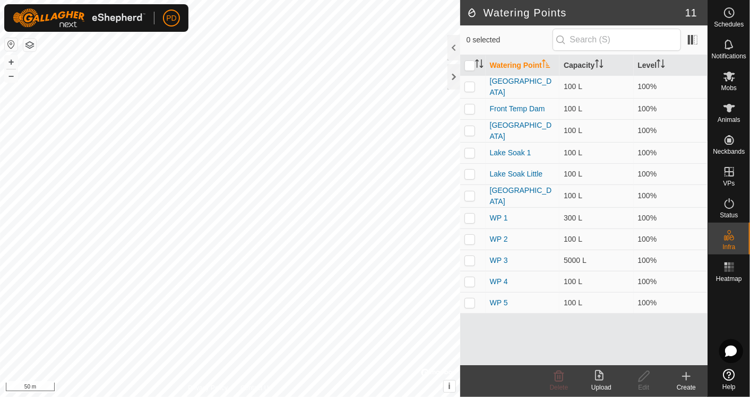
click at [685, 380] on icon at bounding box center [686, 376] width 13 height 13
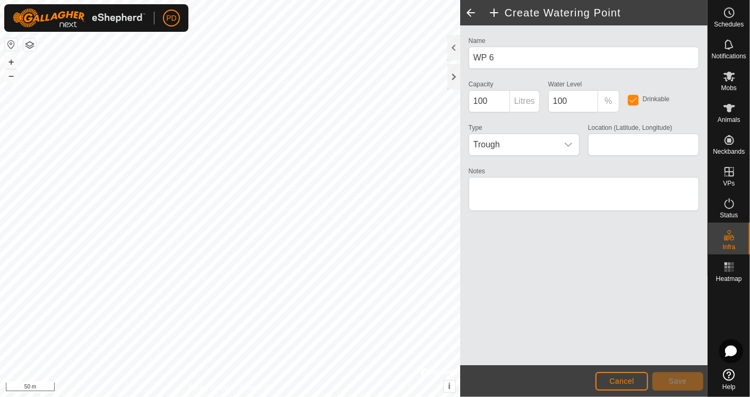
type input "-34.945719, 118.090855"
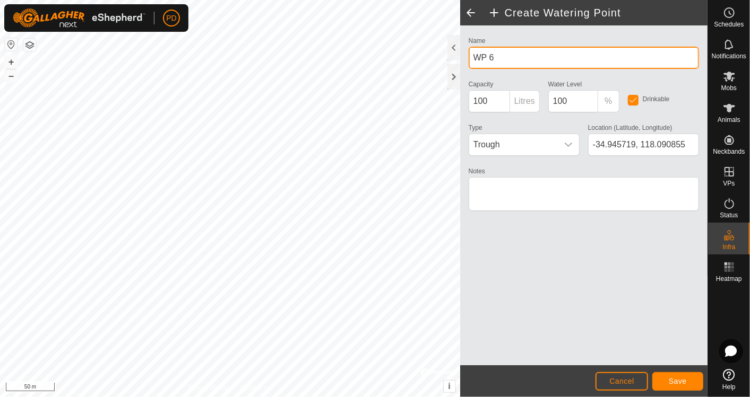
click at [495, 64] on input "WP 6" at bounding box center [584, 58] width 230 height 22
type input "W"
type input "f"
type input "Feedlot top pen"
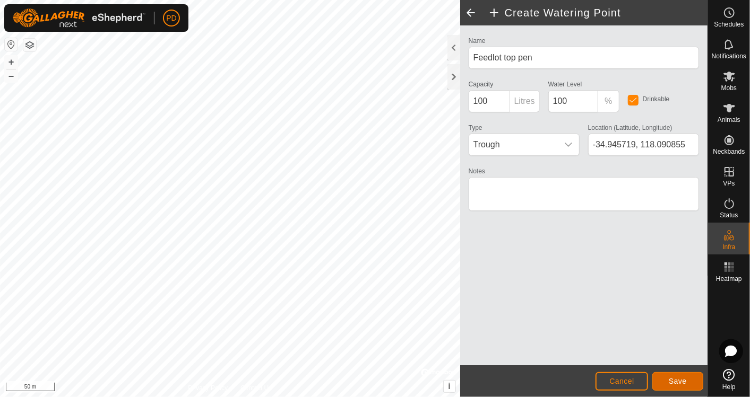
click at [673, 380] on span "Save" at bounding box center [678, 381] width 18 height 8
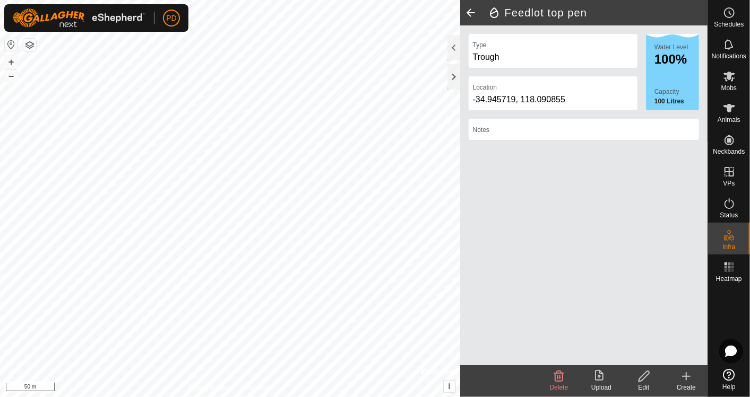
click at [471, 11] on span at bounding box center [470, 12] width 21 height 25
